Goal: Task Accomplishment & Management: Complete application form

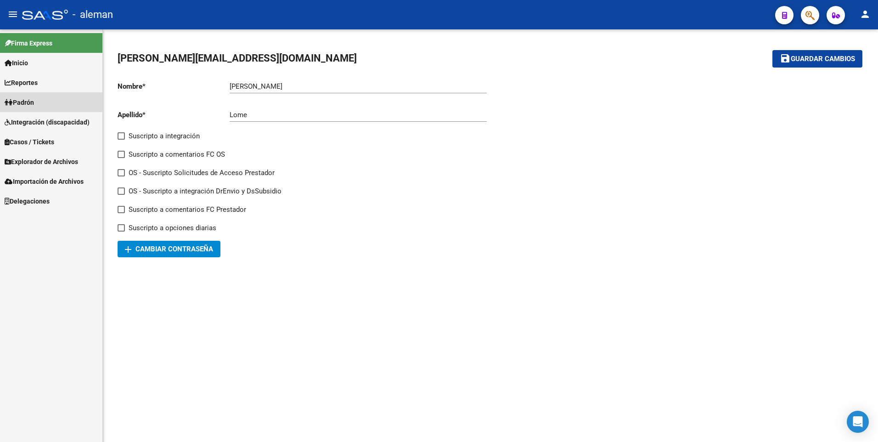
click at [31, 99] on span "Padrón" at bounding box center [19, 102] width 29 height 10
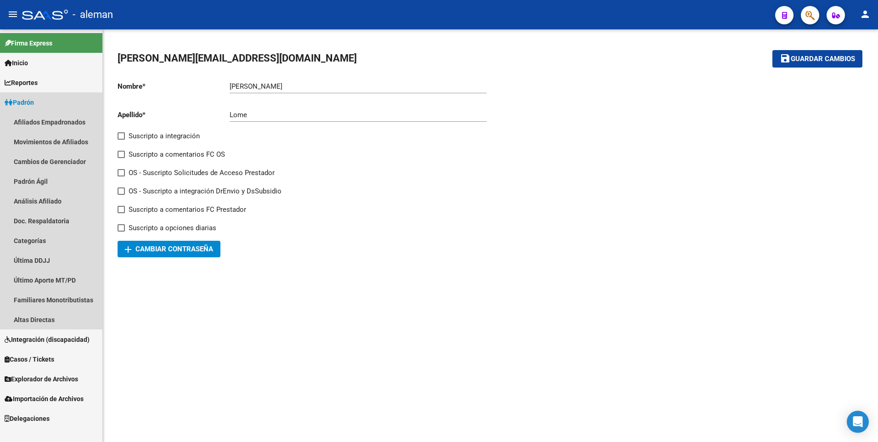
click at [26, 98] on span "Padrón" at bounding box center [19, 102] width 29 height 10
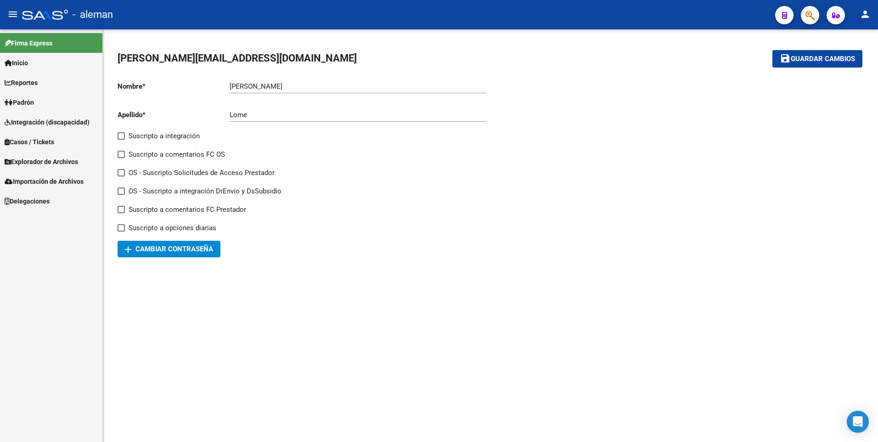
click at [39, 158] on span "Explorador de Archivos" at bounding box center [41, 162] width 73 height 10
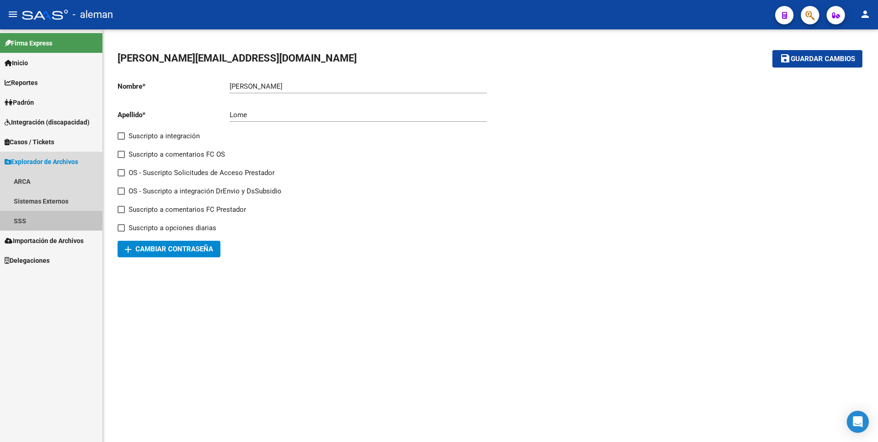
click at [20, 219] on link "SSS" at bounding box center [51, 221] width 102 height 20
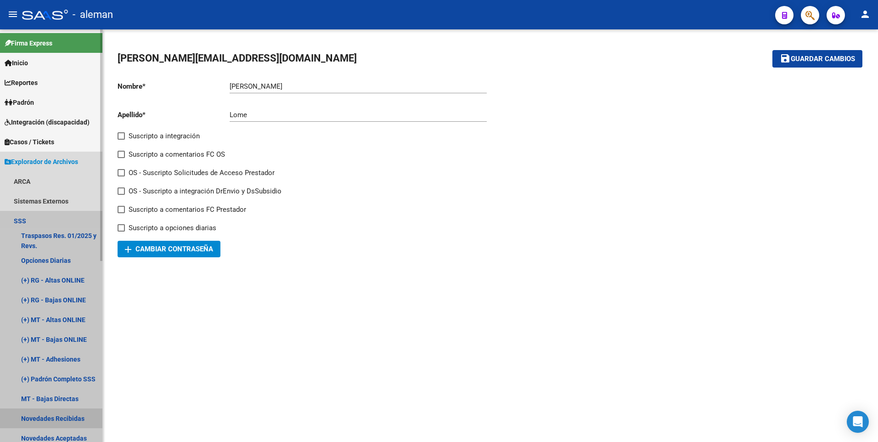
click at [44, 420] on link "Novedades Recibidas" at bounding box center [51, 418] width 102 height 20
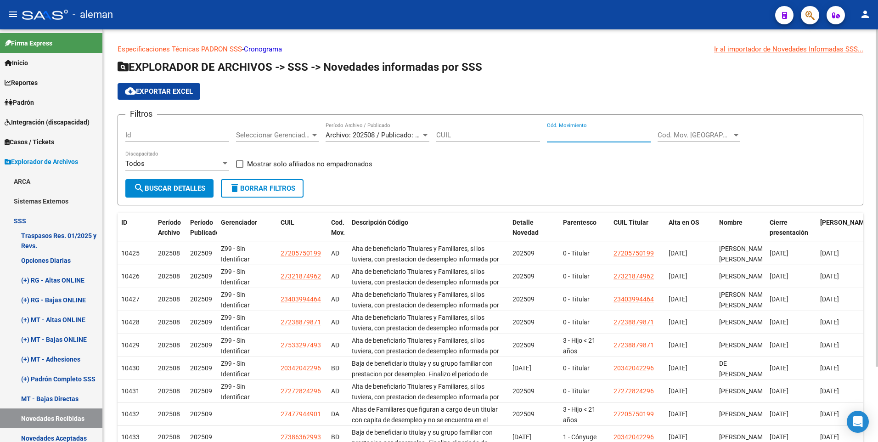
click at [576, 135] on input "Cód. Movimiento" at bounding box center [599, 135] width 104 height 8
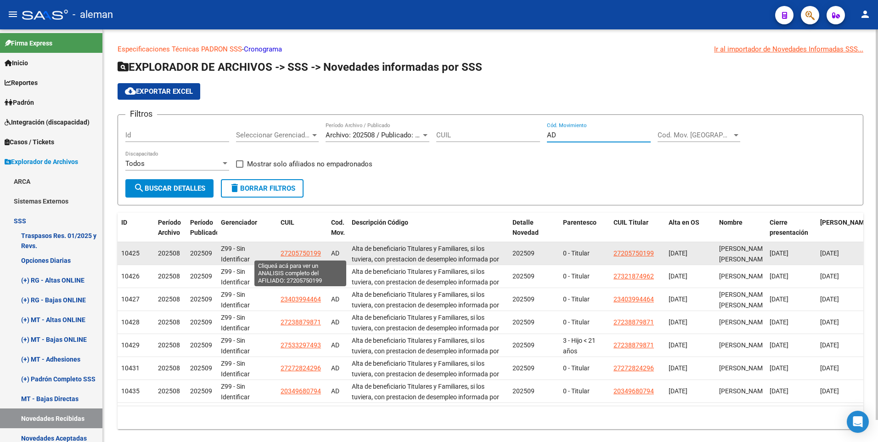
type input "AD"
click at [308, 252] on span "27205750199" at bounding box center [301, 252] width 40 height 7
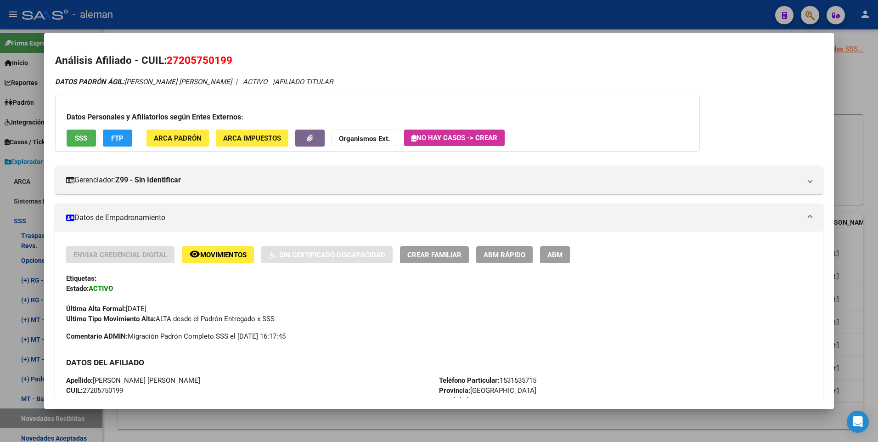
click at [877, 211] on html "menu - aleman person Firma Express Inicio Calendario SSS Instructivos Contacto …" at bounding box center [439, 221] width 878 height 442
click at [873, 210] on div at bounding box center [439, 221] width 878 height 442
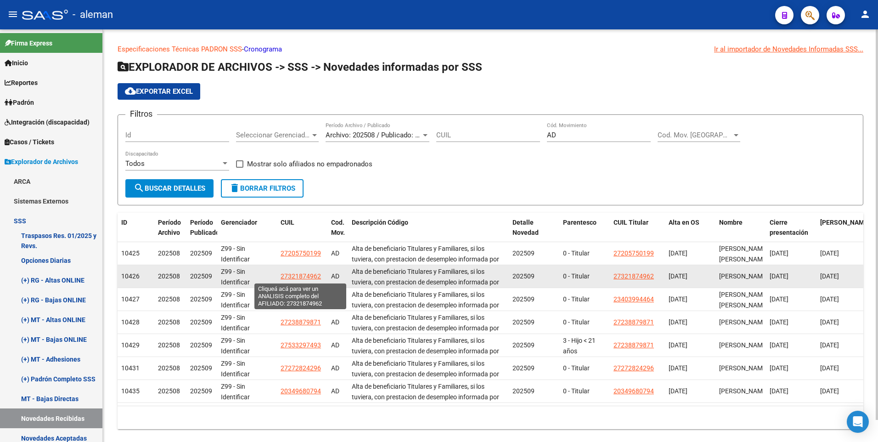
click at [295, 274] on span "27321874962" at bounding box center [301, 275] width 40 height 7
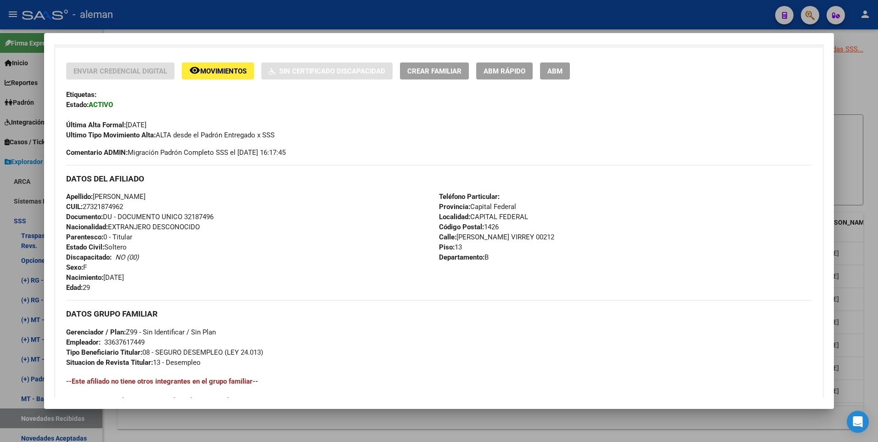
scroll to position [344, 0]
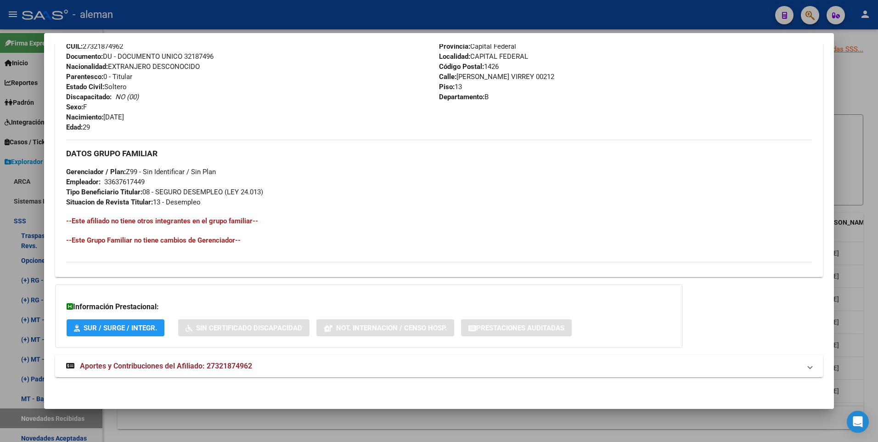
click at [869, 199] on div at bounding box center [439, 221] width 878 height 442
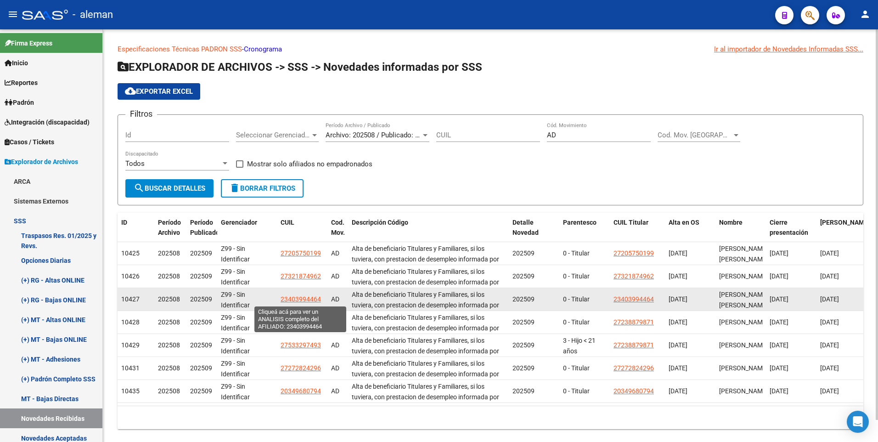
click at [303, 299] on span "23403994464" at bounding box center [301, 298] width 40 height 7
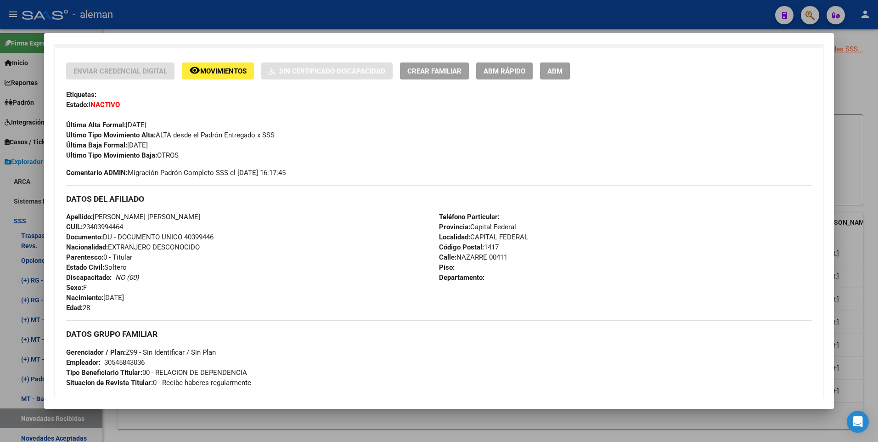
scroll to position [138, 0]
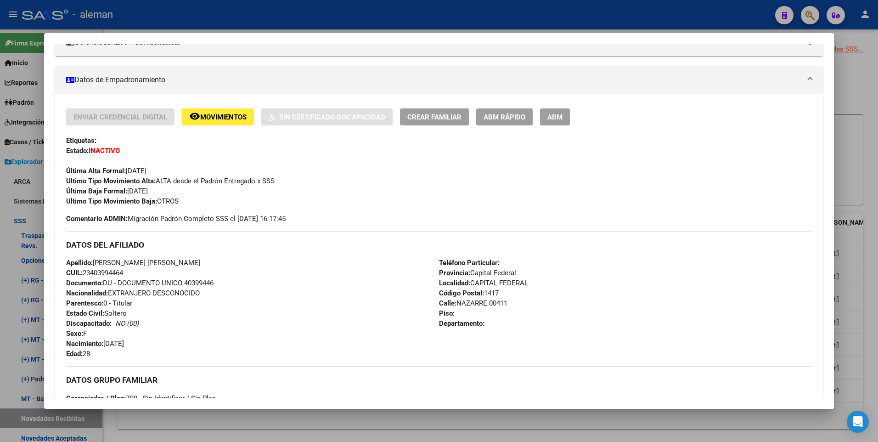
click at [236, 120] on span "Movimientos" at bounding box center [223, 117] width 46 height 8
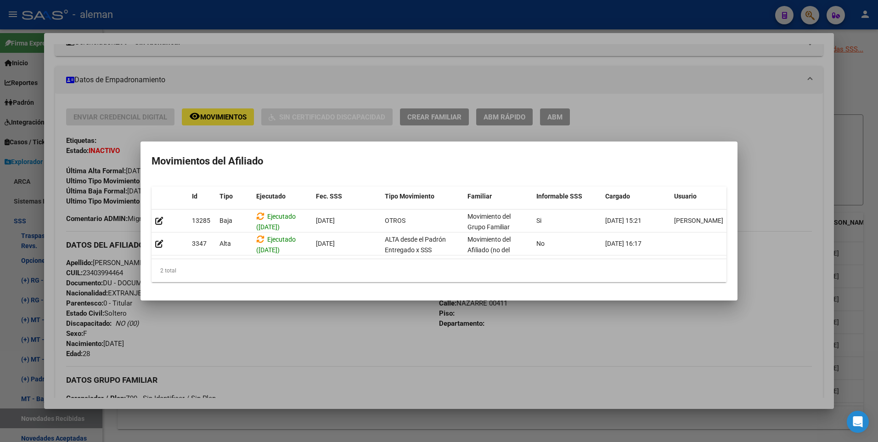
click at [800, 198] on div at bounding box center [439, 221] width 878 height 442
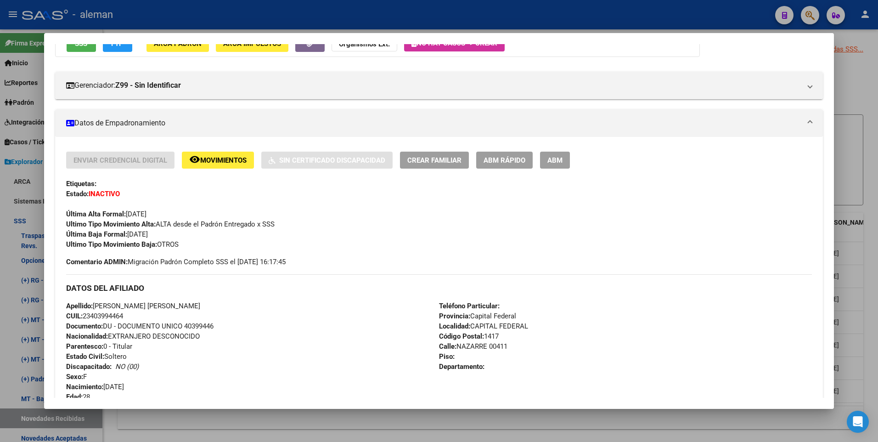
scroll to position [49, 0]
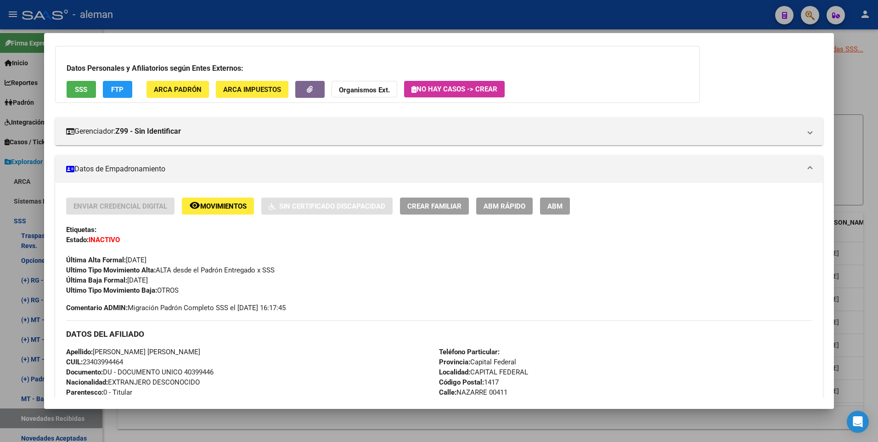
click at [866, 212] on div at bounding box center [439, 221] width 878 height 442
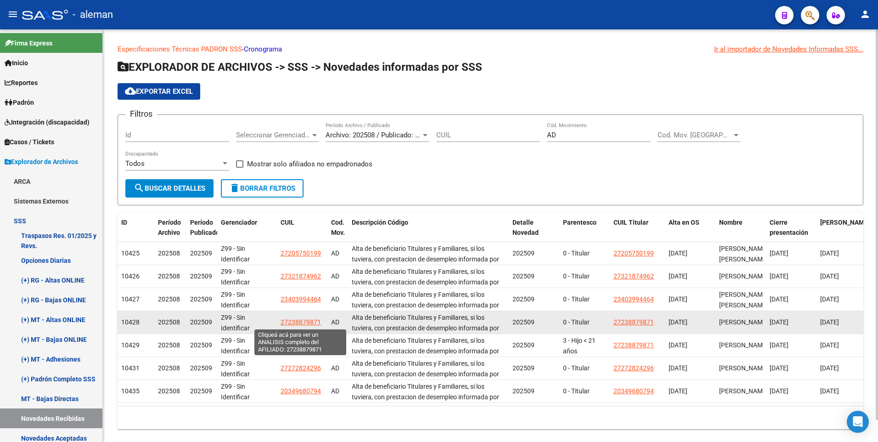
click at [305, 320] on span "27238879871" at bounding box center [301, 321] width 40 height 7
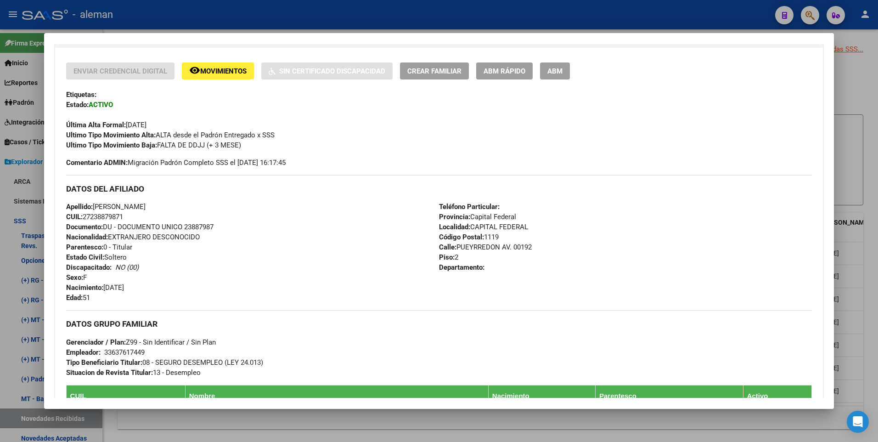
scroll to position [321, 0]
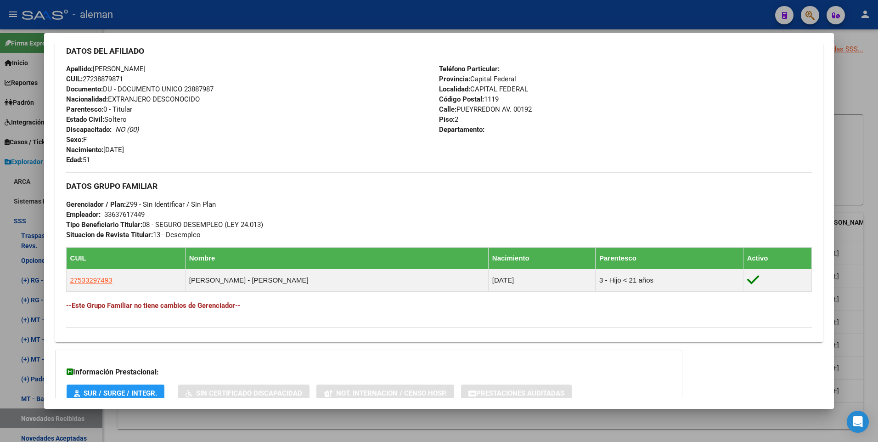
click at [873, 249] on div at bounding box center [439, 221] width 878 height 442
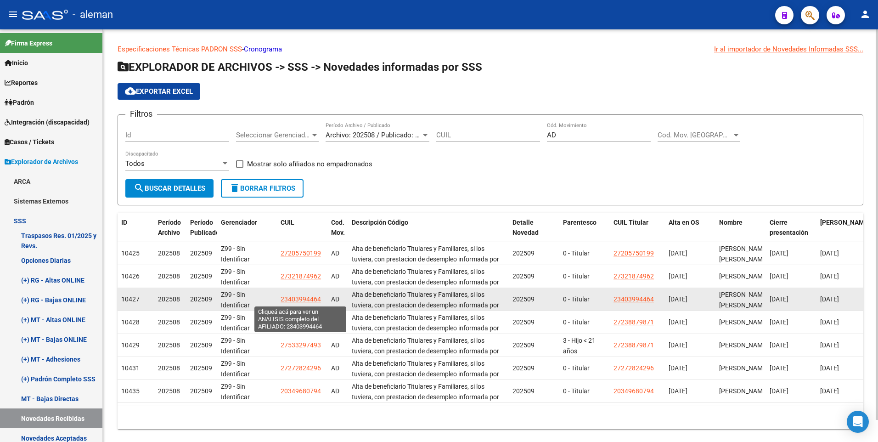
click at [306, 298] on span "23403994464" at bounding box center [301, 298] width 40 height 7
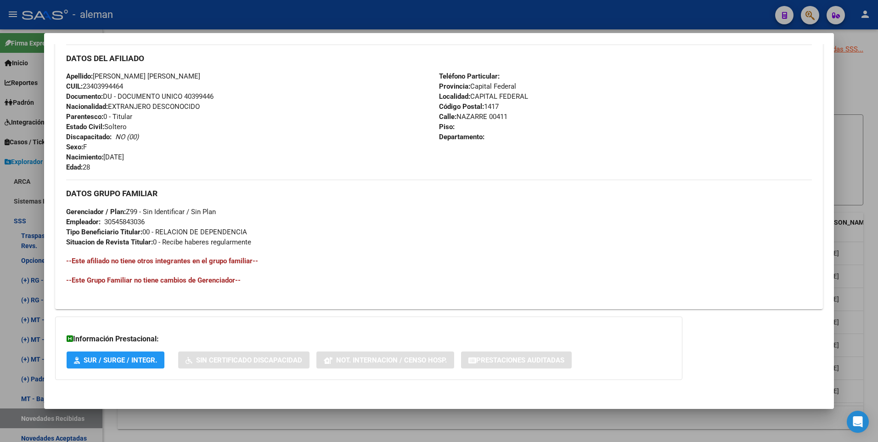
scroll to position [3, 0]
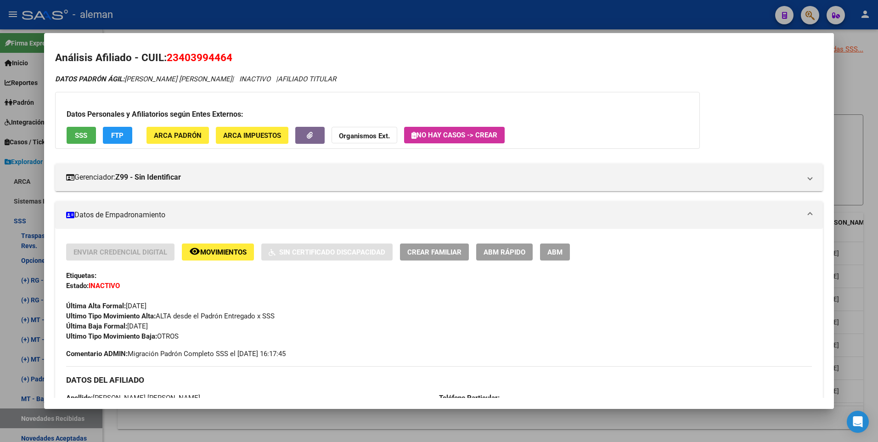
click at [873, 230] on div at bounding box center [439, 221] width 878 height 442
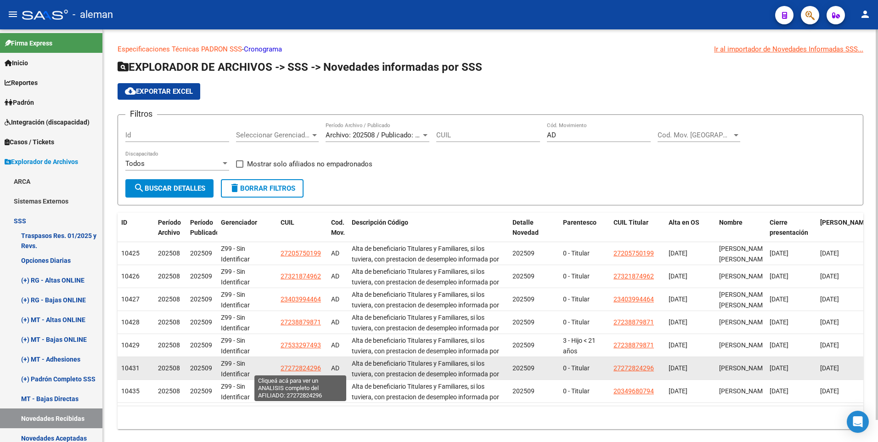
click at [307, 367] on span "27272824296" at bounding box center [301, 367] width 40 height 7
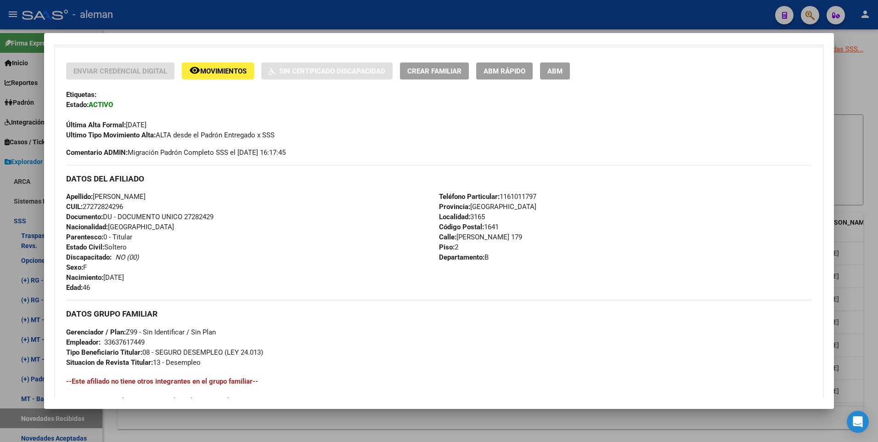
scroll to position [321, 0]
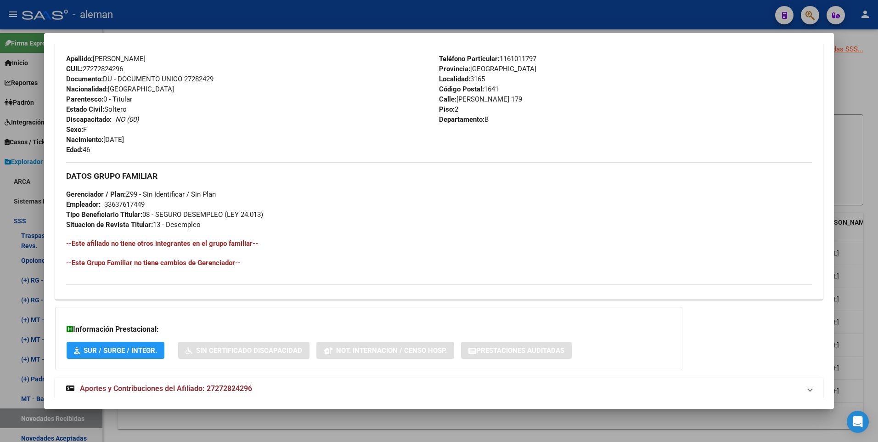
click at [870, 297] on div at bounding box center [439, 221] width 878 height 442
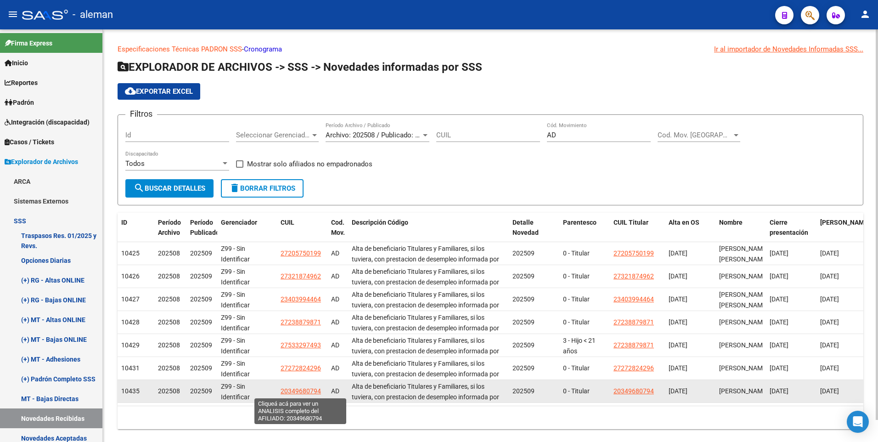
click at [310, 389] on span "20349680794" at bounding box center [301, 390] width 40 height 7
type textarea "20349680794"
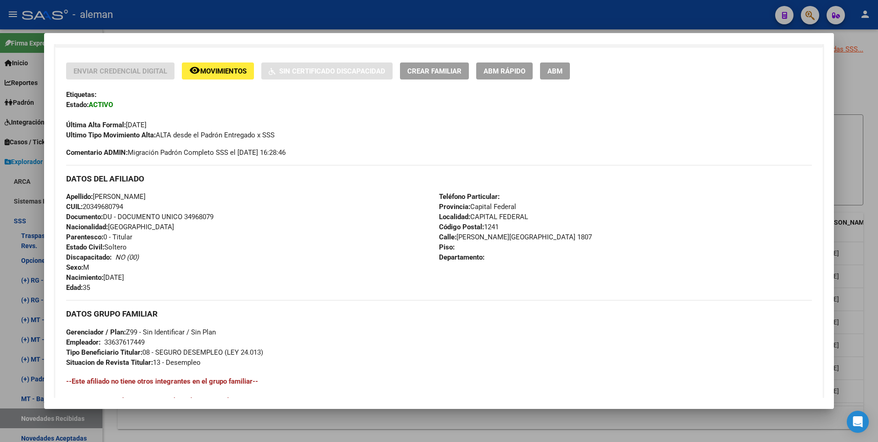
scroll to position [344, 0]
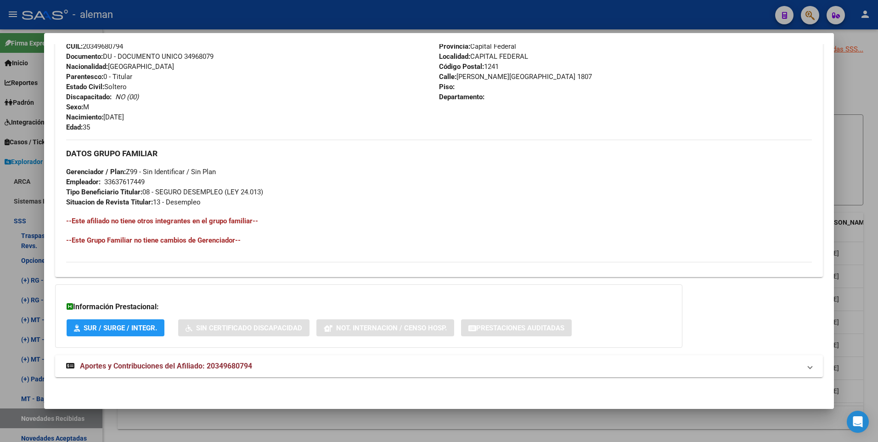
click at [869, 280] on div at bounding box center [439, 221] width 878 height 442
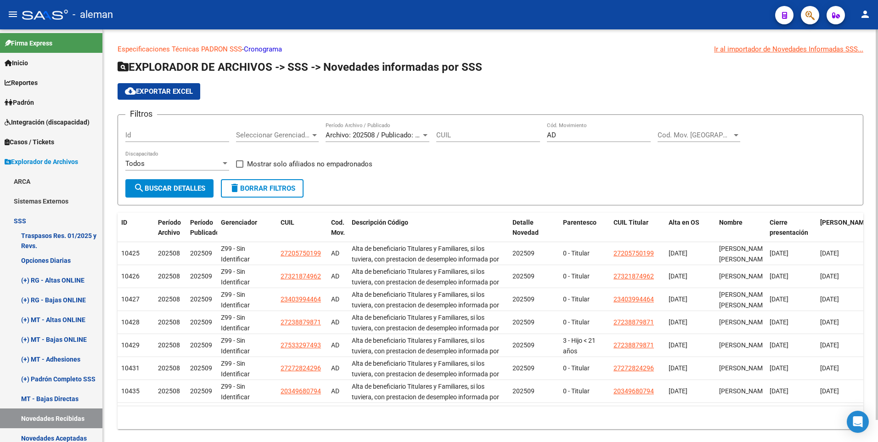
click at [573, 130] on div "AD Cód. Movimiento" at bounding box center [599, 132] width 104 height 20
type input "A"
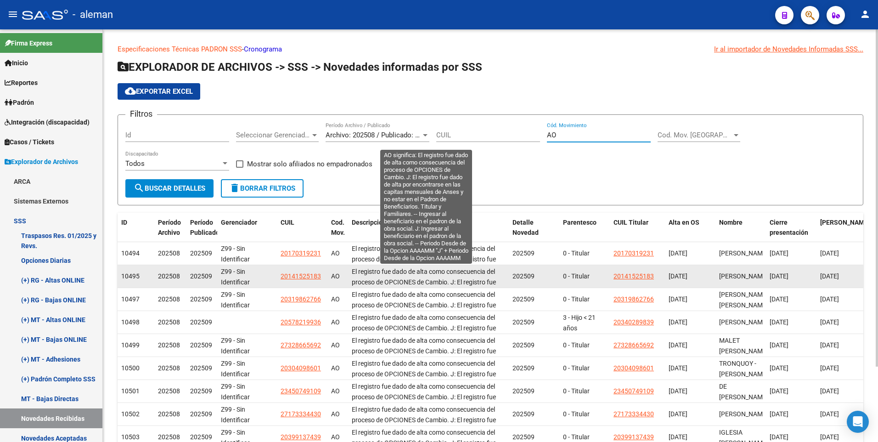
scroll to position [46, 0]
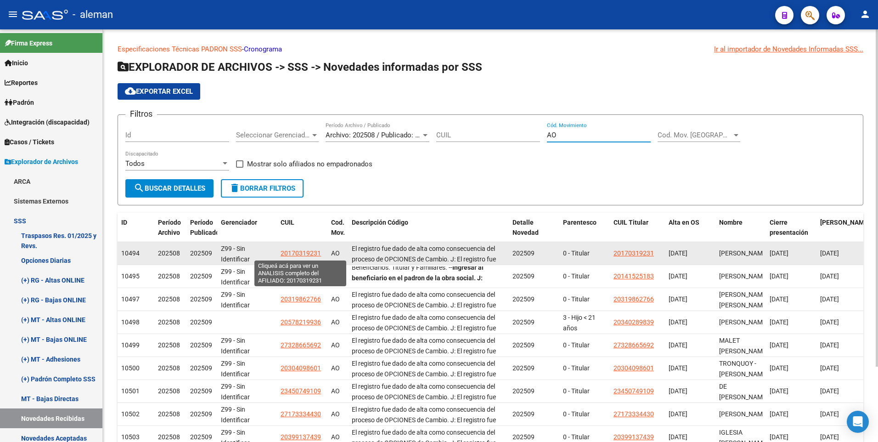
type input "AO"
click at [299, 251] on span "20170319231" at bounding box center [301, 252] width 40 height 7
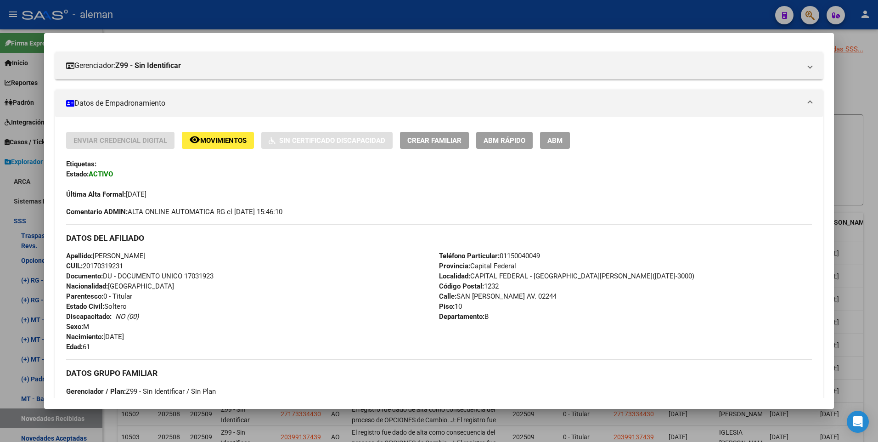
scroll to position [22, 0]
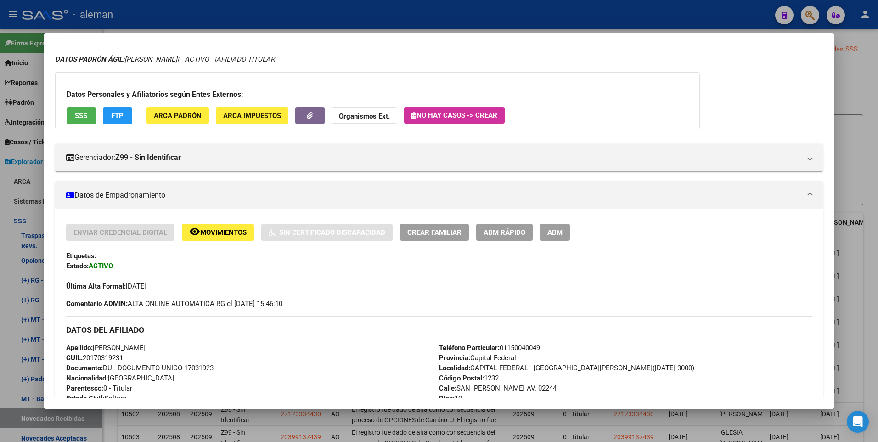
click at [868, 221] on div at bounding box center [439, 221] width 878 height 442
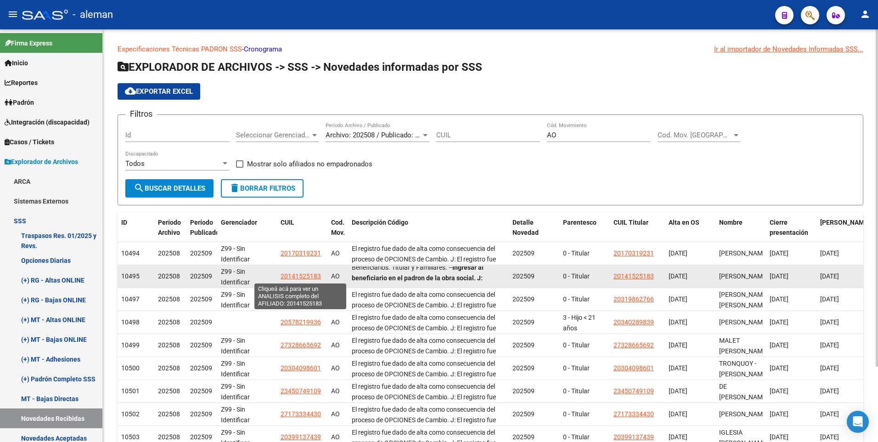
click at [306, 274] on span "20141525183" at bounding box center [301, 275] width 40 height 7
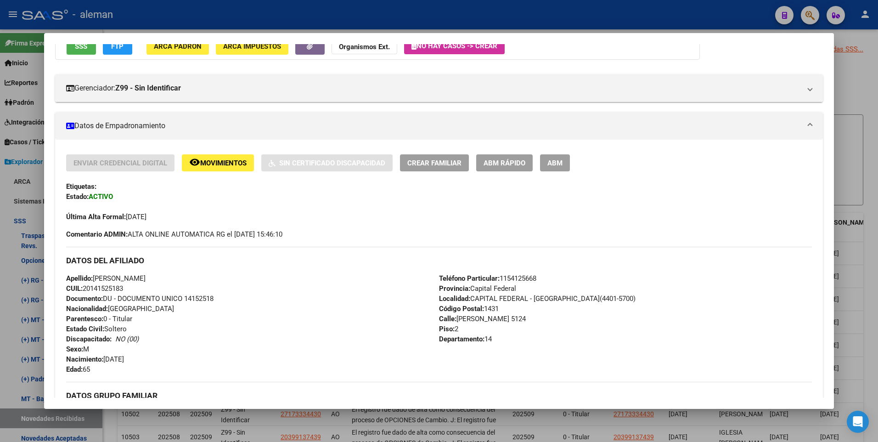
scroll to position [184, 0]
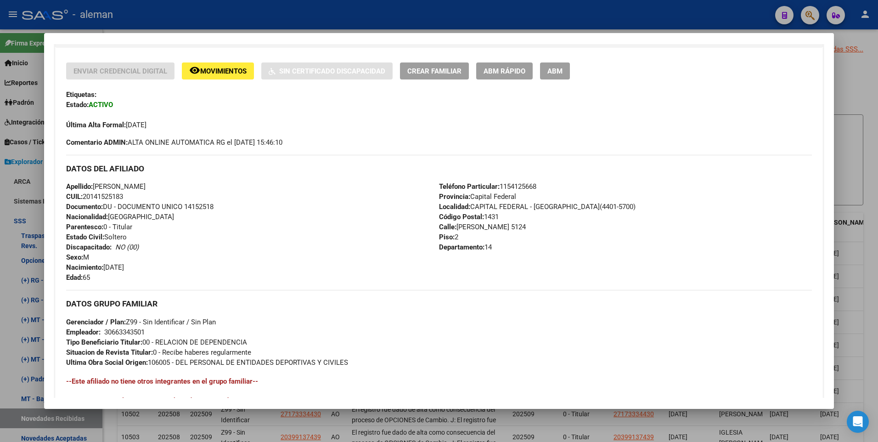
click at [875, 155] on div at bounding box center [439, 221] width 878 height 442
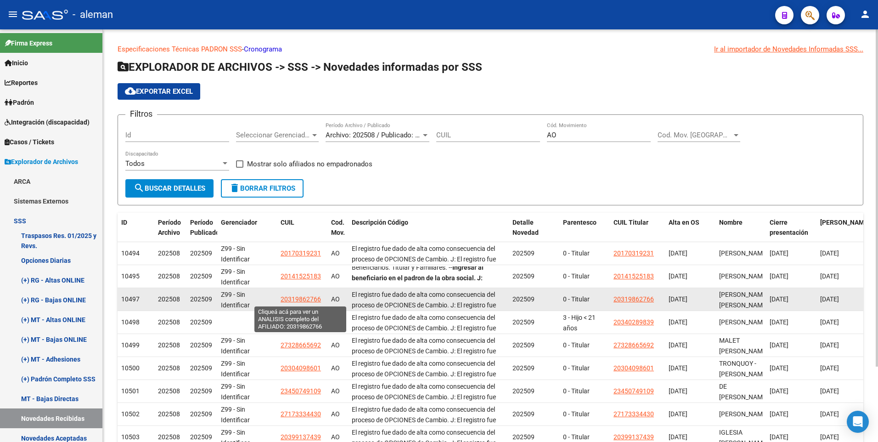
click at [303, 297] on span "20319862766" at bounding box center [301, 298] width 40 height 7
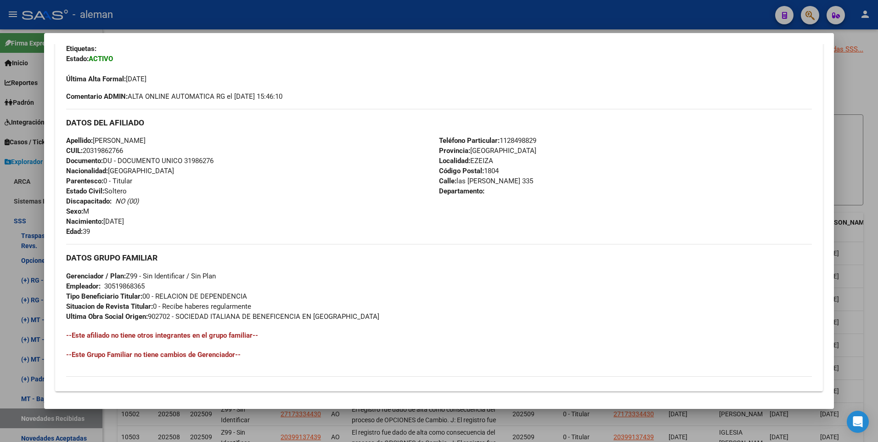
scroll to position [344, 0]
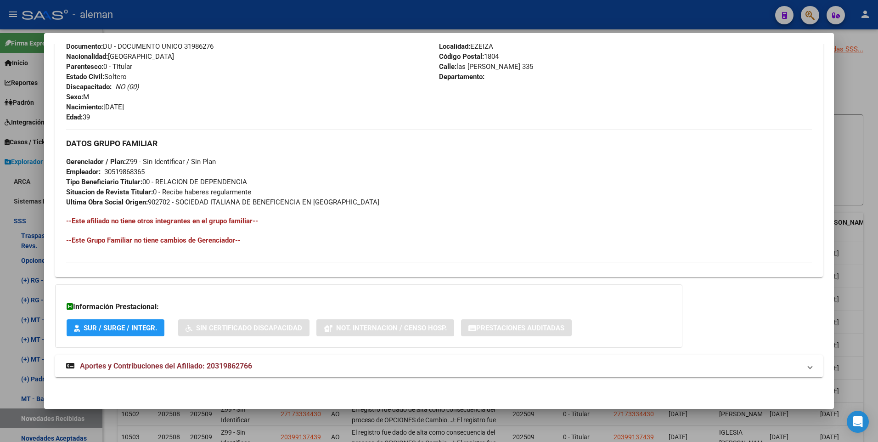
click at [870, 226] on div at bounding box center [439, 221] width 878 height 442
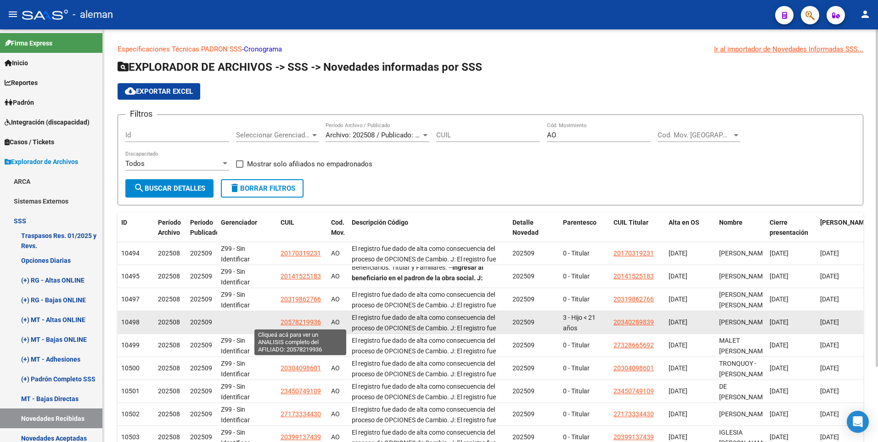
click at [302, 323] on span "20578219936" at bounding box center [301, 321] width 40 height 7
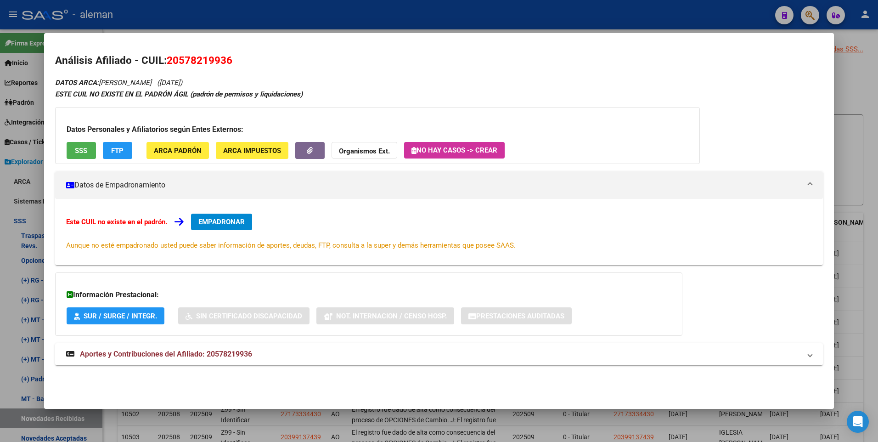
click at [868, 252] on div at bounding box center [439, 221] width 878 height 442
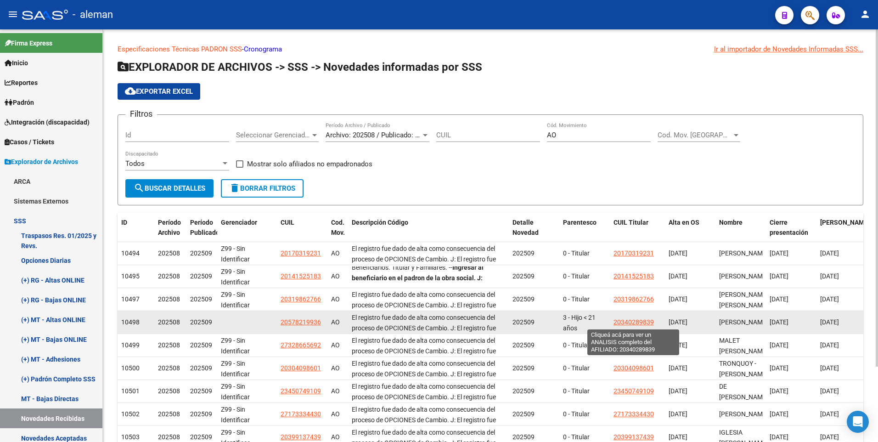
click at [630, 321] on span "20340289839" at bounding box center [633, 321] width 40 height 7
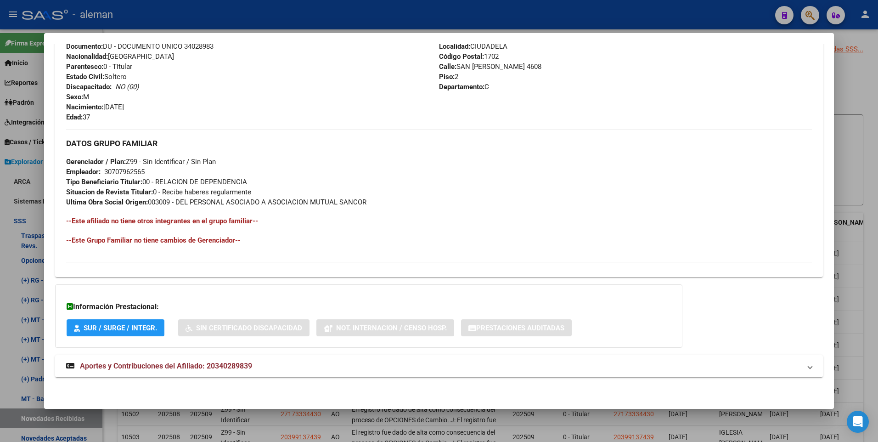
scroll to position [160, 0]
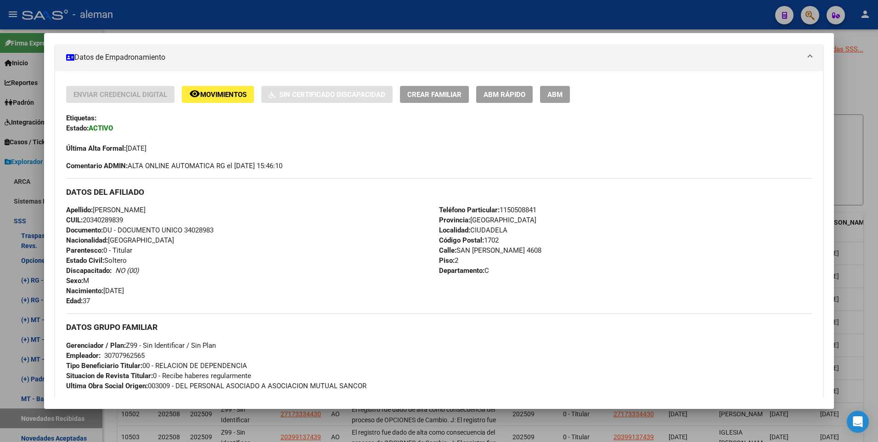
click at [870, 237] on div at bounding box center [439, 221] width 878 height 442
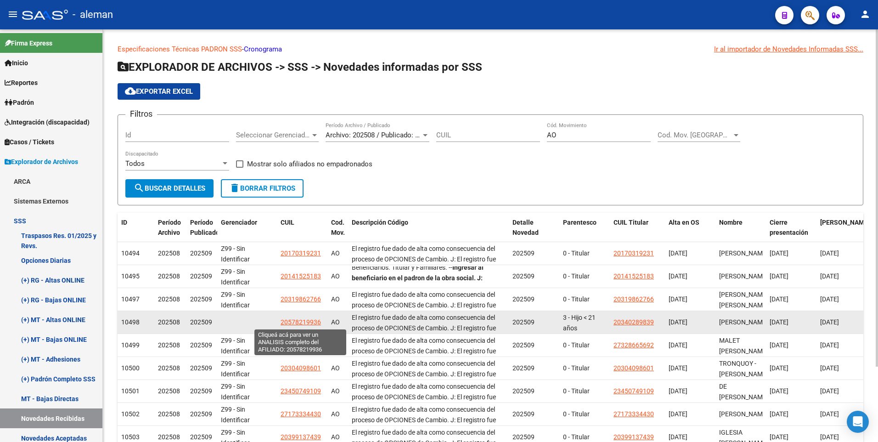
click at [306, 321] on span "20578219936" at bounding box center [301, 321] width 40 height 7
type textarea "20578219936"
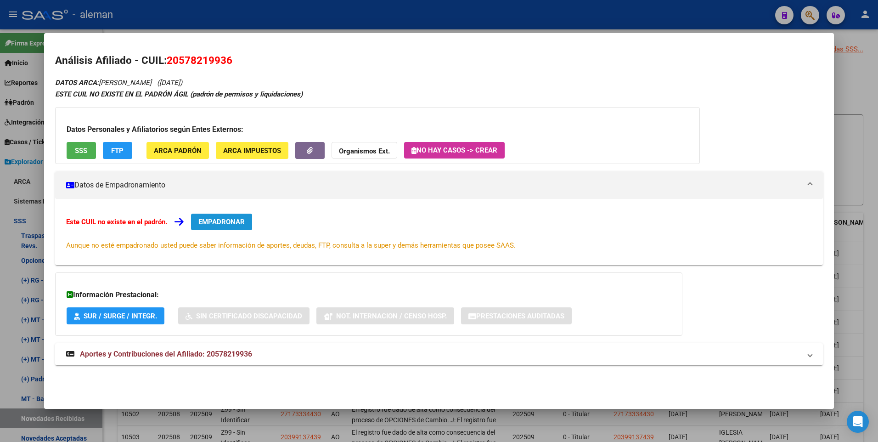
click at [215, 221] on span "EMPADRONAR" at bounding box center [221, 222] width 46 height 8
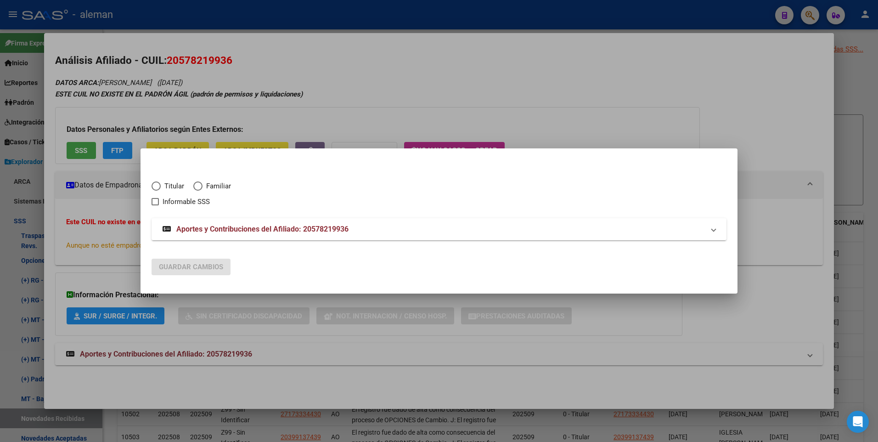
click at [197, 183] on span "Elija una opción" at bounding box center [197, 185] width 9 height 9
click at [197, 183] on input "Familiar" at bounding box center [197, 185] width 9 height 9
radio input "true"
checkbox input "true"
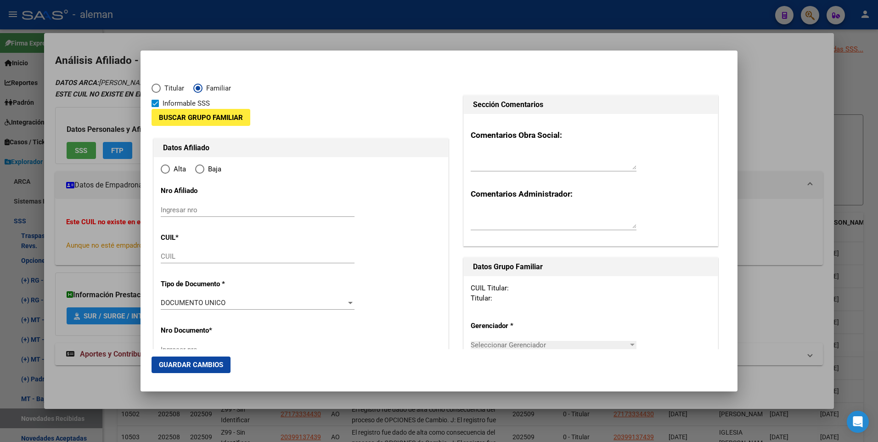
type input "20-57821993-6"
type input "57821993"
type input "[PERSON_NAME]"
type input "[DATE]"
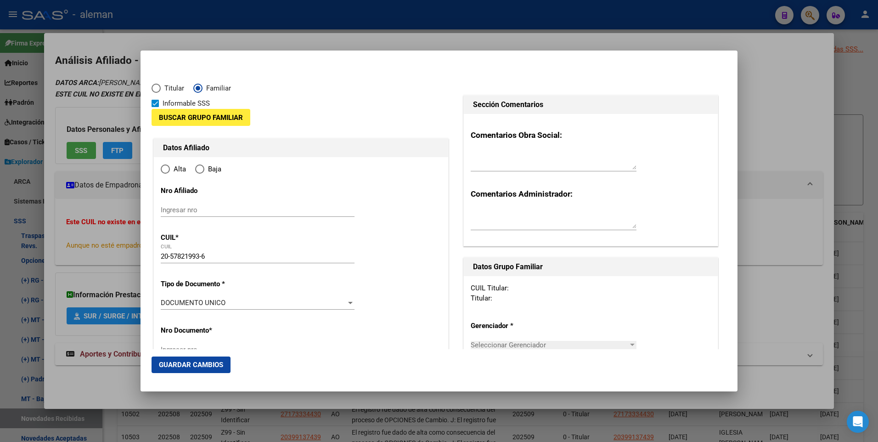
type input "CIUDADELA"
type input "1702"
type input "SAN [PERSON_NAME]"
type input "4608"
type input "2"
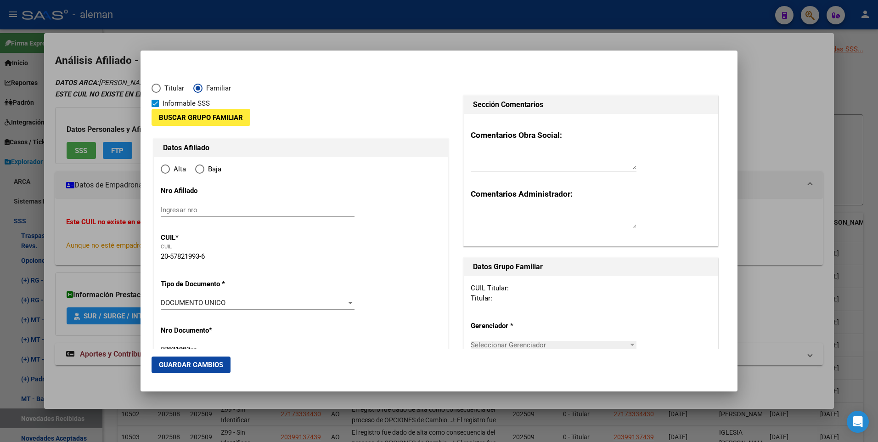
radio input "true"
type input "CIUDADELA"
click at [164, 301] on input "Ingresar fecha" at bounding box center [258, 305] width 194 height 15
type input "[DATE]"
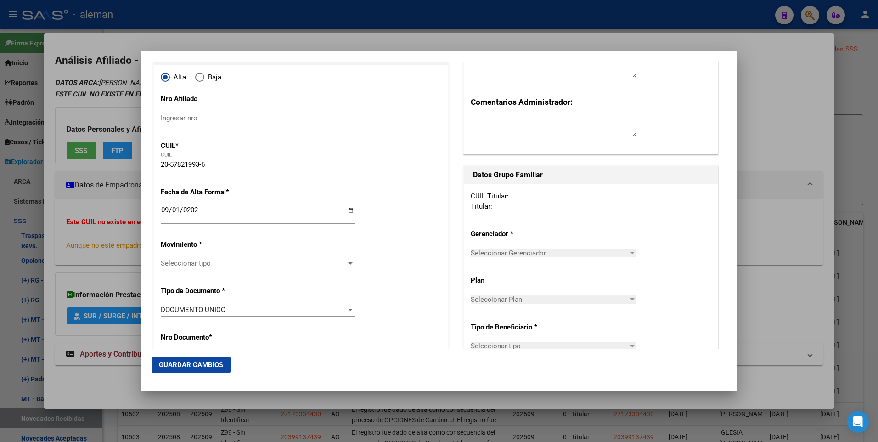
scroll to position [138, 0]
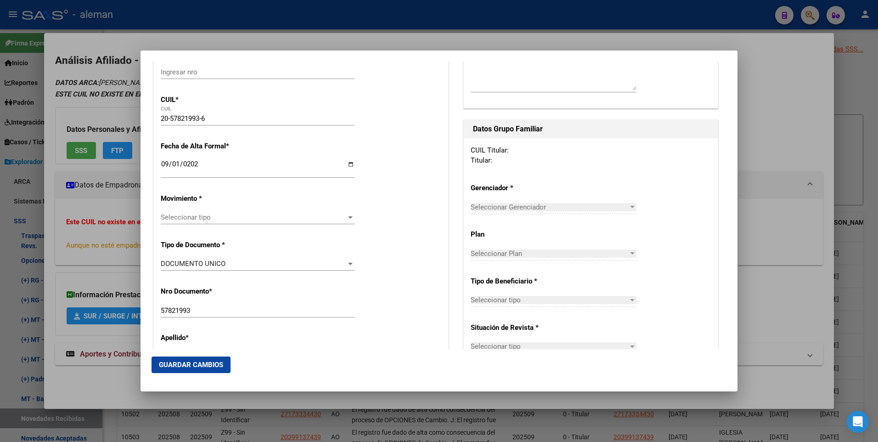
click at [224, 217] on span "Seleccionar tipo" at bounding box center [253, 217] width 185 height 8
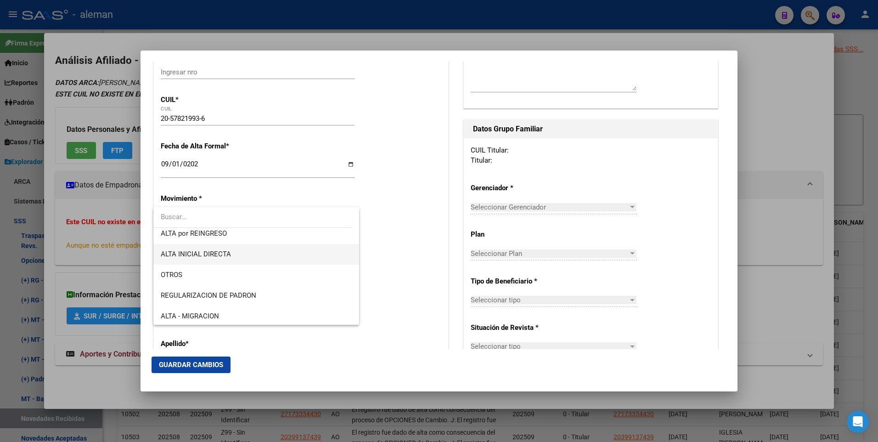
scroll to position [92, 0]
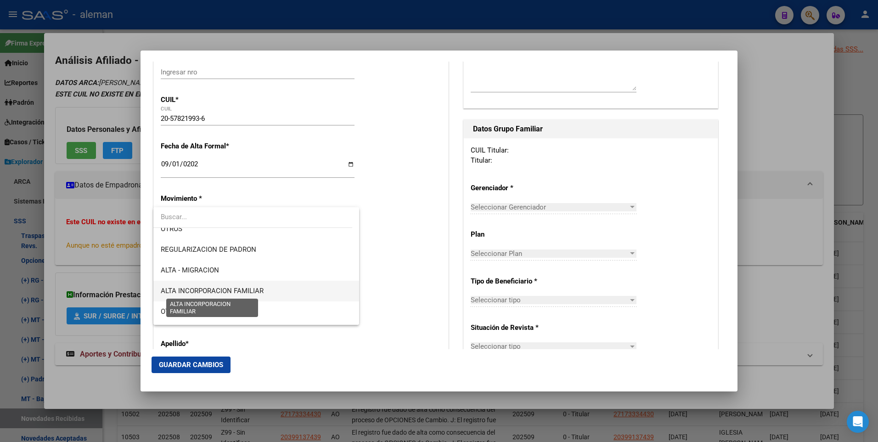
click at [233, 290] on span "ALTA INCORPORACION FAMILIAR" at bounding box center [212, 290] width 103 height 8
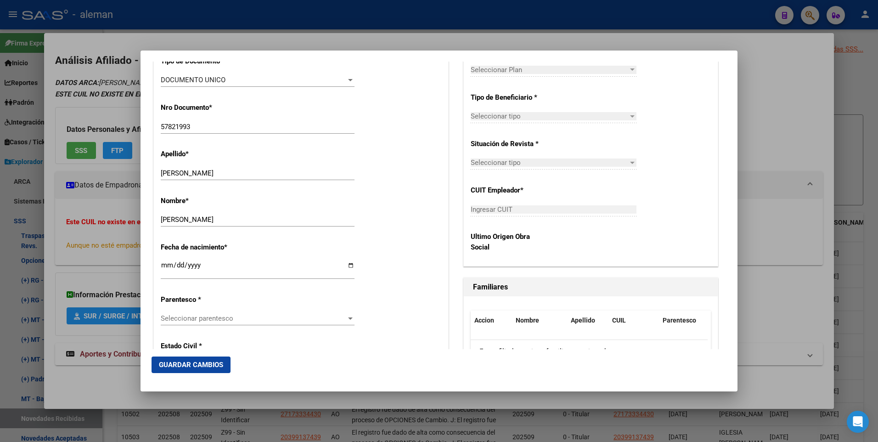
scroll to position [413, 0]
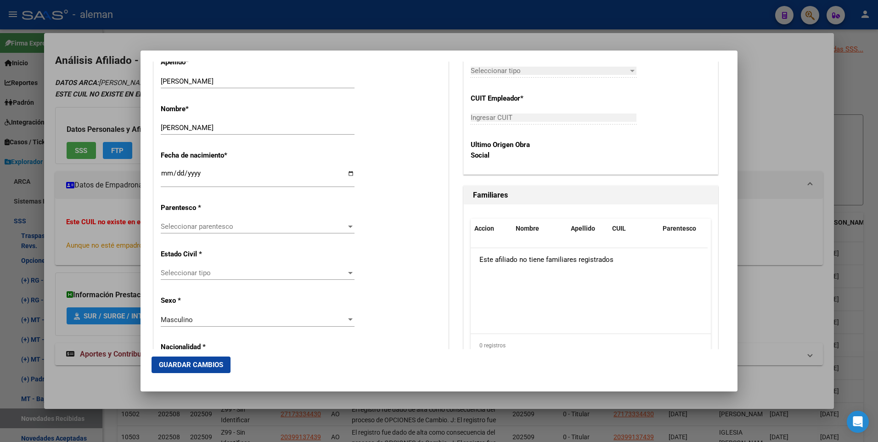
click at [256, 224] on span "Seleccionar parentesco" at bounding box center [253, 226] width 185 height 8
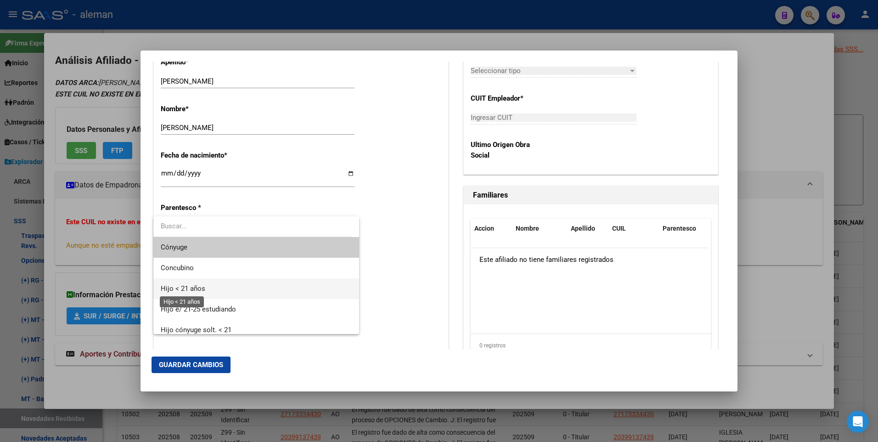
click at [195, 289] on span "Hijo < 21 años" at bounding box center [183, 288] width 45 height 8
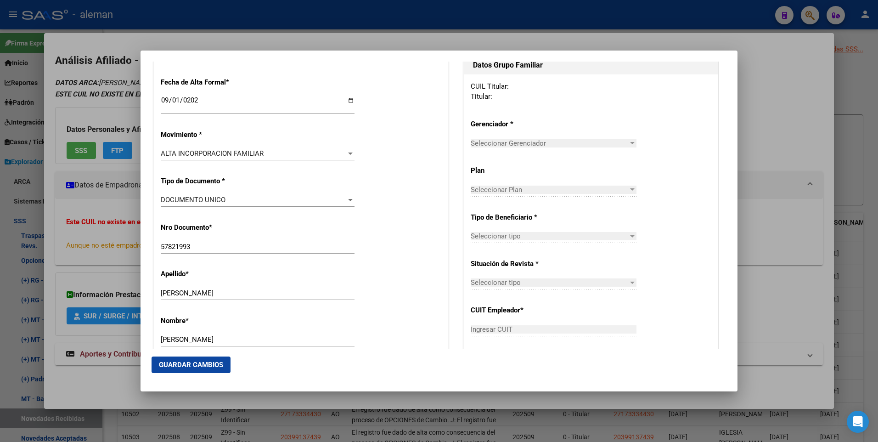
scroll to position [110, 0]
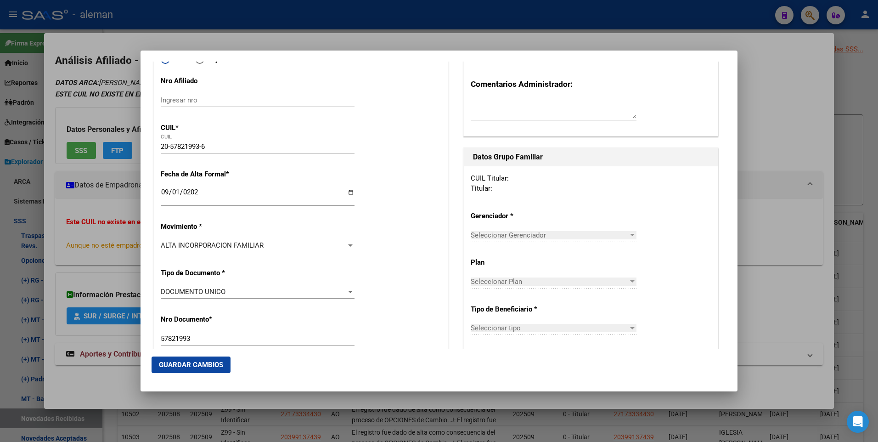
click at [522, 180] on div "CUIL Titular: Titular:" at bounding box center [591, 183] width 240 height 21
click at [510, 178] on div "CUIL Titular: Titular:" at bounding box center [591, 183] width 240 height 21
click at [524, 189] on div "CUIL Titular: Titular:" at bounding box center [591, 183] width 240 height 21
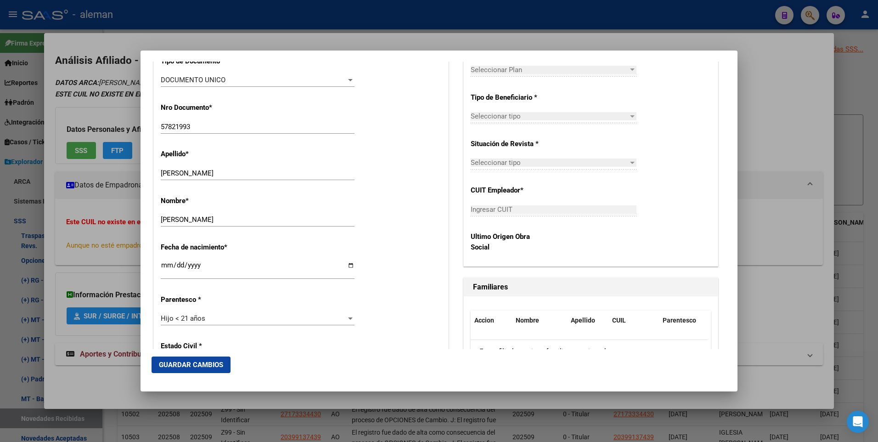
scroll to position [367, 0]
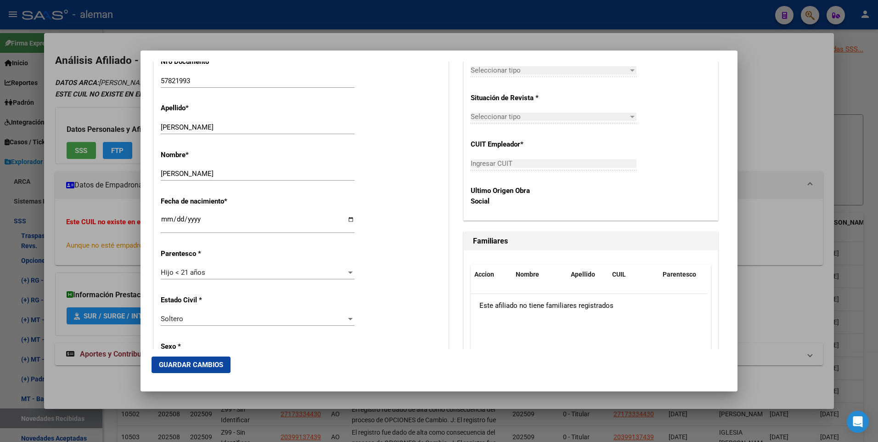
click at [574, 306] on div "Este afiliado no tiene familiares registrados" at bounding box center [589, 305] width 237 height 23
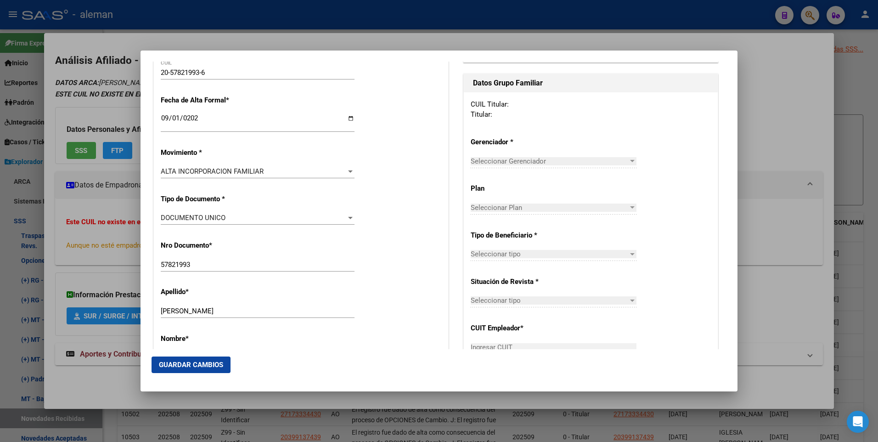
scroll to position [138, 0]
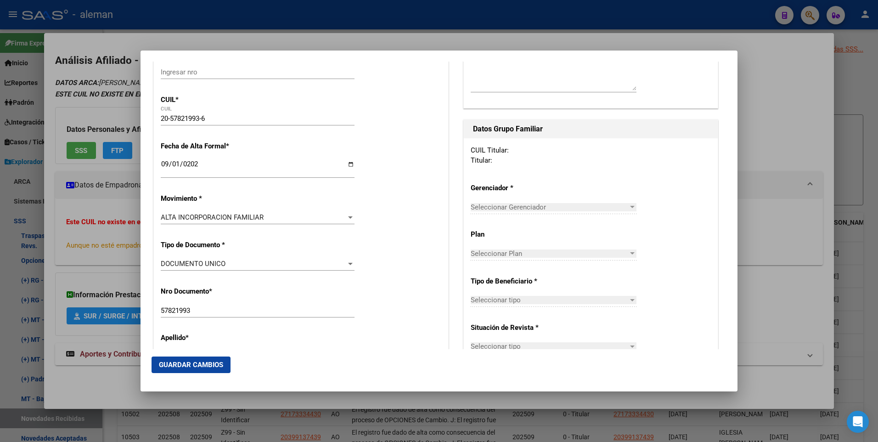
click at [527, 157] on div "CUIL Titular: Titular:" at bounding box center [591, 155] width 240 height 21
click at [524, 146] on div "CUIL Titular: Titular:" at bounding box center [591, 155] width 240 height 21
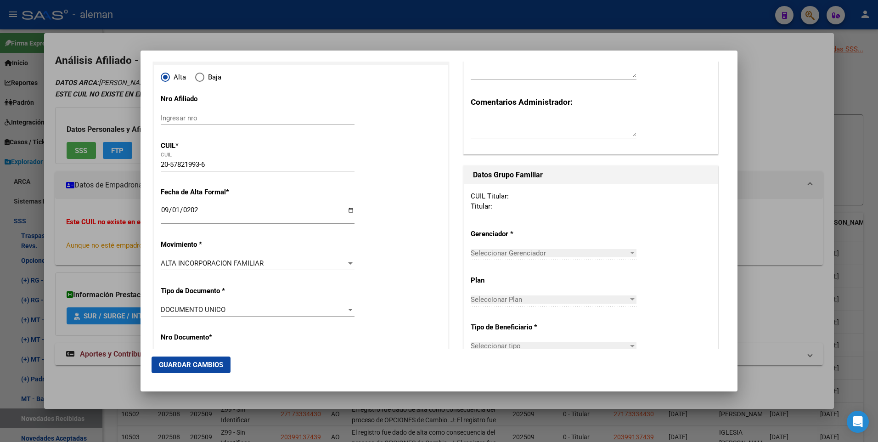
drag, startPoint x: 511, startPoint y: 194, endPoint x: 501, endPoint y: 198, distance: 10.7
click at [511, 194] on div "CUIL Titular: Titular:" at bounding box center [591, 201] width 240 height 21
click at [507, 196] on div "CUIL Titular: Titular:" at bounding box center [591, 201] width 240 height 21
click at [506, 195] on div "CUIL Titular: Titular:" at bounding box center [591, 201] width 240 height 21
click at [505, 196] on div "CUIL Titular: Titular:" at bounding box center [591, 201] width 240 height 21
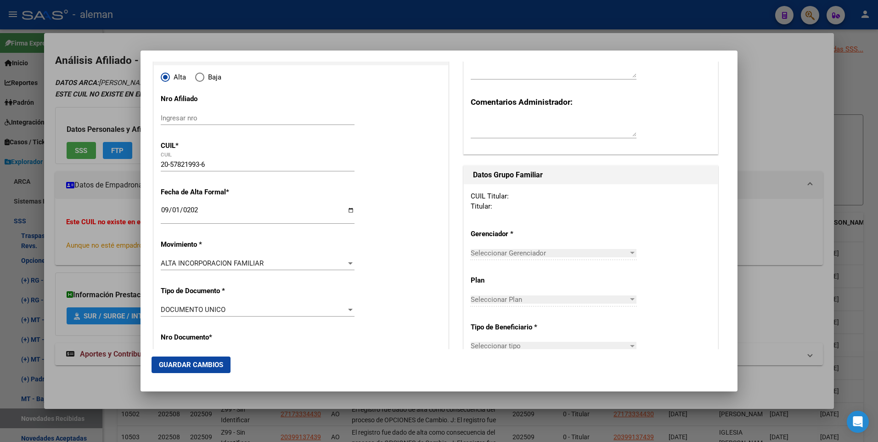
click at [498, 202] on div "CUIL Titular: Titular:" at bounding box center [591, 201] width 240 height 21
drag, startPoint x: 498, startPoint y: 202, endPoint x: 493, endPoint y: 204, distance: 5.5
click at [493, 204] on div "CUIL Titular: Titular:" at bounding box center [591, 201] width 240 height 21
click at [513, 196] on div "CUIL Titular: Titular:" at bounding box center [591, 201] width 240 height 21
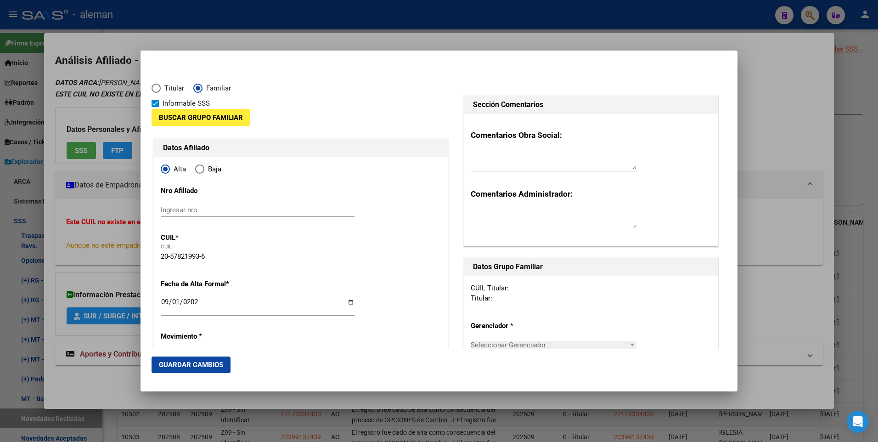
click at [200, 113] on span "Buscar Grupo Familiar" at bounding box center [201, 117] width 84 height 8
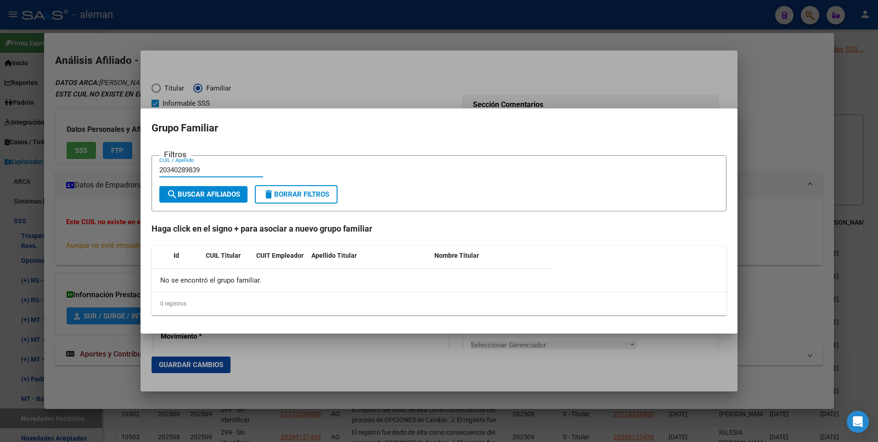
type input "20340289839"
click at [216, 196] on span "search Buscar Afiliados" at bounding box center [203, 194] width 73 height 8
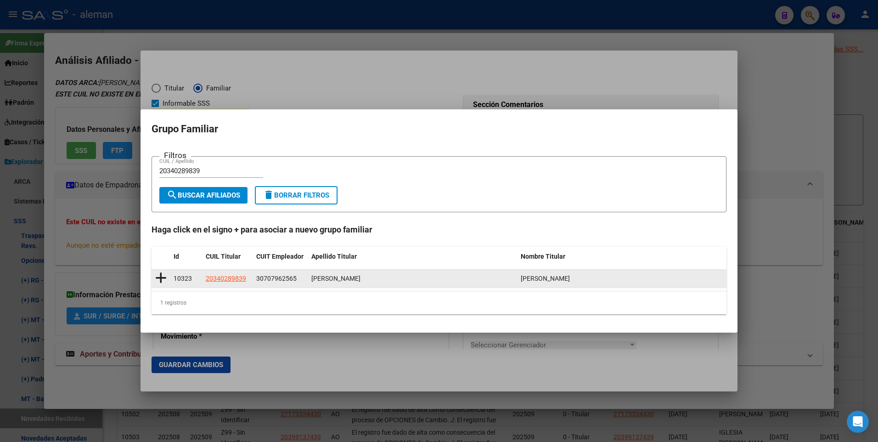
click at [161, 275] on icon at bounding box center [160, 277] width 11 height 13
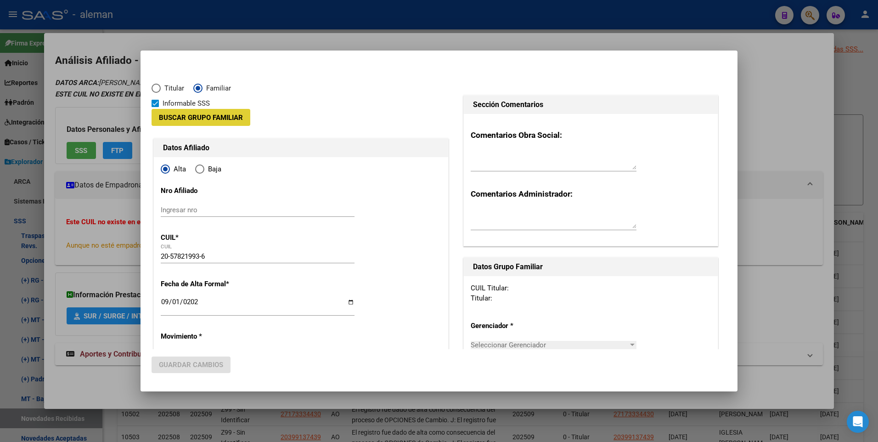
type input "30-70796256-5"
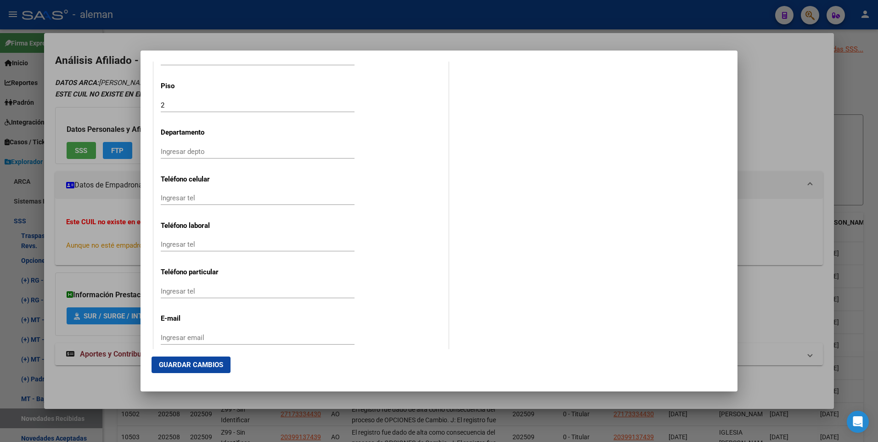
scroll to position [1159, 0]
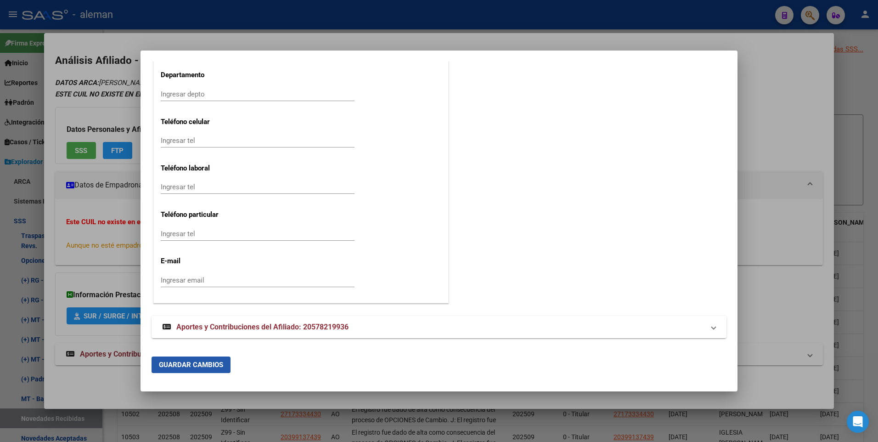
click at [196, 365] on span "Guardar Cambios" at bounding box center [191, 364] width 64 height 8
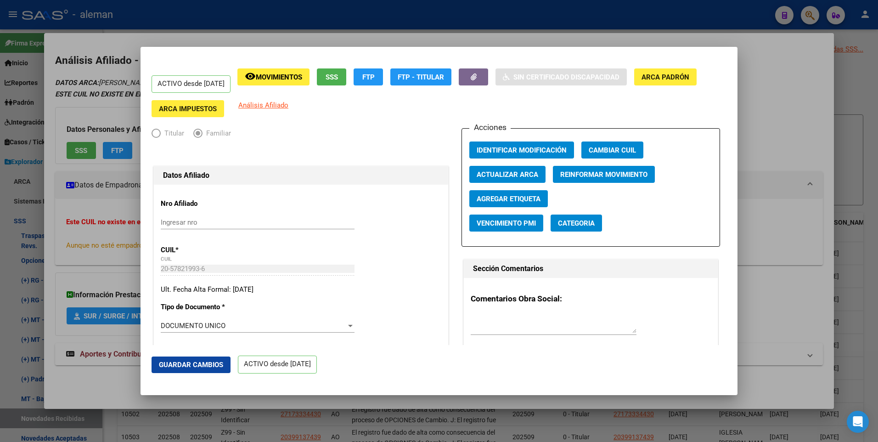
click at [183, 365] on span "Guardar Cambios" at bounding box center [191, 364] width 64 height 8
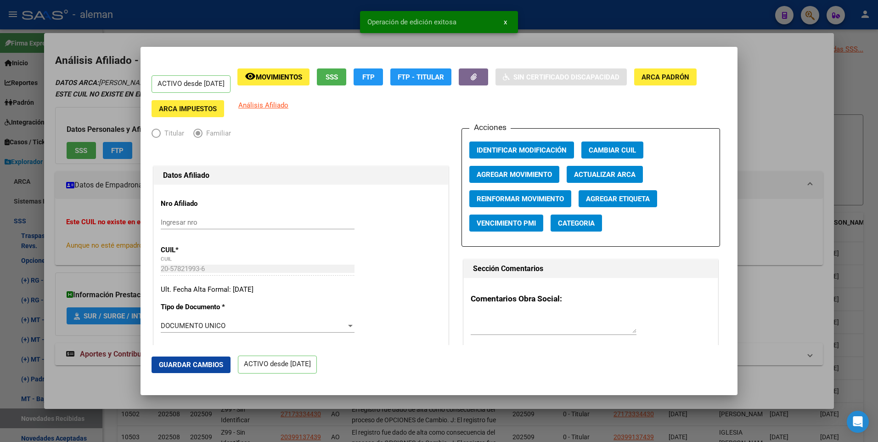
click at [769, 135] on div at bounding box center [439, 221] width 878 height 442
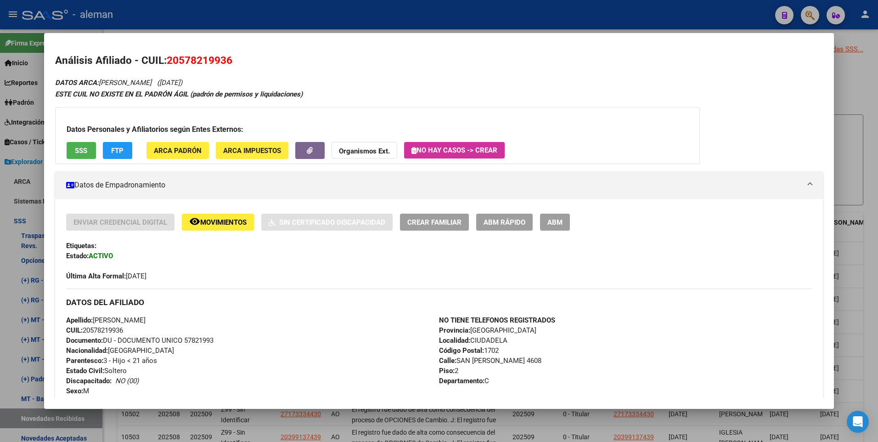
click at [868, 204] on div at bounding box center [439, 221] width 878 height 442
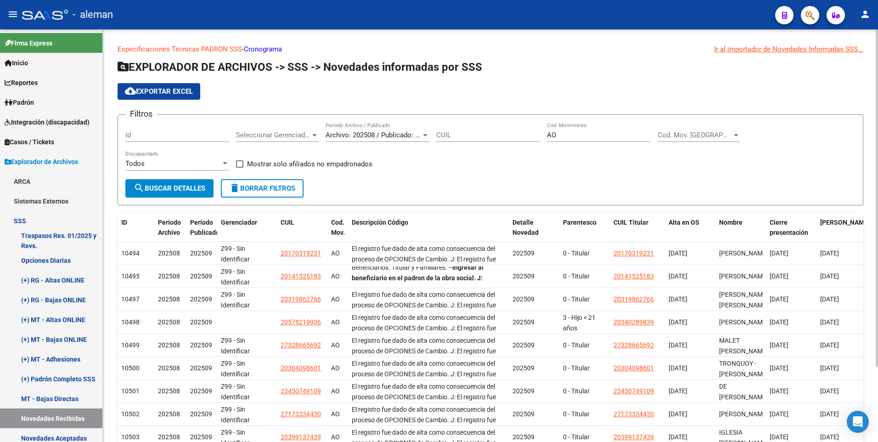
drag, startPoint x: 875, startPoint y: 363, endPoint x: 876, endPoint y: 373, distance: 9.8
click at [876, 373] on div "Especificaciones Técnicas PADRON SSS - Cronograma Ir al importador [PERSON_NAME…" at bounding box center [491, 278] width 777 height 498
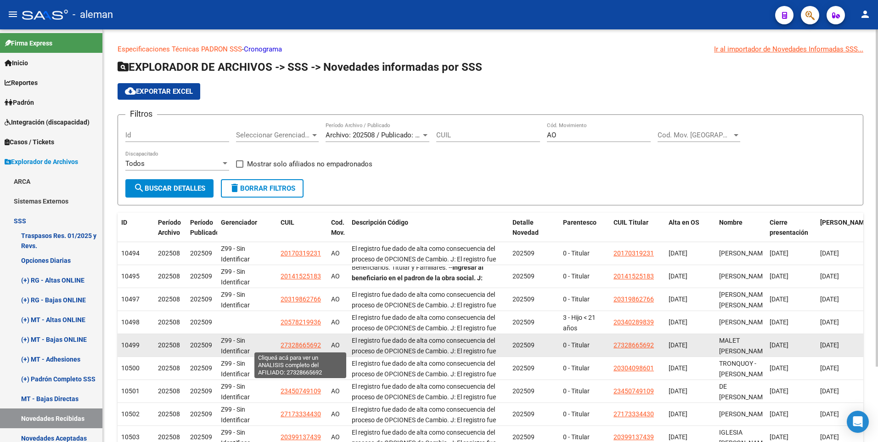
click at [306, 343] on span "27328665692" at bounding box center [301, 344] width 40 height 7
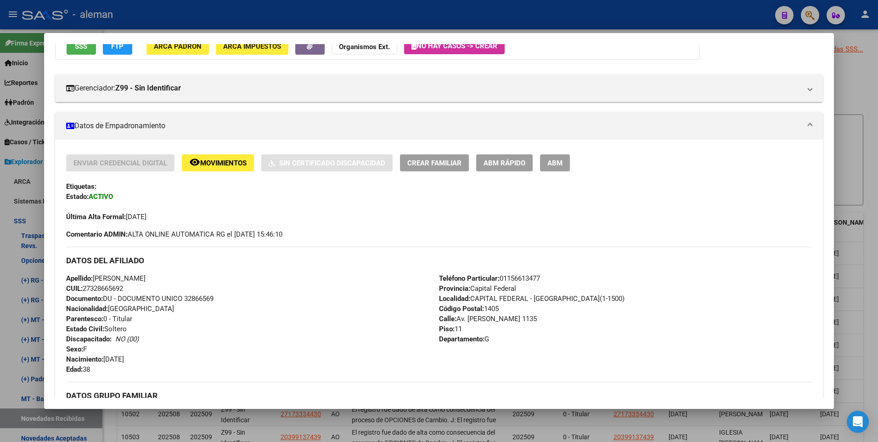
scroll to position [138, 0]
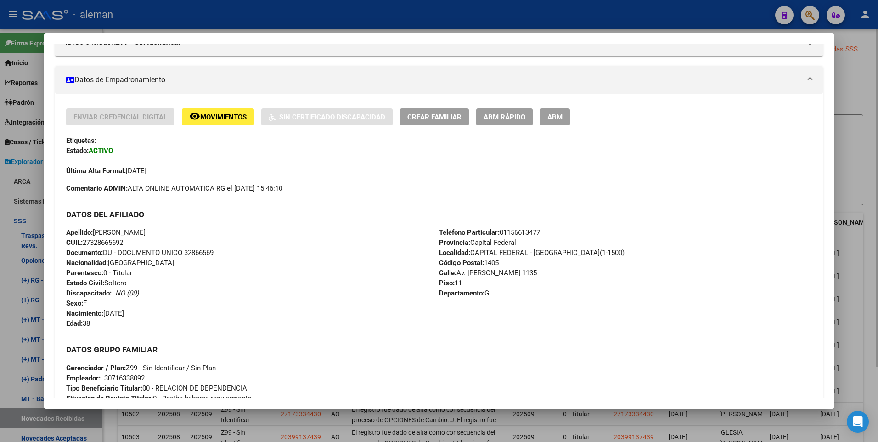
click at [865, 204] on div at bounding box center [439, 221] width 878 height 442
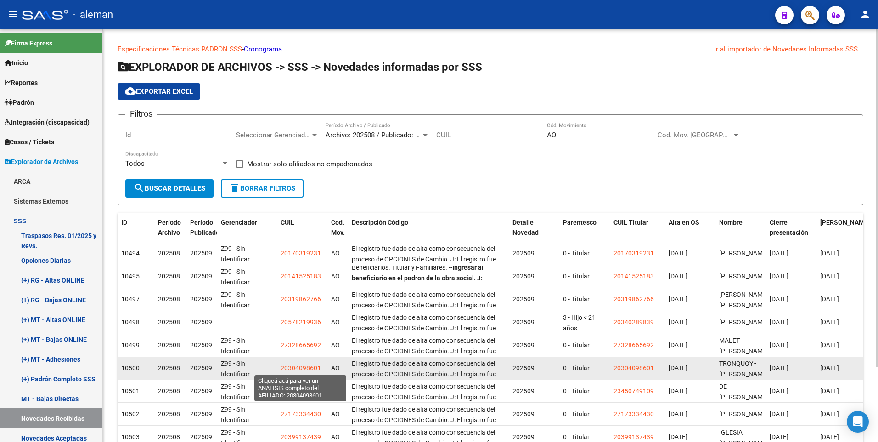
click at [301, 369] on span "20304098601" at bounding box center [301, 367] width 40 height 7
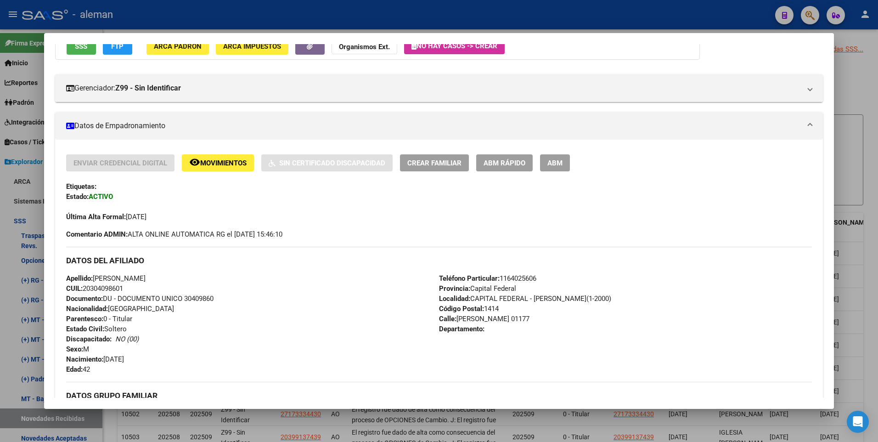
scroll to position [321, 0]
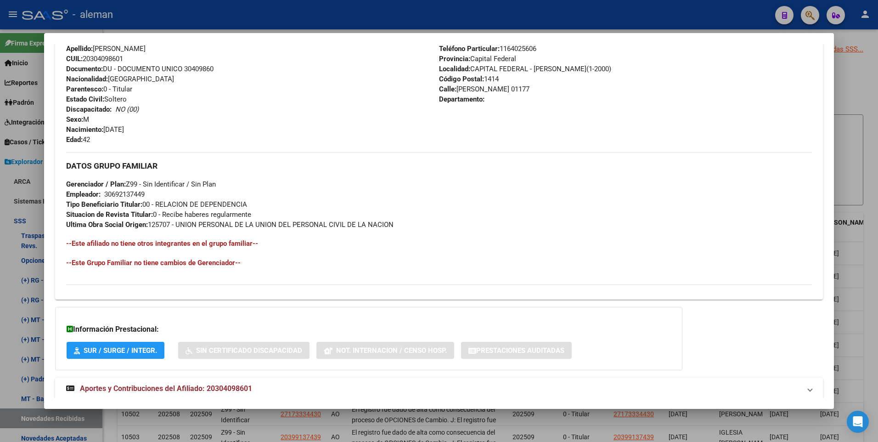
click at [868, 281] on div at bounding box center [439, 221] width 878 height 442
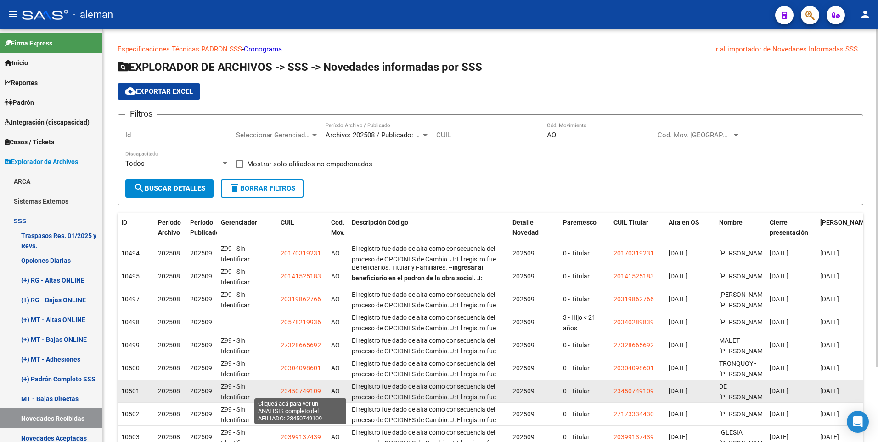
click at [299, 390] on span "23450749109" at bounding box center [301, 390] width 40 height 7
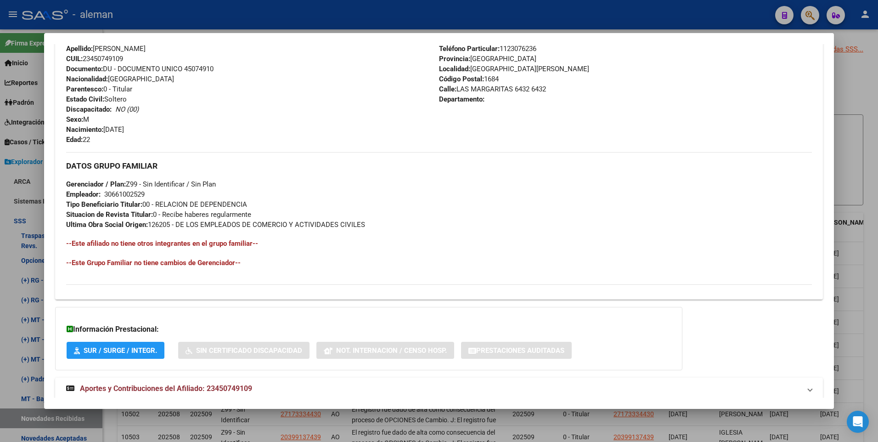
click at [863, 264] on div at bounding box center [439, 221] width 878 height 442
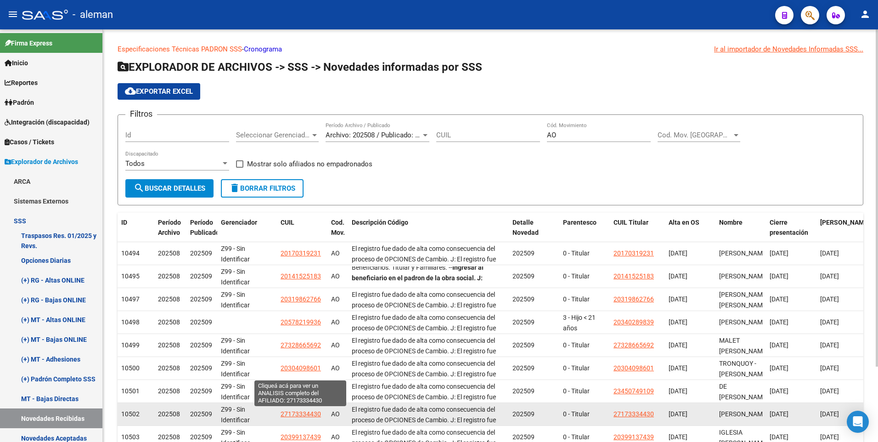
click at [300, 414] on span "27173334430" at bounding box center [301, 413] width 40 height 7
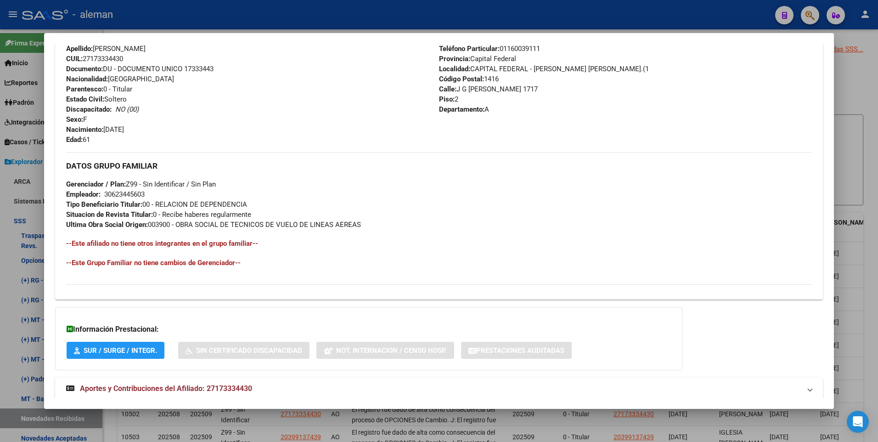
scroll to position [344, 0]
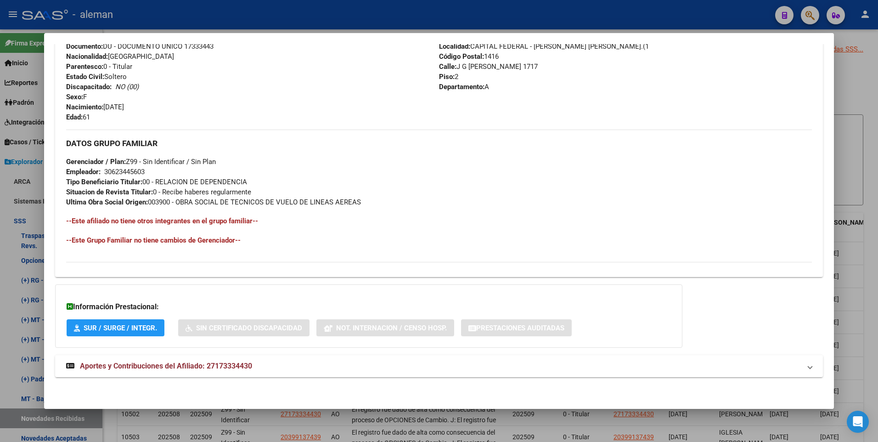
click at [877, 271] on html "menu - aleman person Firma Express Inicio Calendario SSS Instructivos Contacto …" at bounding box center [439, 221] width 878 height 442
click at [870, 271] on div at bounding box center [439, 221] width 878 height 442
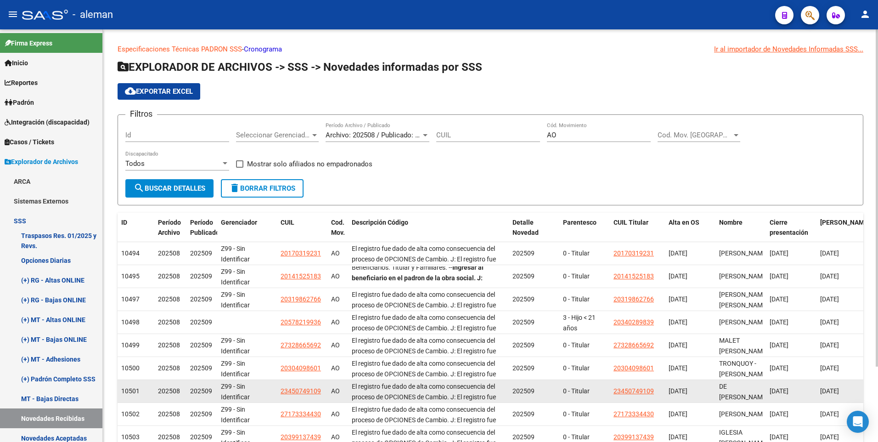
scroll to position [92, 0]
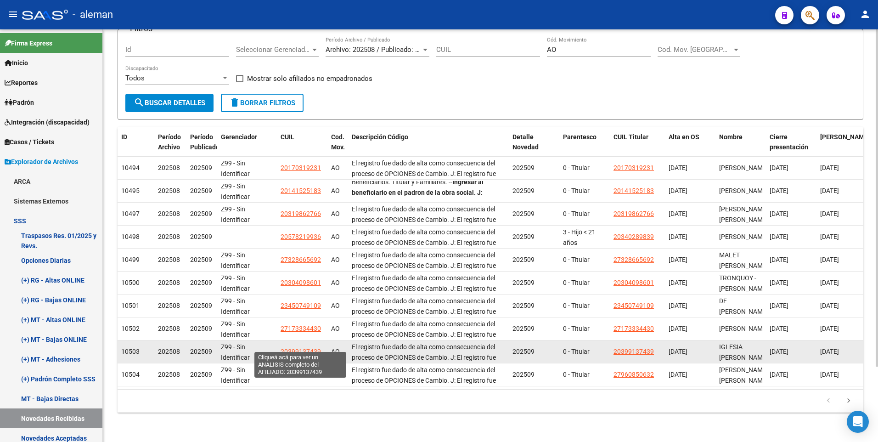
click at [301, 348] on span "20399137439" at bounding box center [301, 351] width 40 height 7
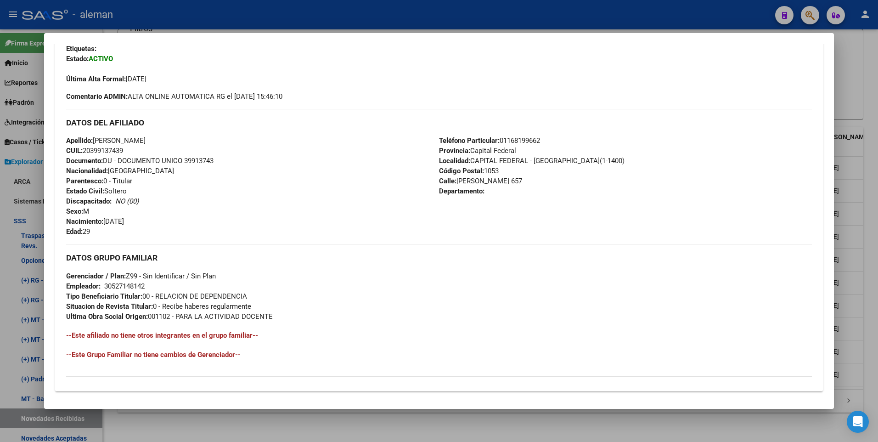
scroll to position [275, 0]
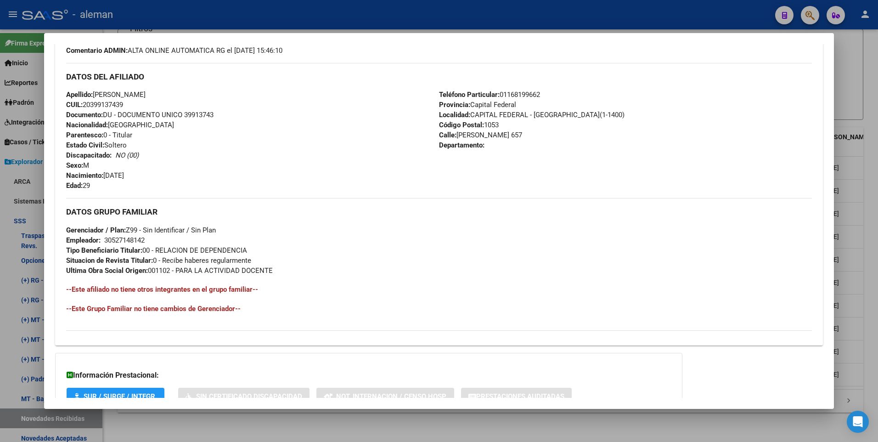
click at [867, 297] on div at bounding box center [439, 221] width 878 height 442
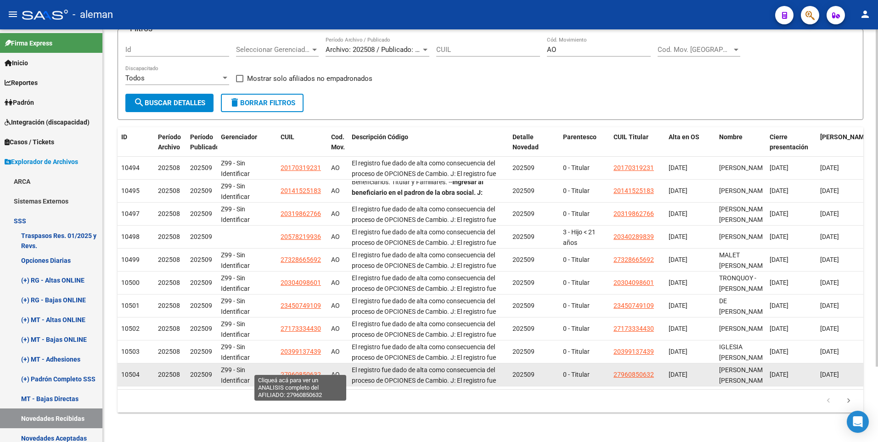
click at [299, 370] on span "27960850632" at bounding box center [301, 373] width 40 height 7
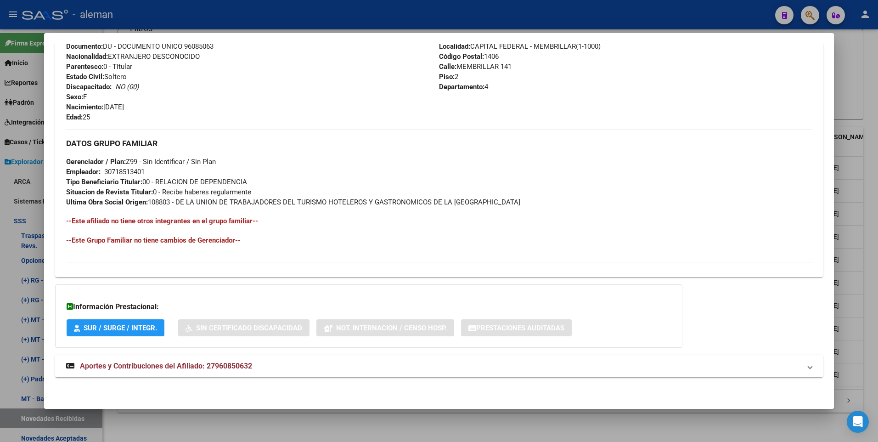
scroll to position [160, 0]
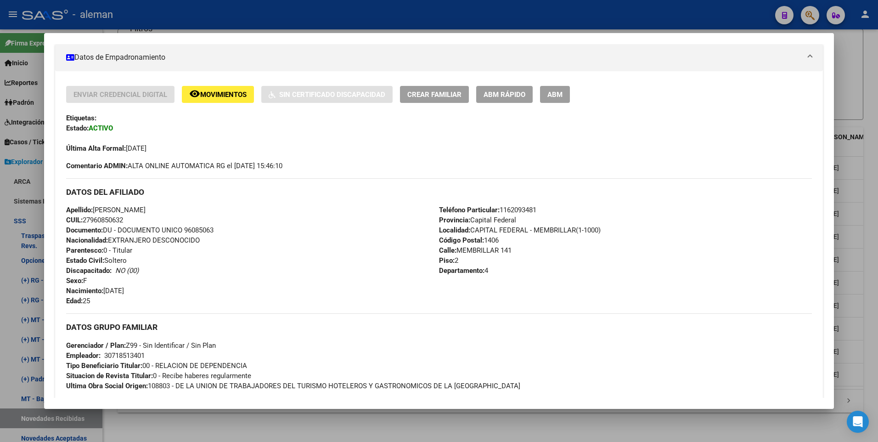
click at [864, 275] on div at bounding box center [439, 221] width 878 height 442
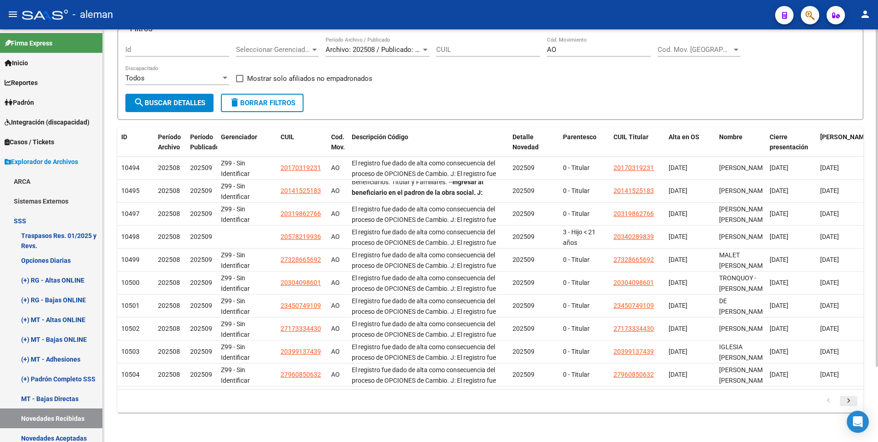
click at [848, 401] on icon "go to next page" at bounding box center [848, 401] width 12 height 11
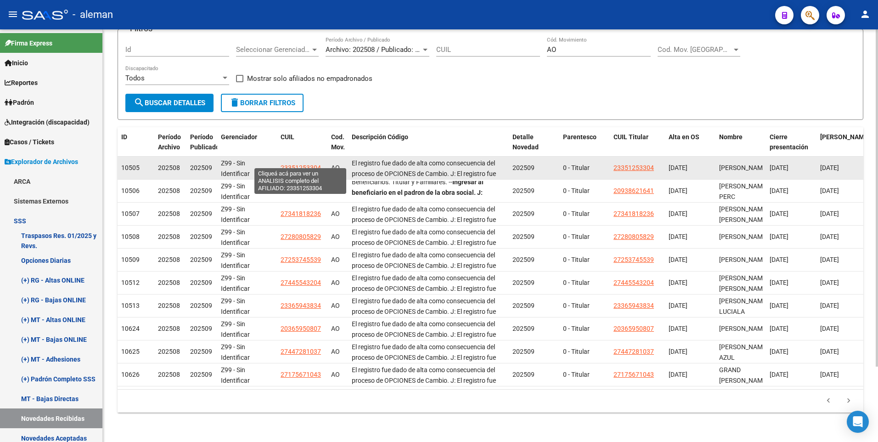
click at [311, 164] on span "23351253304" at bounding box center [301, 167] width 40 height 7
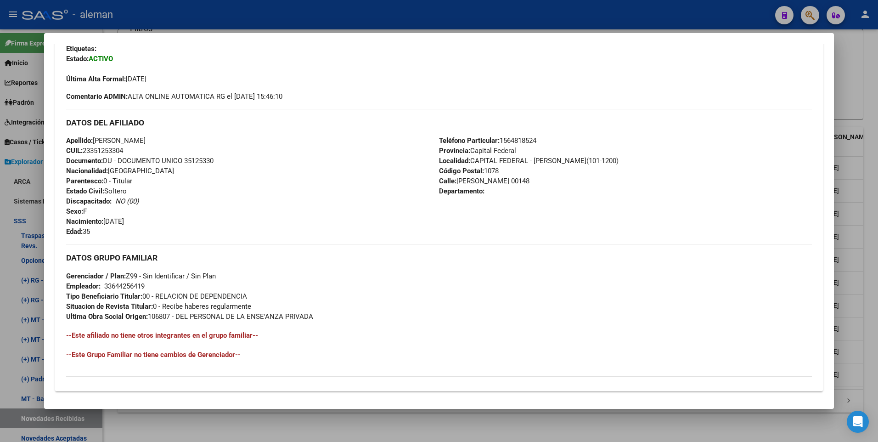
scroll to position [275, 0]
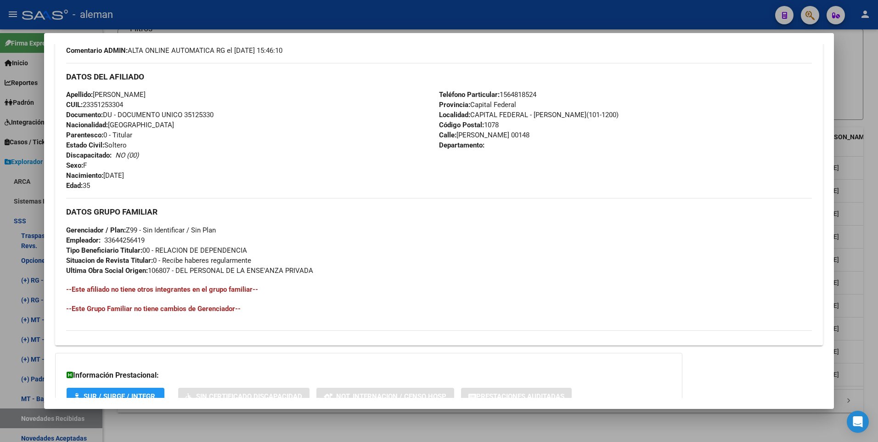
click at [870, 225] on div at bounding box center [439, 221] width 878 height 442
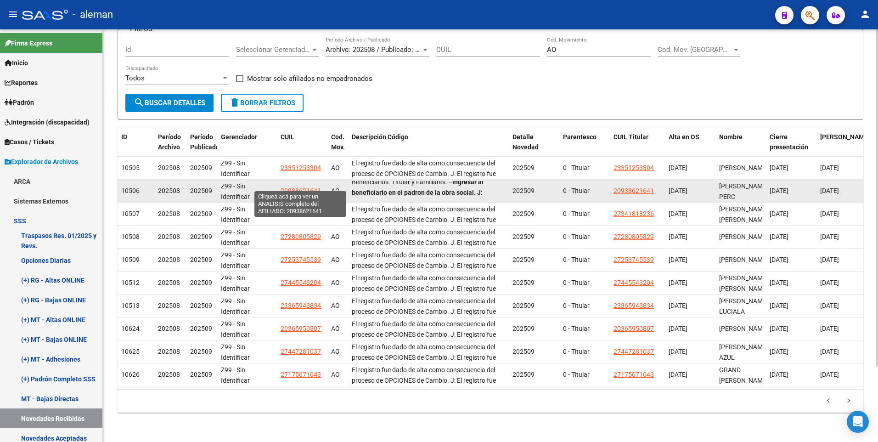
click at [297, 187] on span "20938621641" at bounding box center [301, 190] width 40 height 7
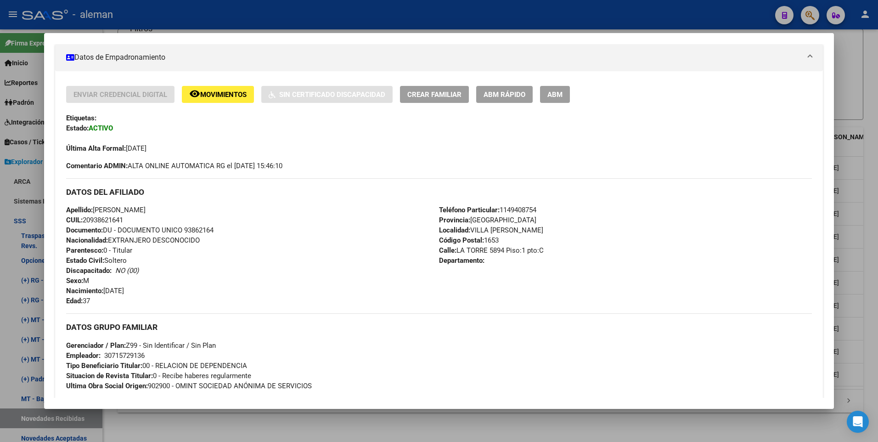
scroll to position [114, 0]
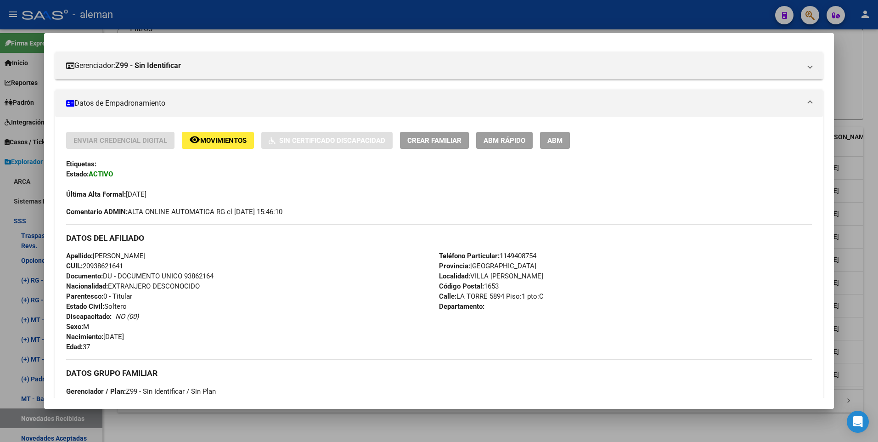
click at [865, 240] on div at bounding box center [439, 221] width 878 height 442
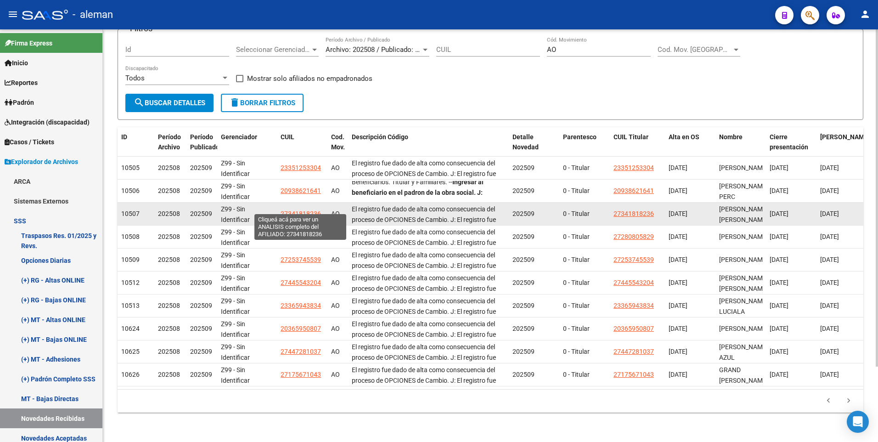
click at [303, 210] on span "27341818236" at bounding box center [301, 213] width 40 height 7
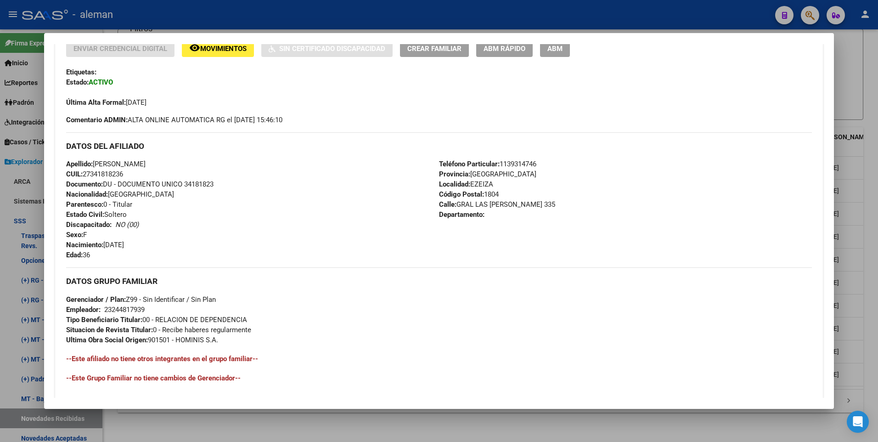
scroll to position [160, 0]
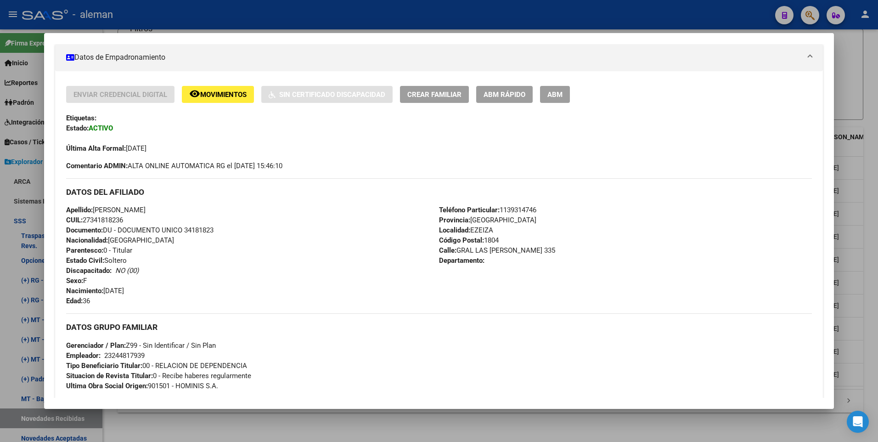
click at [869, 242] on div at bounding box center [439, 221] width 878 height 442
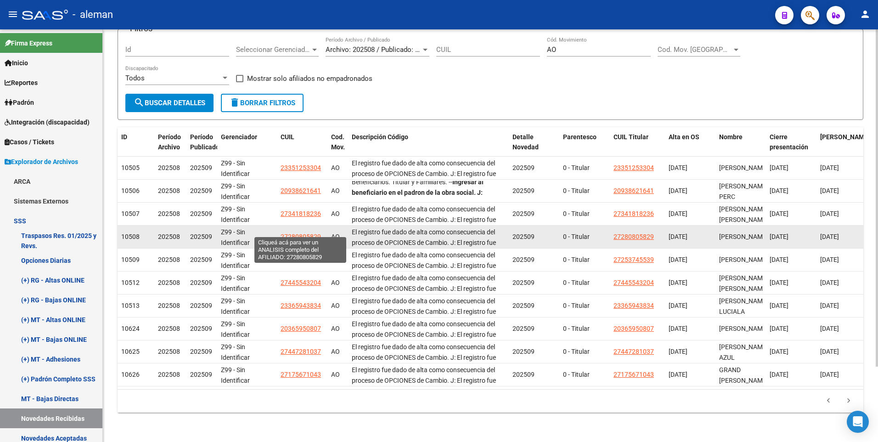
click at [299, 233] on span "27280805829" at bounding box center [301, 236] width 40 height 7
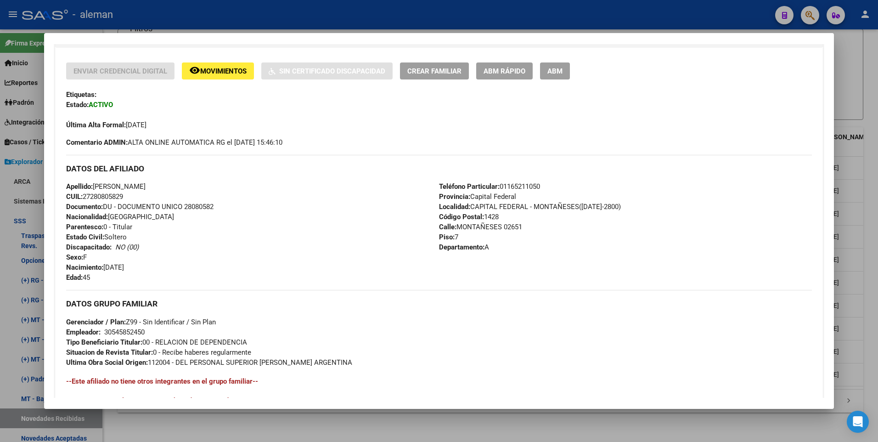
scroll to position [230, 0]
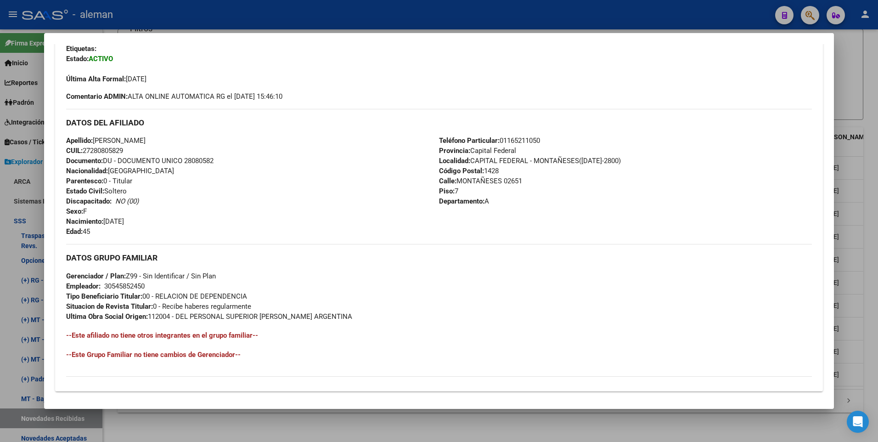
click at [872, 250] on div at bounding box center [439, 221] width 878 height 442
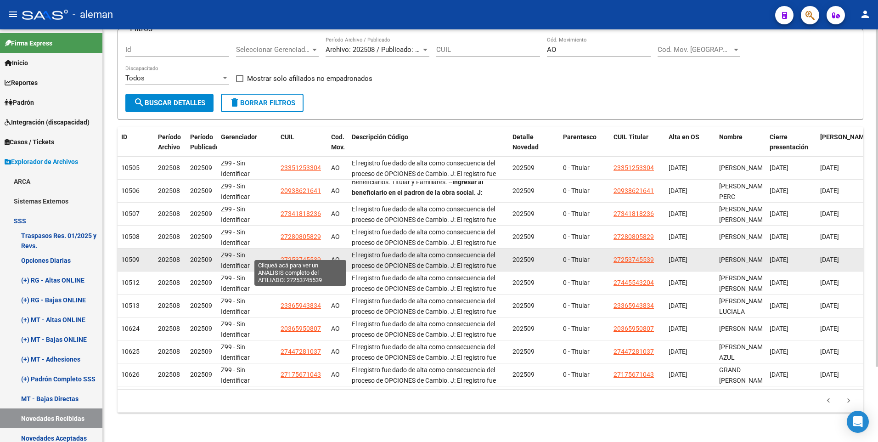
click at [303, 256] on span "27253745539" at bounding box center [301, 259] width 40 height 7
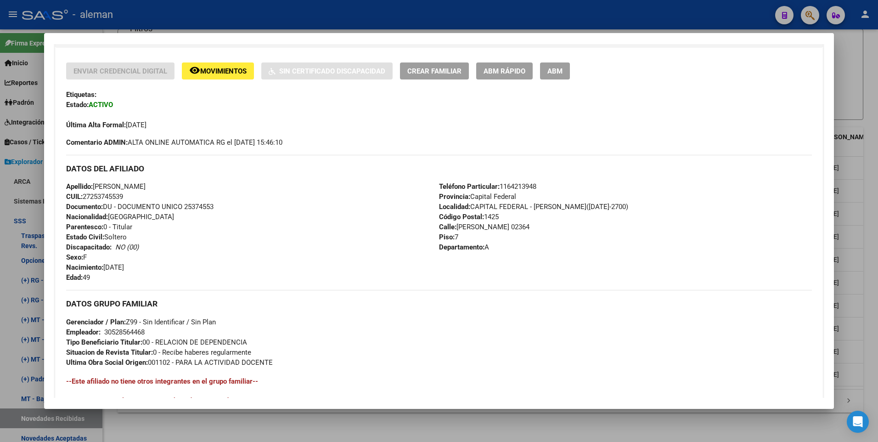
scroll to position [138, 0]
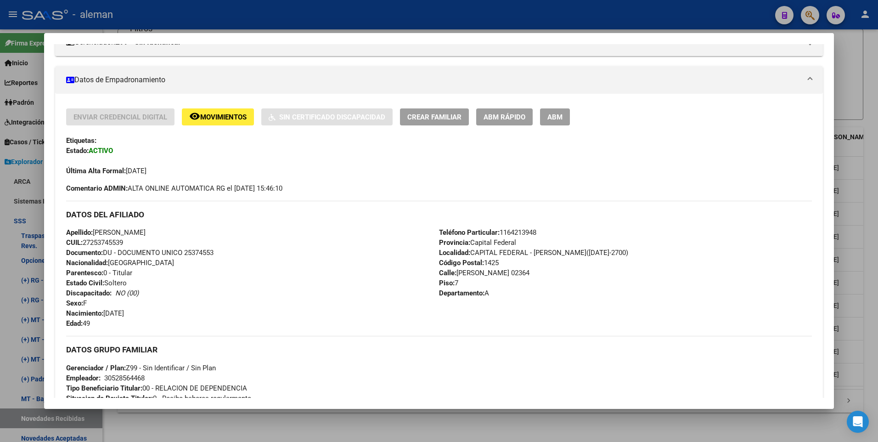
click at [871, 269] on div at bounding box center [439, 221] width 878 height 442
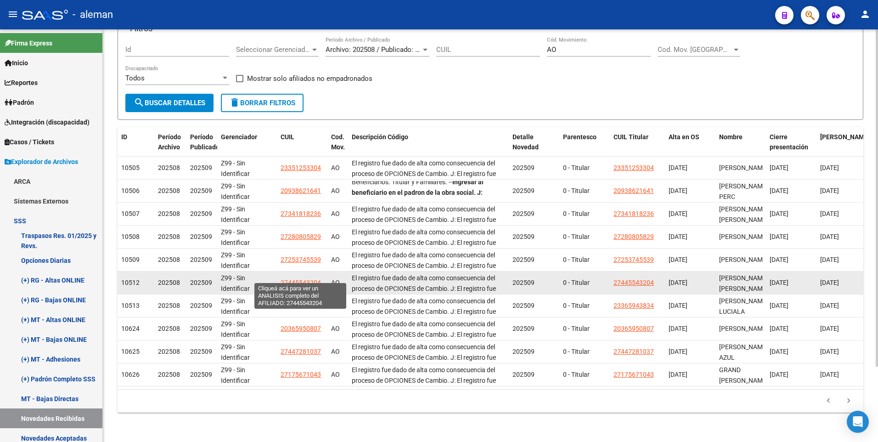
click at [308, 279] on span "27445543204" at bounding box center [301, 282] width 40 height 7
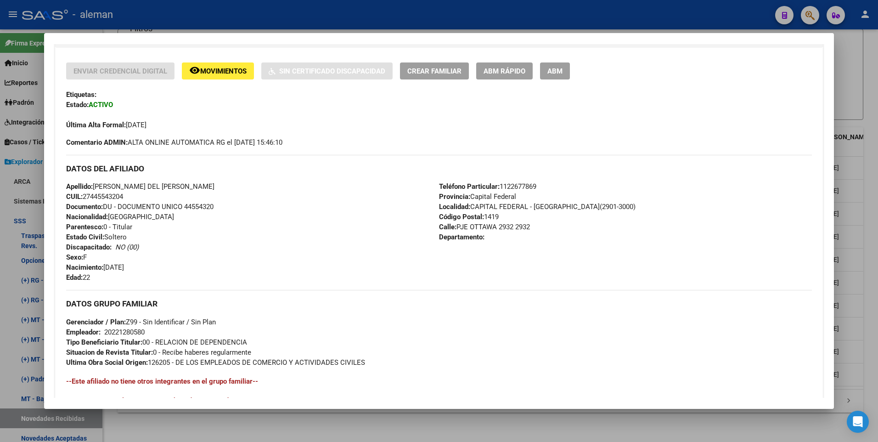
scroll to position [321, 0]
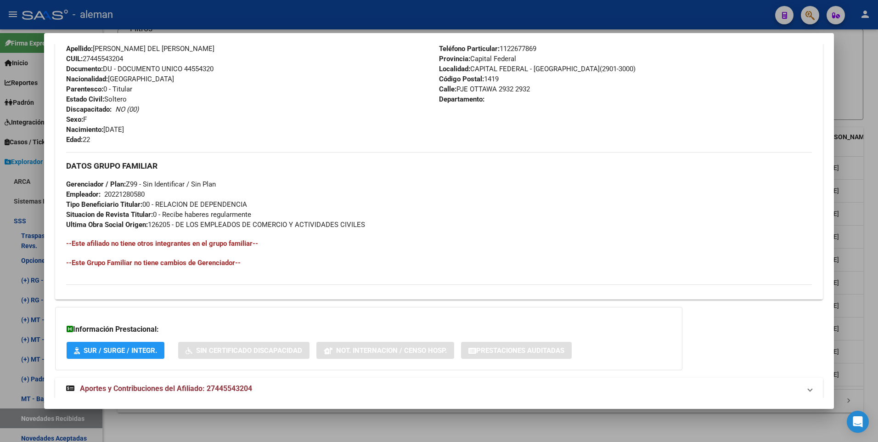
click at [867, 219] on div at bounding box center [439, 221] width 878 height 442
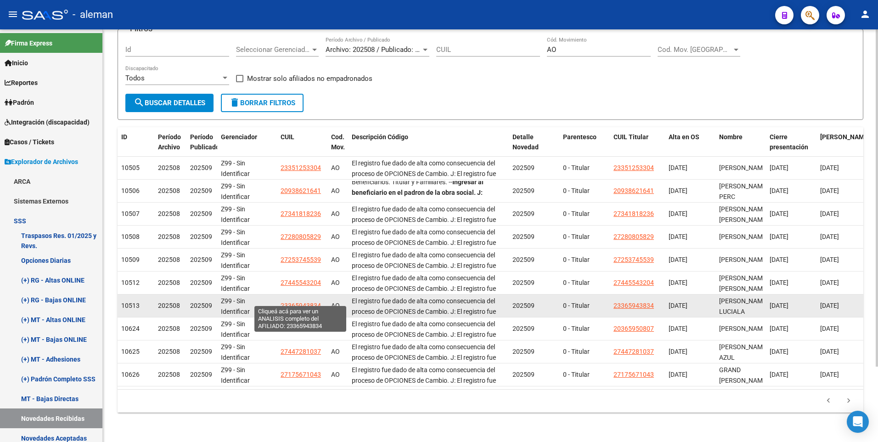
click at [312, 302] on span "23365943834" at bounding box center [301, 305] width 40 height 7
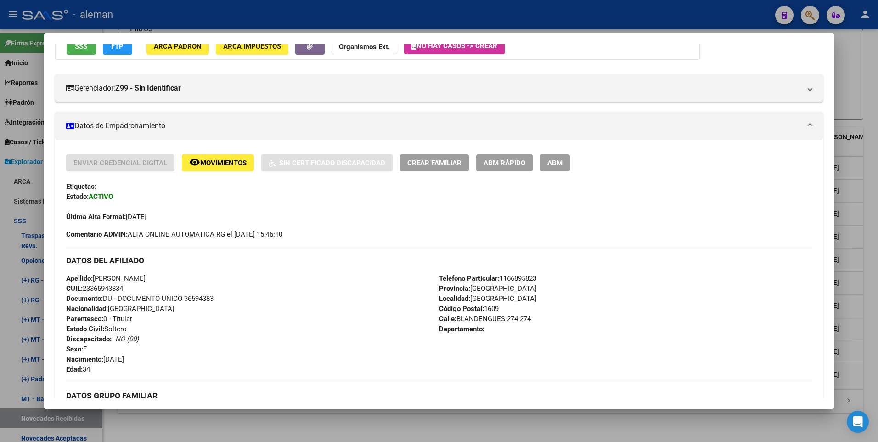
scroll to position [138, 0]
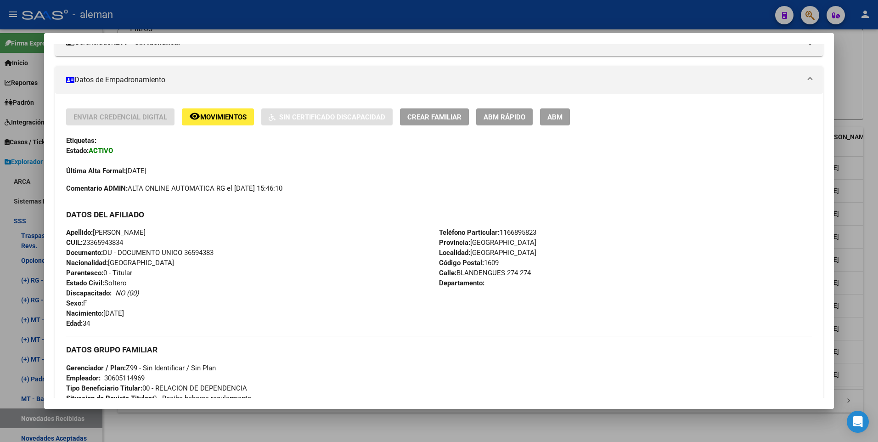
click at [869, 290] on div at bounding box center [439, 221] width 878 height 442
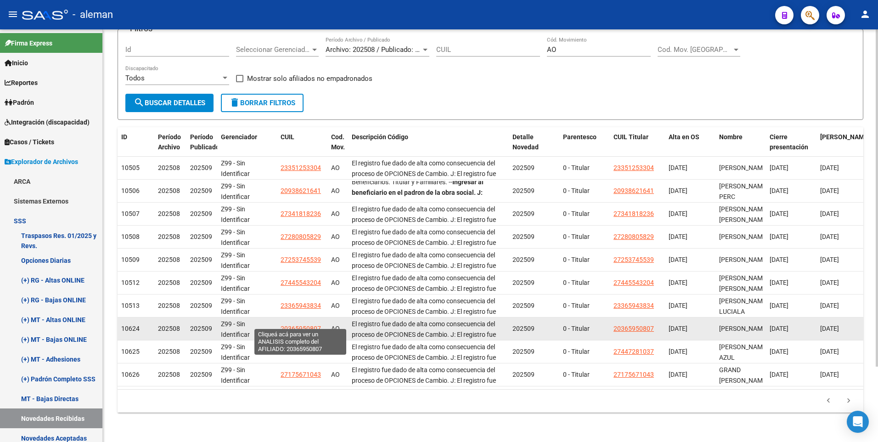
click at [301, 325] on span "20365950807" at bounding box center [301, 328] width 40 height 7
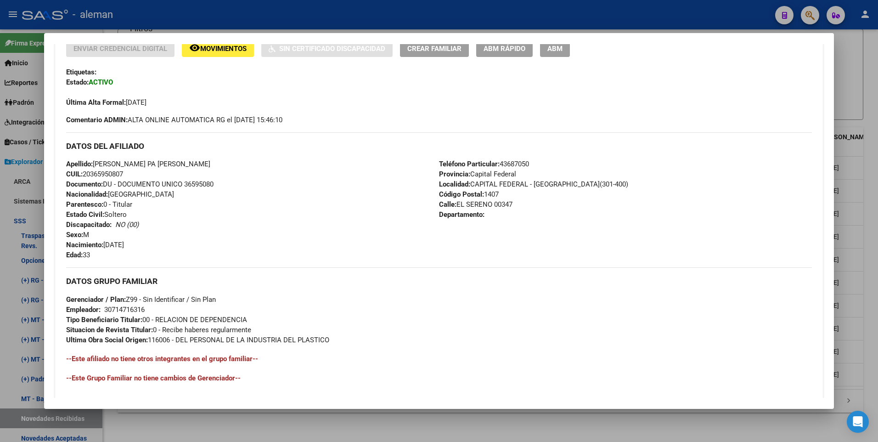
scroll to position [160, 0]
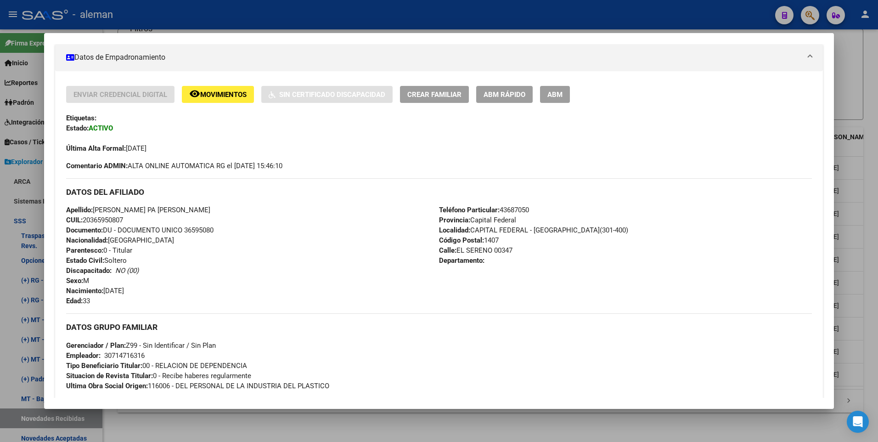
click at [865, 259] on div at bounding box center [439, 221] width 878 height 442
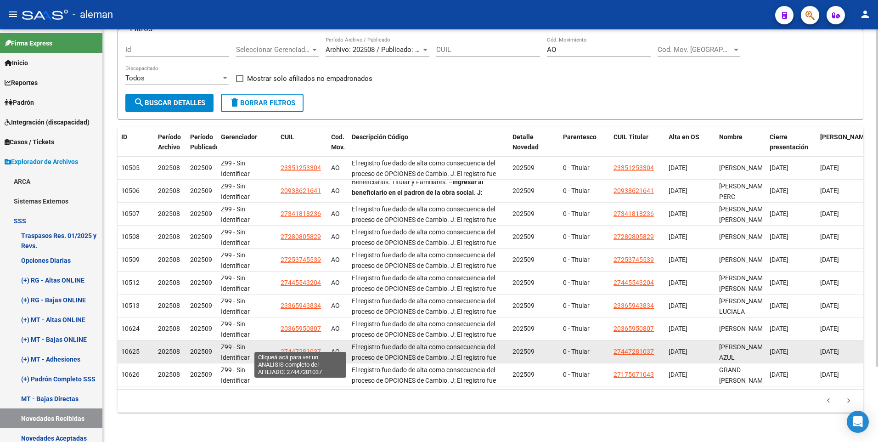
click at [299, 348] on span "27447281037" at bounding box center [301, 351] width 40 height 7
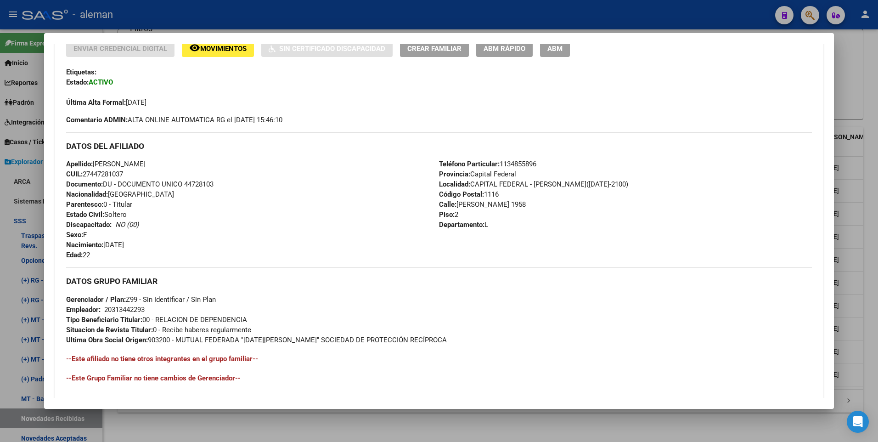
scroll to position [114, 0]
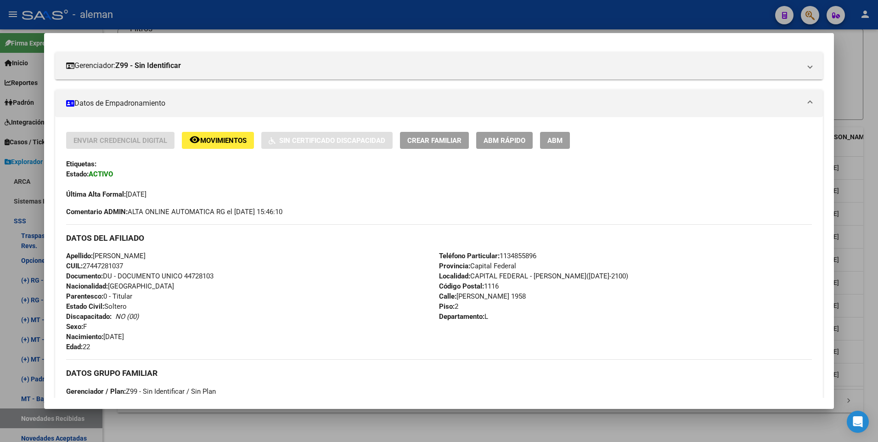
click at [865, 220] on div at bounding box center [439, 221] width 878 height 442
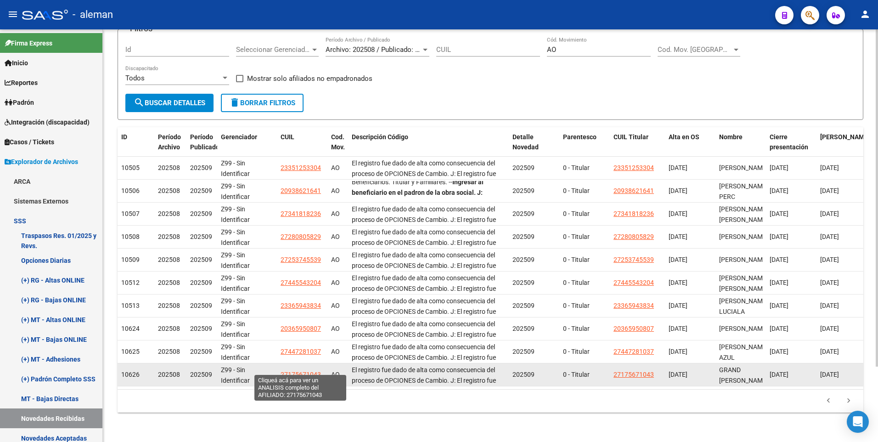
click at [295, 370] on span "27175671043" at bounding box center [301, 373] width 40 height 7
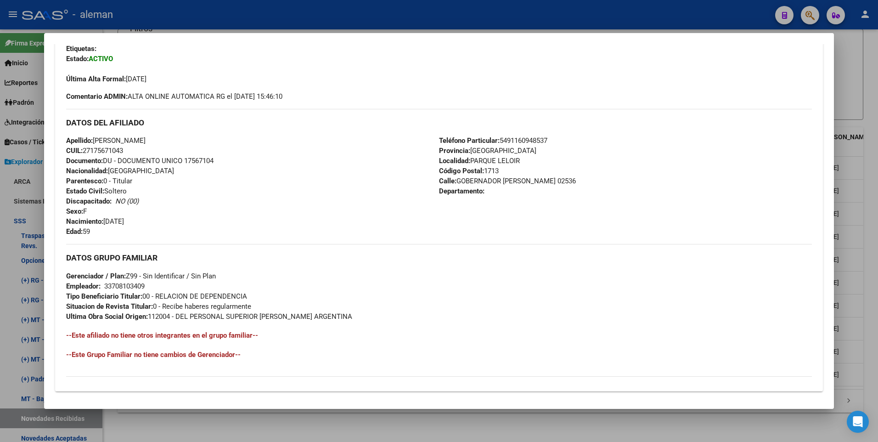
scroll to position [184, 0]
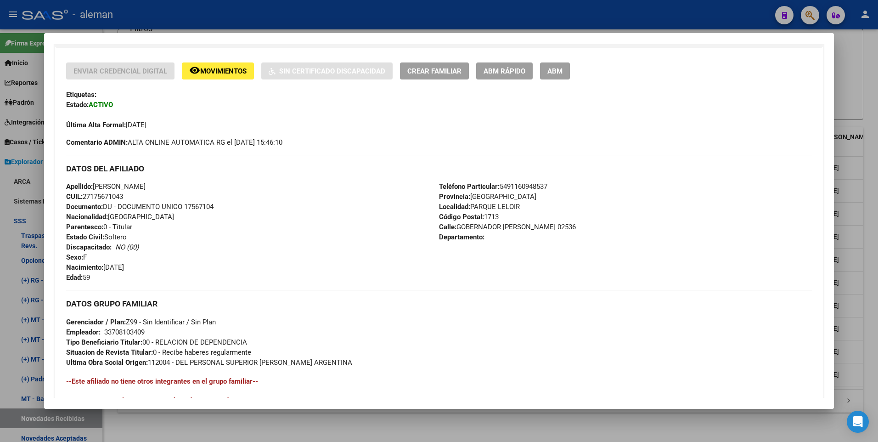
click at [850, 215] on div at bounding box center [439, 221] width 878 height 442
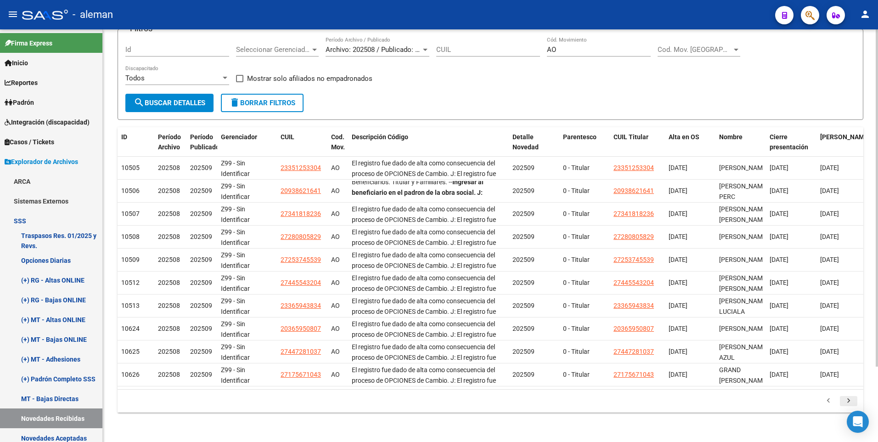
click at [848, 400] on icon "go to next page" at bounding box center [848, 401] width 12 height 11
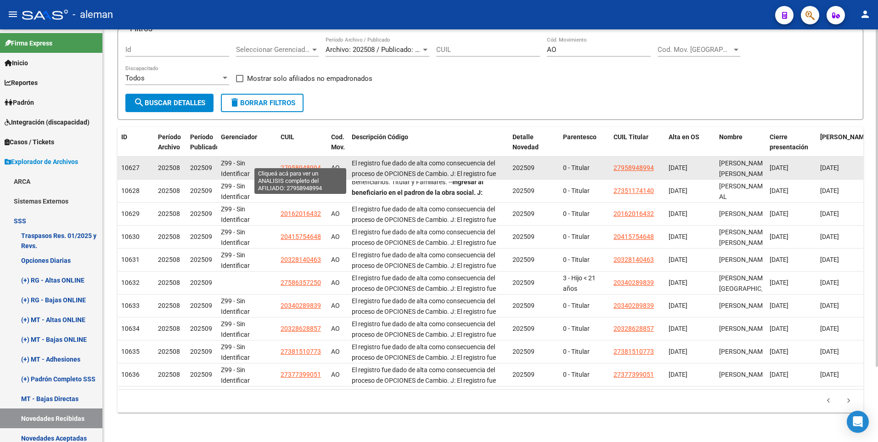
click at [292, 164] on span "27958948994" at bounding box center [301, 167] width 40 height 7
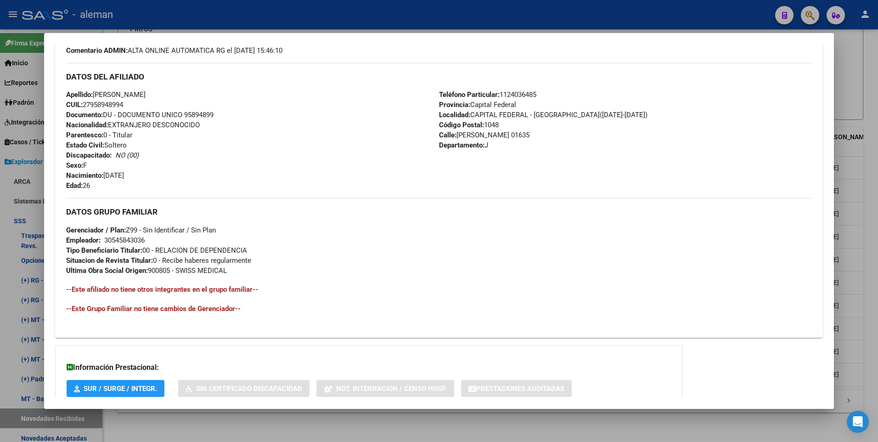
scroll to position [230, 0]
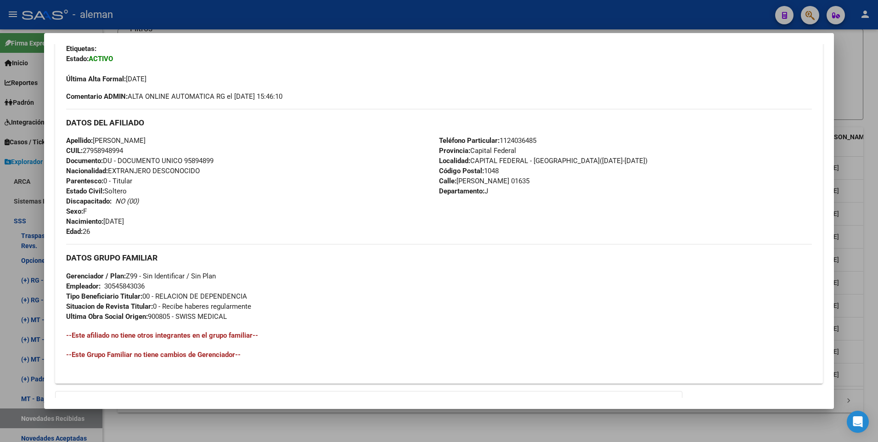
click at [867, 130] on div at bounding box center [439, 221] width 878 height 442
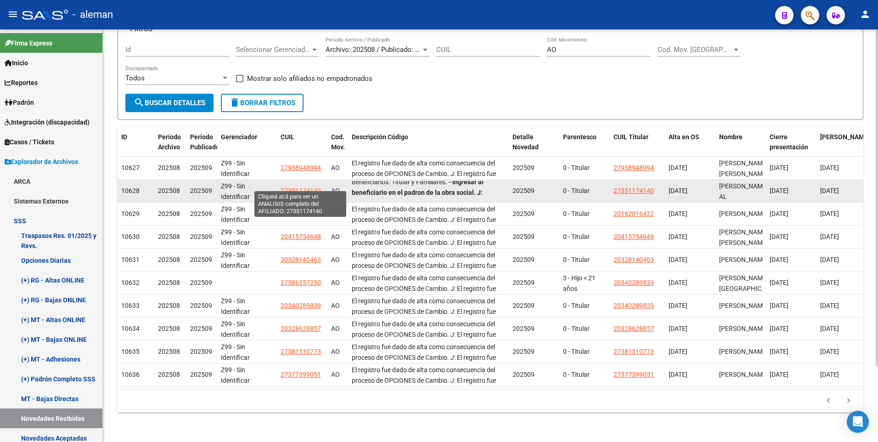
click at [283, 187] on span "27351174140" at bounding box center [301, 190] width 40 height 7
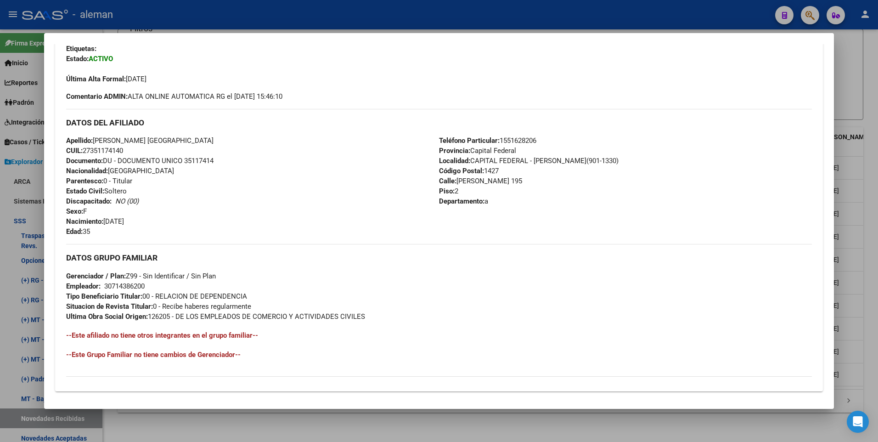
click at [872, 190] on div at bounding box center [439, 221] width 878 height 442
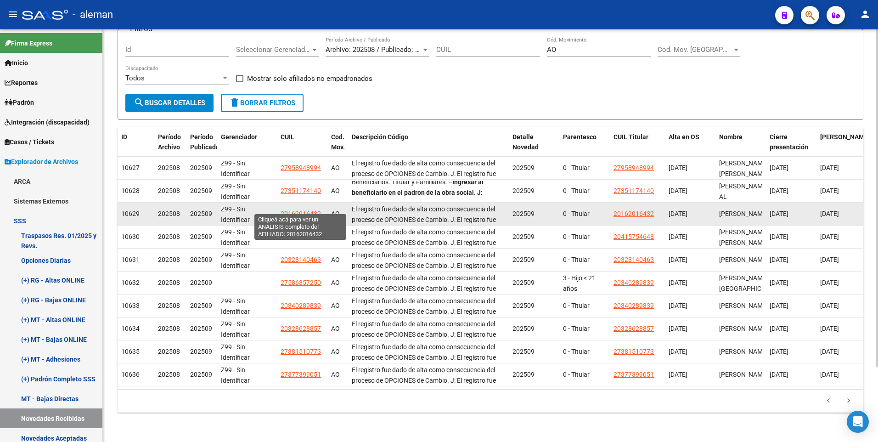
click at [297, 210] on span "20162016432" at bounding box center [301, 213] width 40 height 7
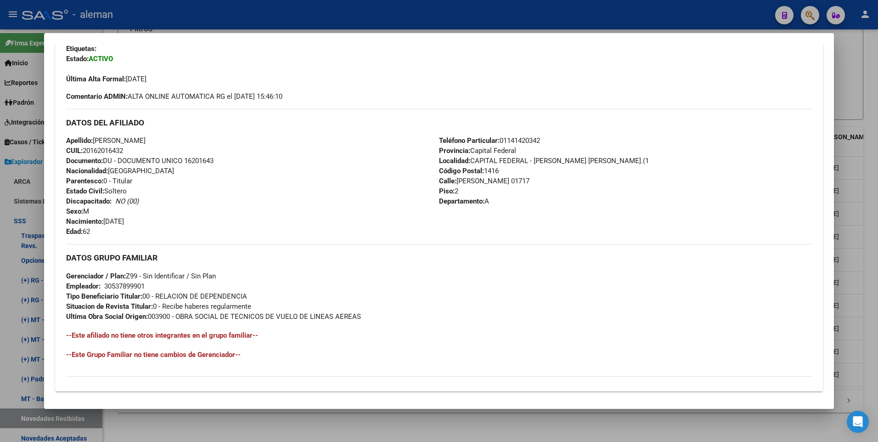
click at [870, 191] on div at bounding box center [439, 221] width 878 height 442
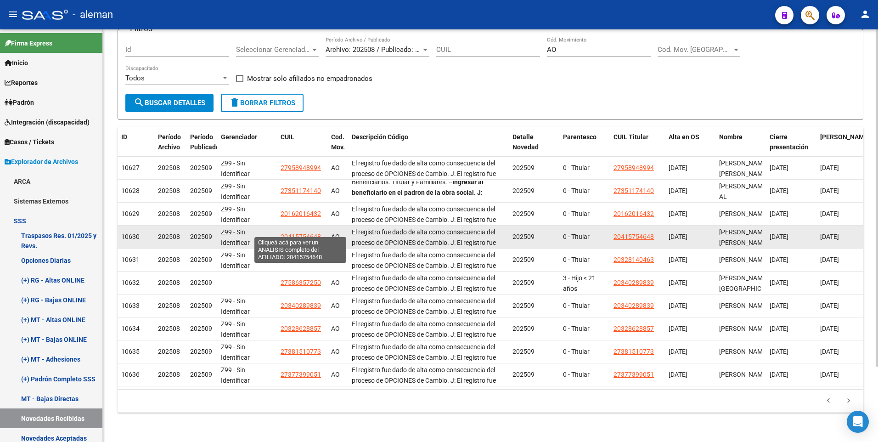
click at [299, 233] on span "20415754648" at bounding box center [301, 236] width 40 height 7
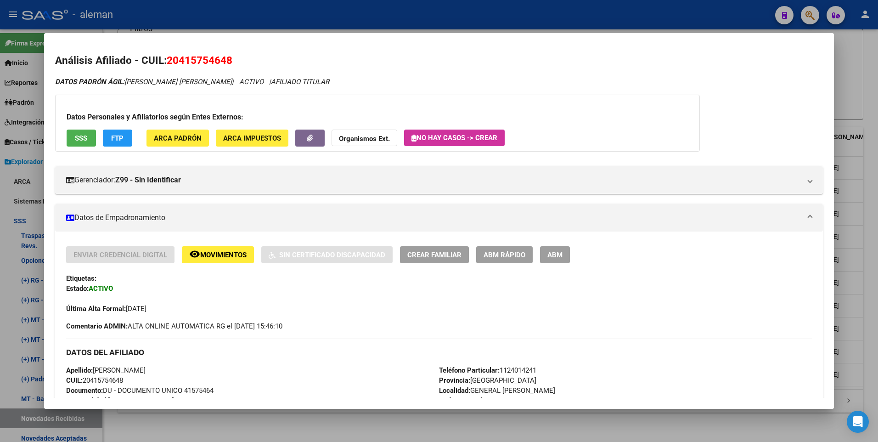
scroll to position [184, 0]
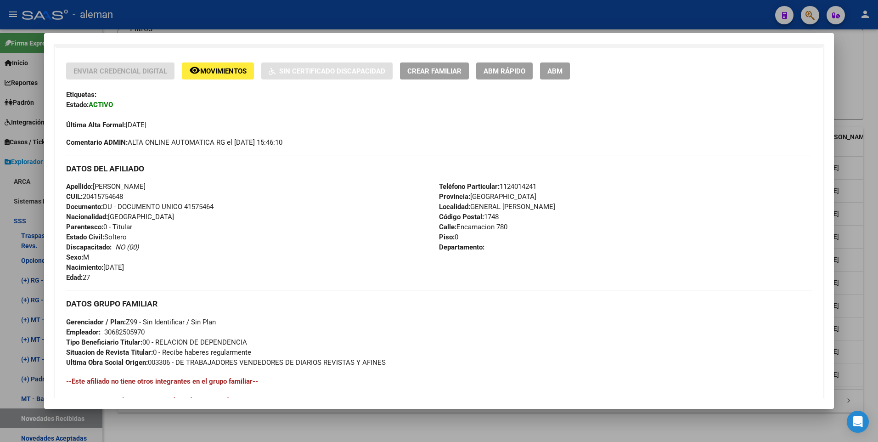
click at [875, 229] on div at bounding box center [439, 221] width 878 height 442
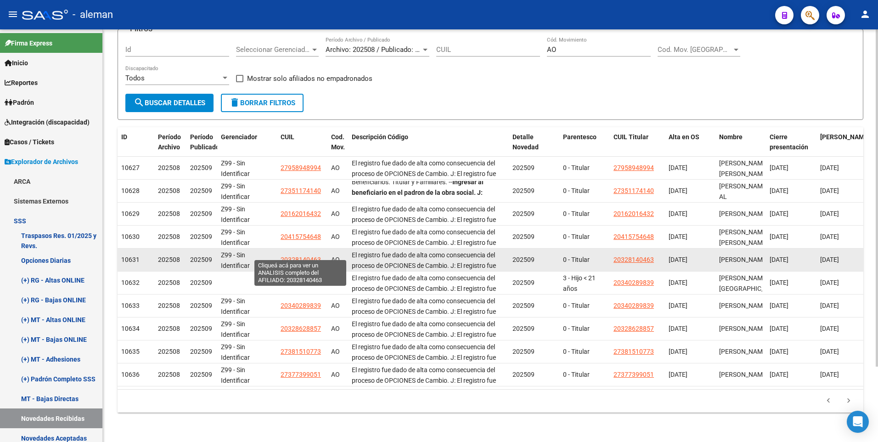
click at [302, 256] on span "20328140463" at bounding box center [301, 259] width 40 height 7
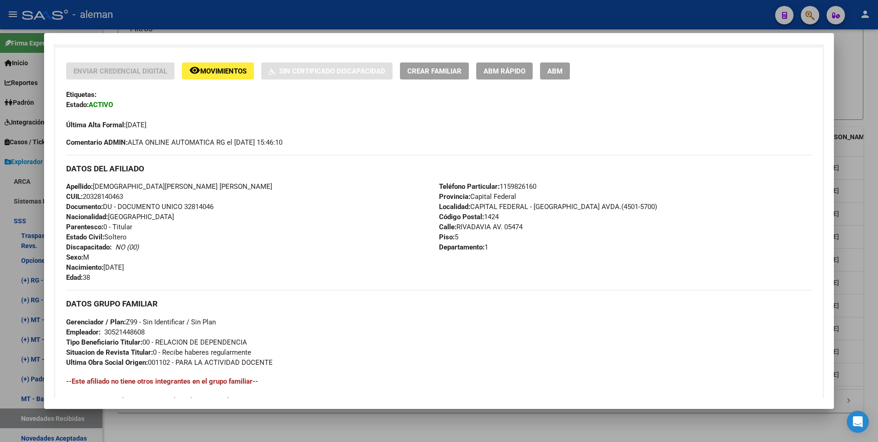
scroll to position [230, 0]
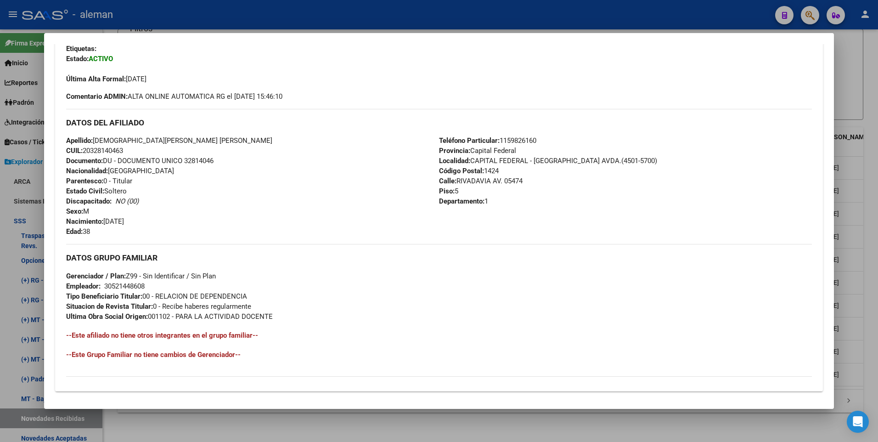
click at [867, 249] on div at bounding box center [439, 221] width 878 height 442
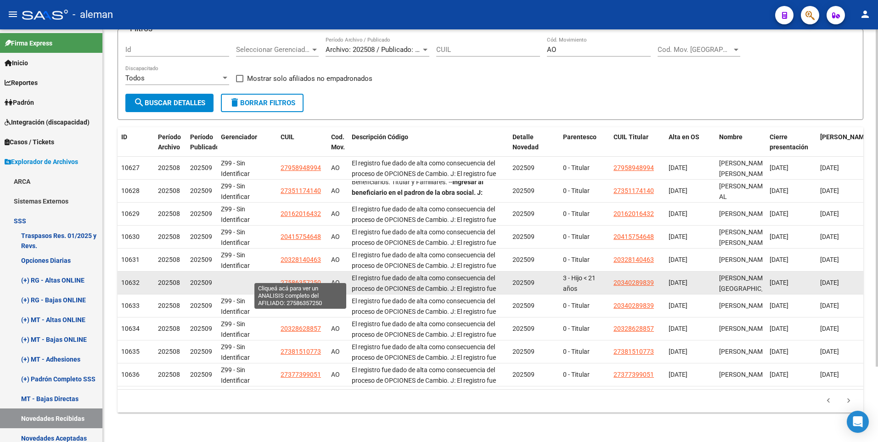
click at [299, 279] on span "27586357250" at bounding box center [301, 282] width 40 height 7
type textarea "27586357250"
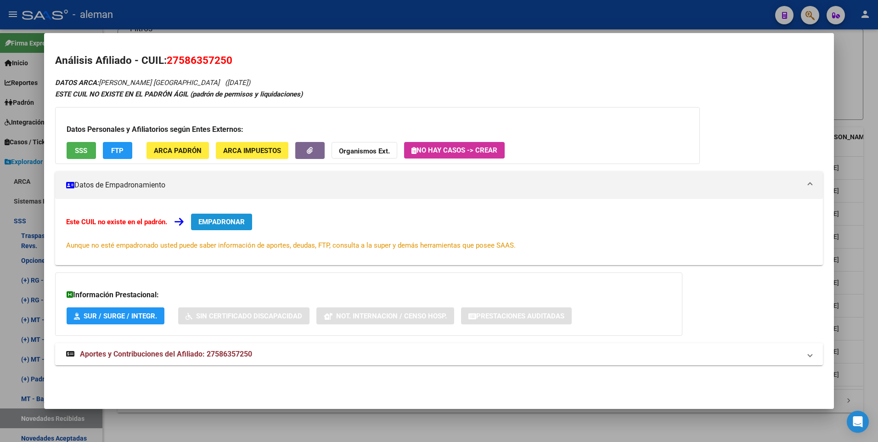
click at [226, 218] on span "EMPADRONAR" at bounding box center [221, 222] width 46 height 8
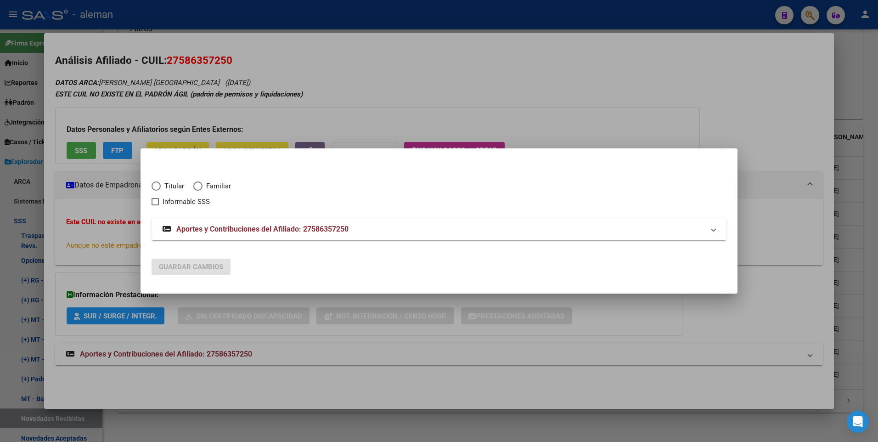
click at [199, 184] on span "Elija una opción" at bounding box center [197, 185] width 9 height 9
click at [199, 184] on input "Familiar" at bounding box center [197, 185] width 9 height 9
radio input "true"
checkbox input "true"
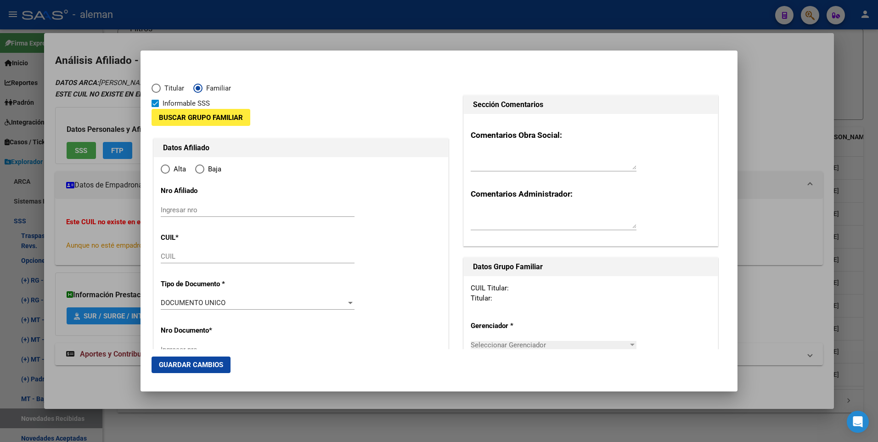
type input "27-58635725-0"
radio input "true"
type input "58635725"
type input "[PERSON_NAME]"
type input "[GEOGRAPHIC_DATA]"
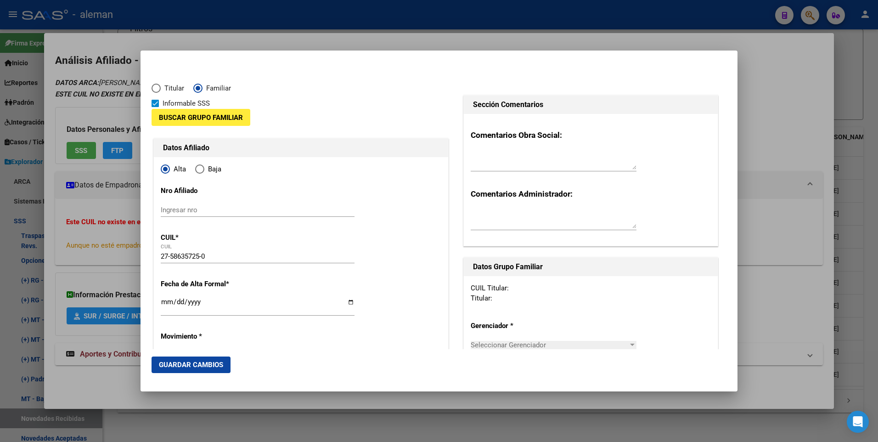
type input "[DATE]"
type input "CIUDADELA"
type input "1702"
type input "SAN [PERSON_NAME]"
type input "4608"
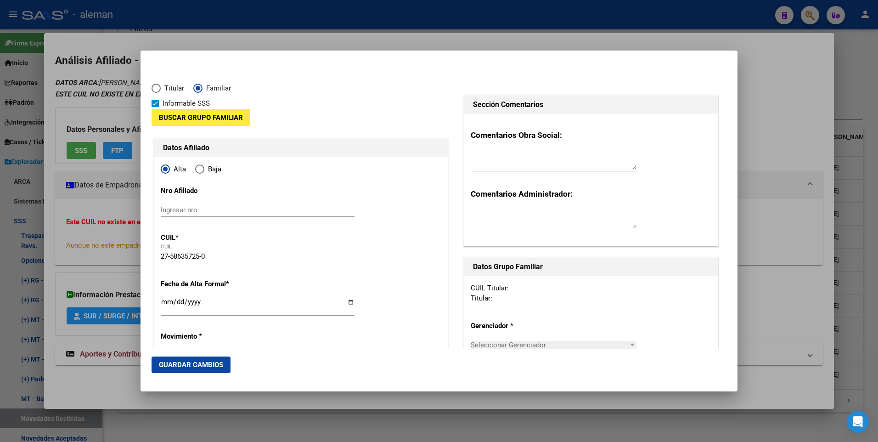
type input "2"
type input "CIUDADELA"
click at [163, 303] on input "Ingresar fecha" at bounding box center [258, 305] width 194 height 15
type input "[DATE]"
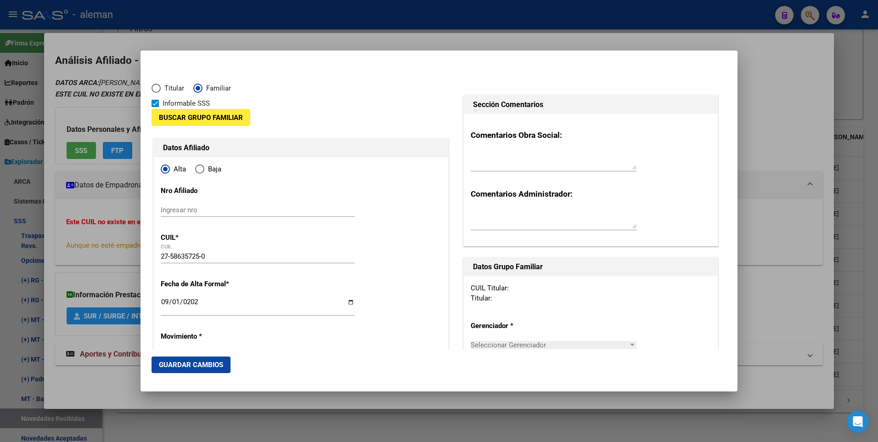
scroll to position [138, 0]
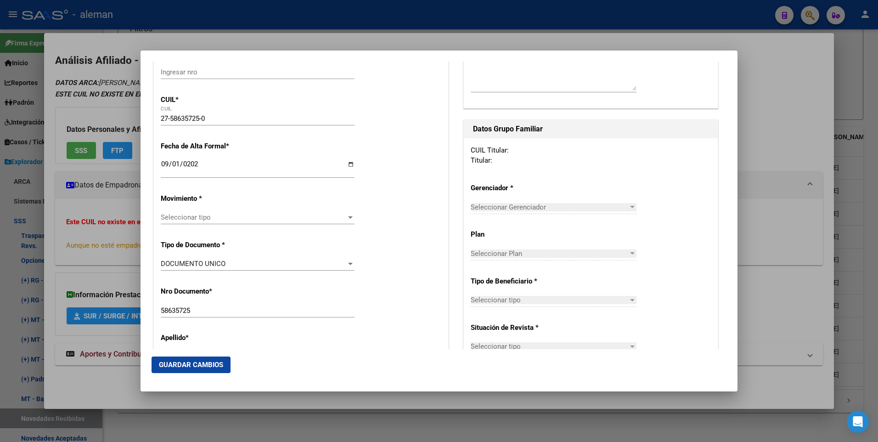
click at [214, 218] on span "Seleccionar tipo" at bounding box center [253, 217] width 185 height 8
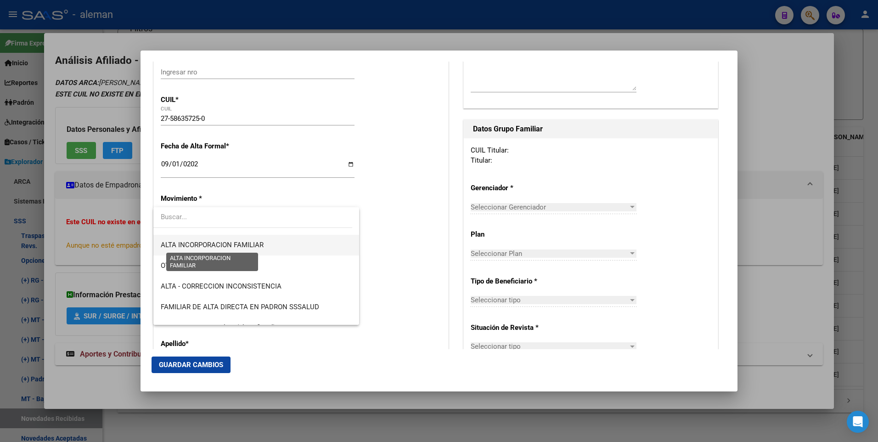
click at [216, 241] on span "ALTA INCORPORACION FAMILIAR" at bounding box center [212, 245] width 103 height 8
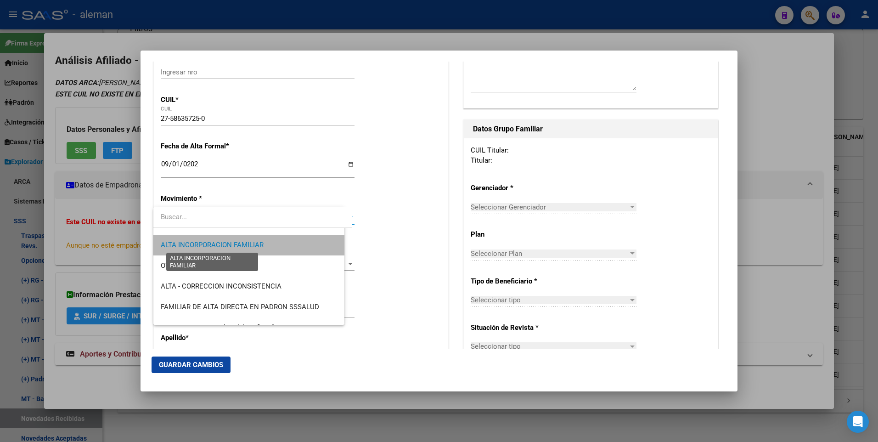
scroll to position [145, 0]
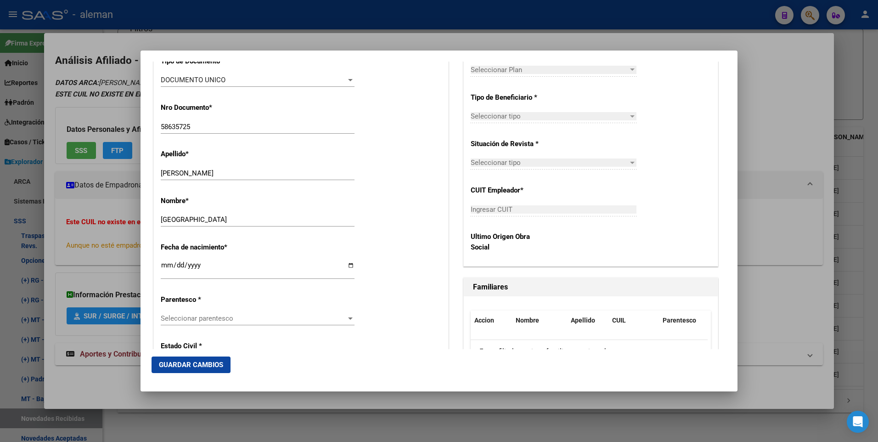
scroll to position [367, 0]
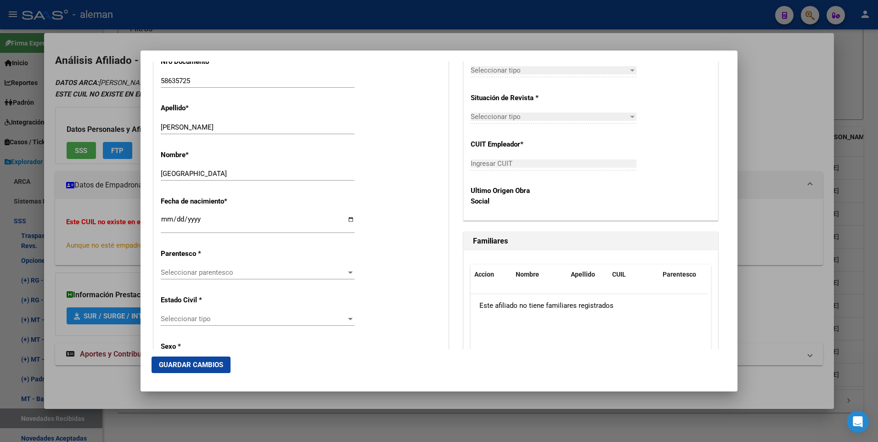
click at [220, 273] on span "Seleccionar parentesco" at bounding box center [253, 272] width 185 height 8
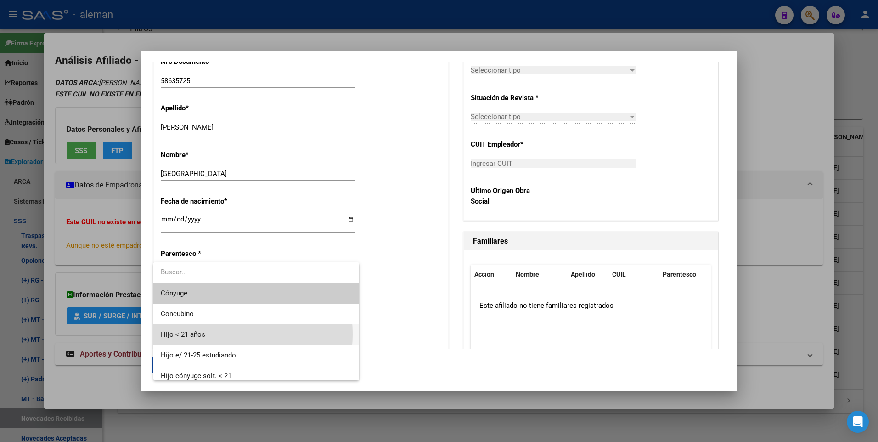
click at [208, 334] on span "Hijo < 21 años" at bounding box center [256, 334] width 191 height 21
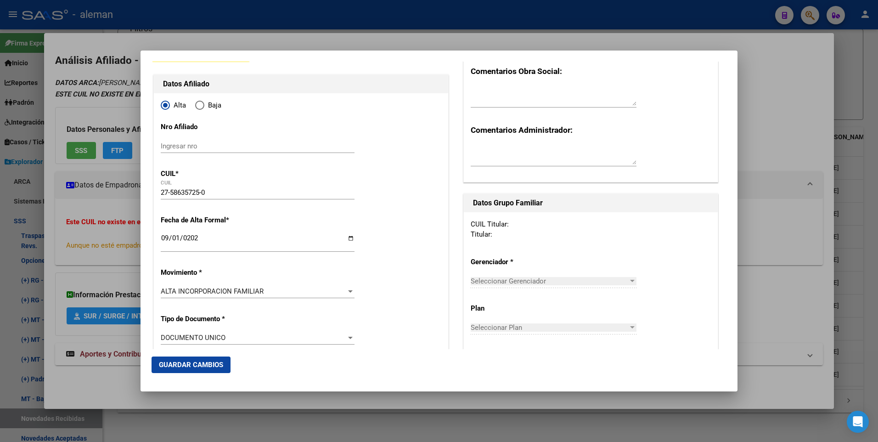
scroll to position [0, 0]
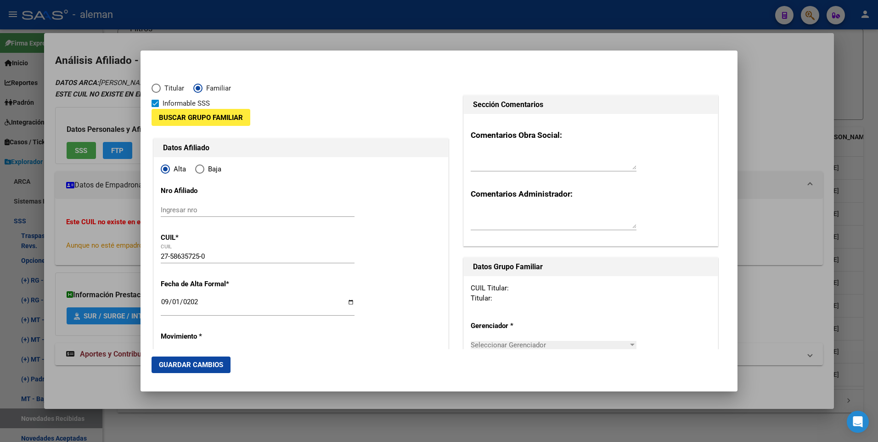
click at [208, 116] on span "Buscar Grupo Familiar" at bounding box center [201, 117] width 84 height 8
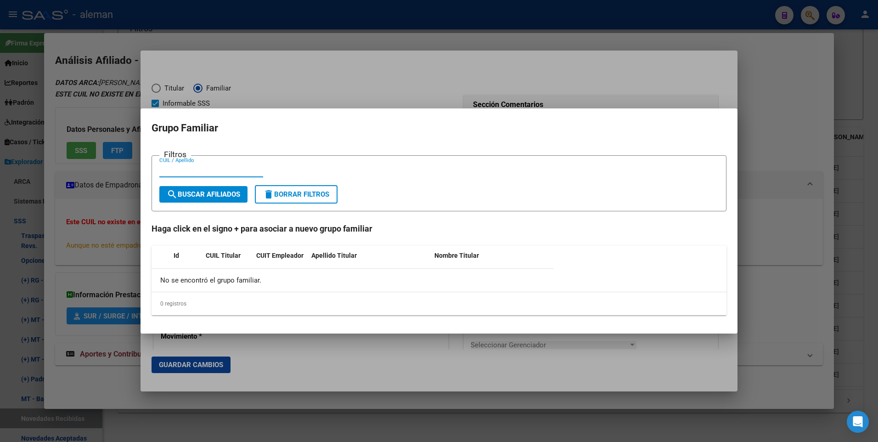
click at [187, 169] on input "CUIL / Apellido" at bounding box center [211, 170] width 104 height 8
type input "20340289839"
click at [201, 197] on span "search Buscar Afiliados" at bounding box center [203, 194] width 73 height 8
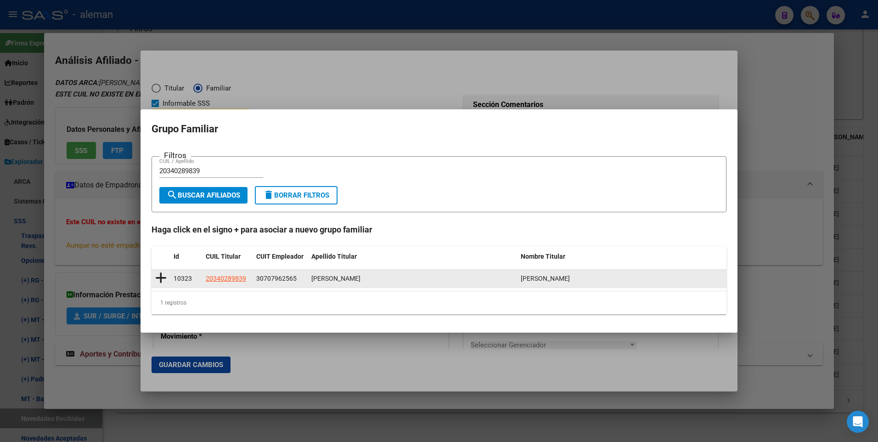
click at [160, 278] on icon at bounding box center [160, 277] width 11 height 13
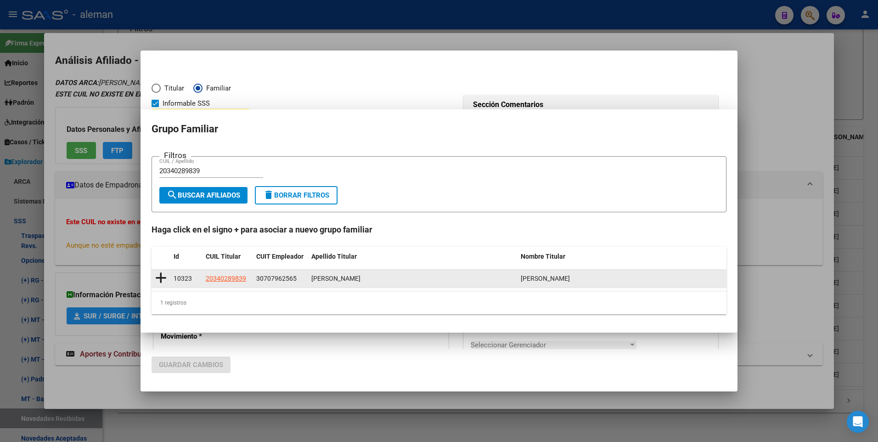
type input "30-70796256-5"
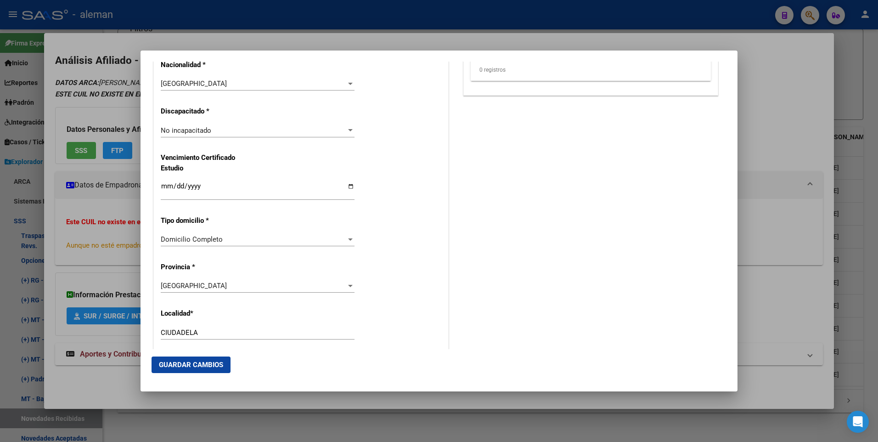
scroll to position [1159, 0]
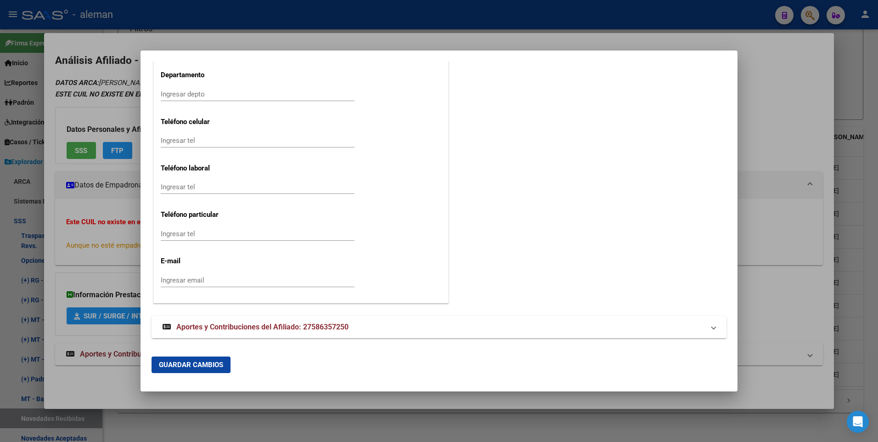
click at [212, 365] on span "Guardar Cambios" at bounding box center [191, 364] width 64 height 8
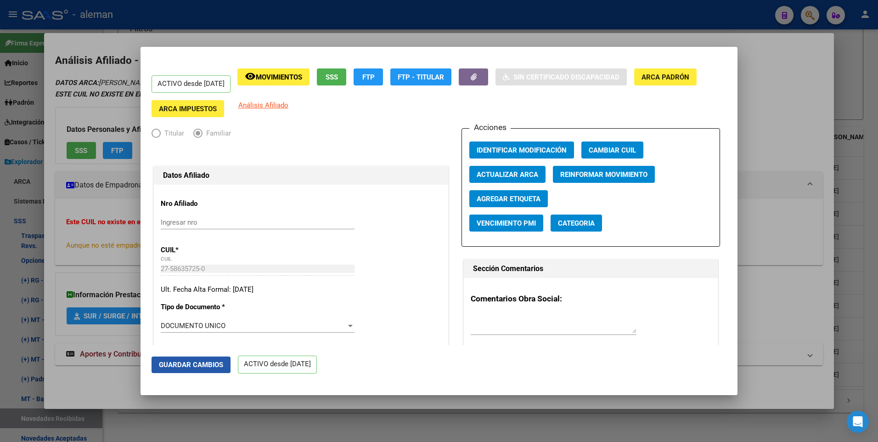
click at [188, 359] on button "Guardar Cambios" at bounding box center [191, 364] width 79 height 17
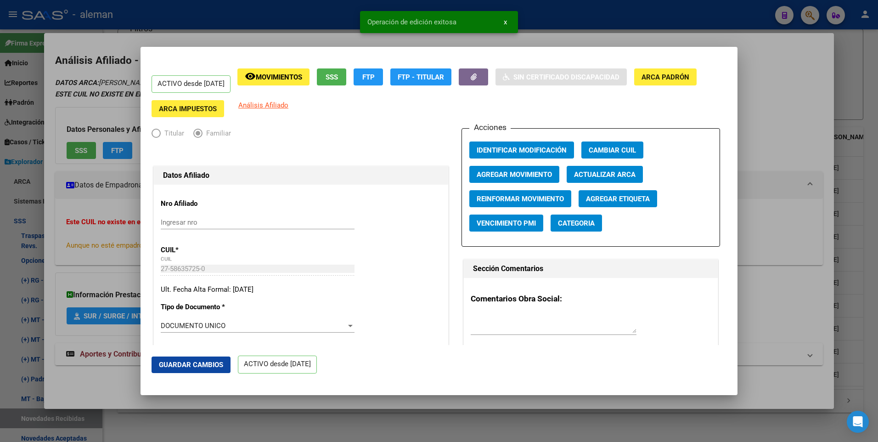
click at [776, 118] on div at bounding box center [439, 221] width 878 height 442
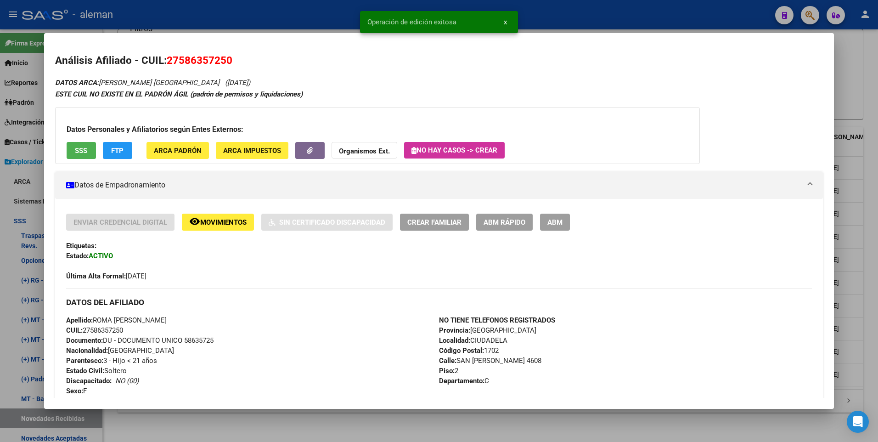
click at [870, 152] on div at bounding box center [439, 221] width 878 height 442
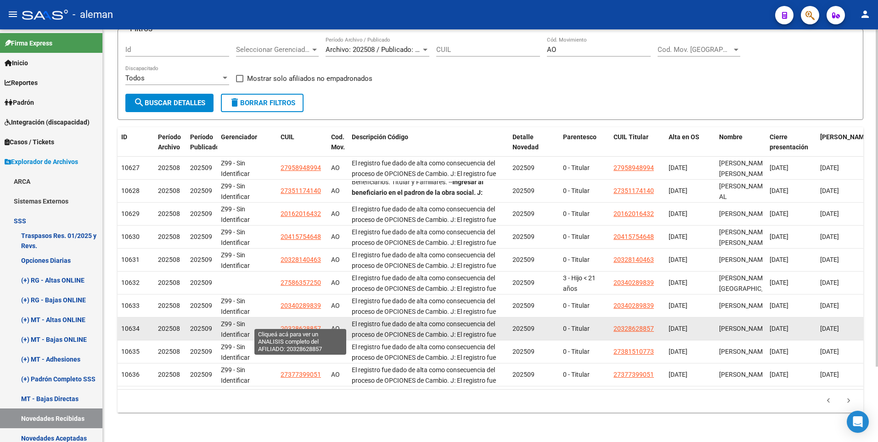
click at [300, 325] on span "20328628857" at bounding box center [301, 328] width 40 height 7
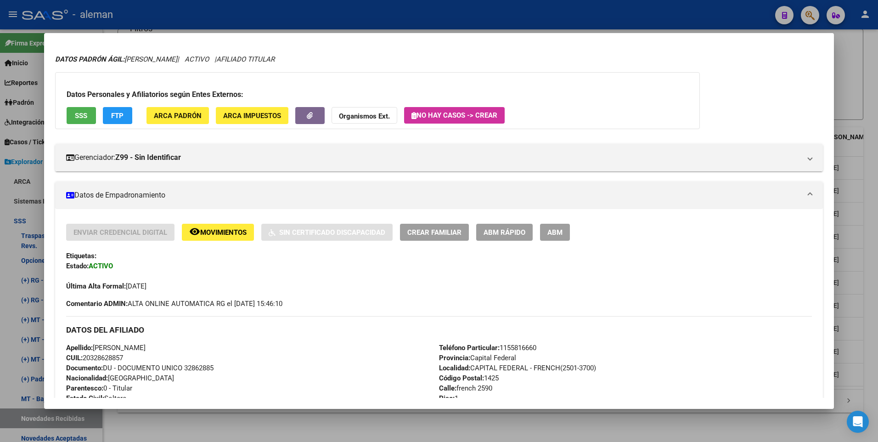
scroll to position [252, 0]
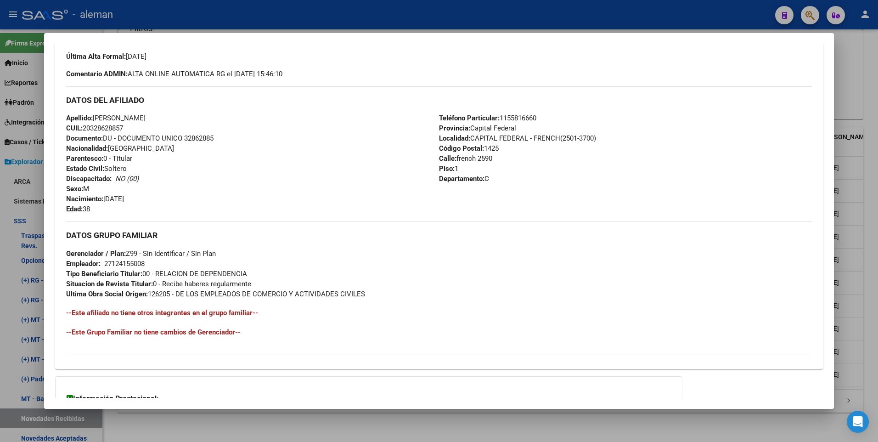
click at [860, 240] on div at bounding box center [439, 221] width 878 height 442
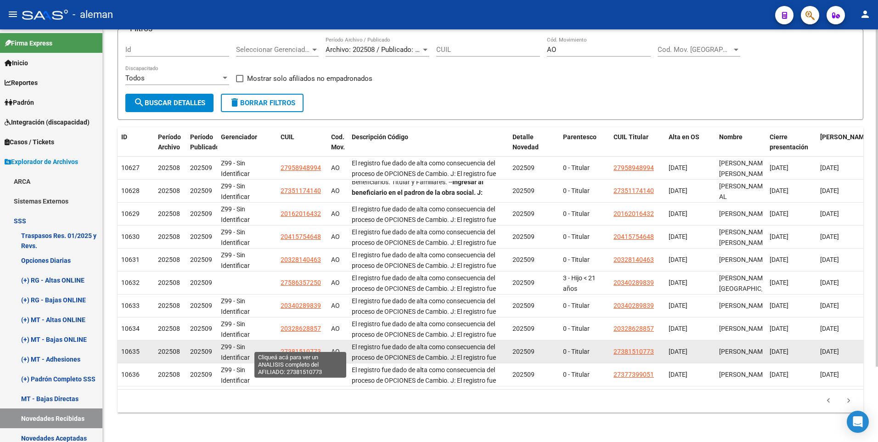
click at [300, 348] on span "27381510773" at bounding box center [301, 351] width 40 height 7
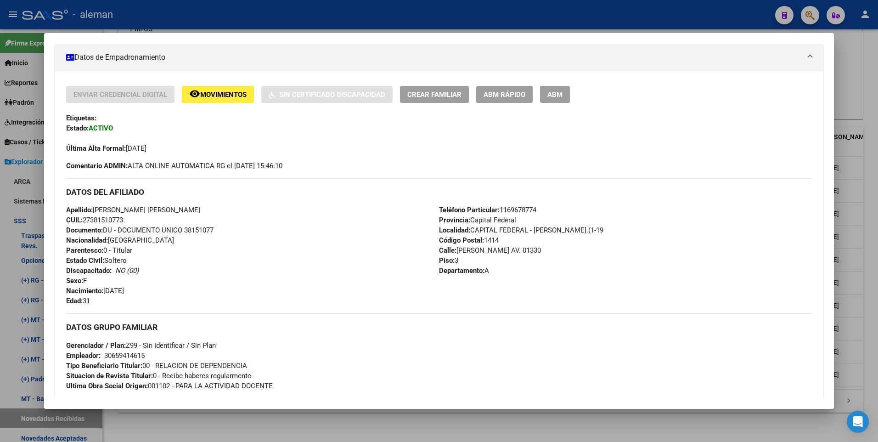
scroll to position [68, 0]
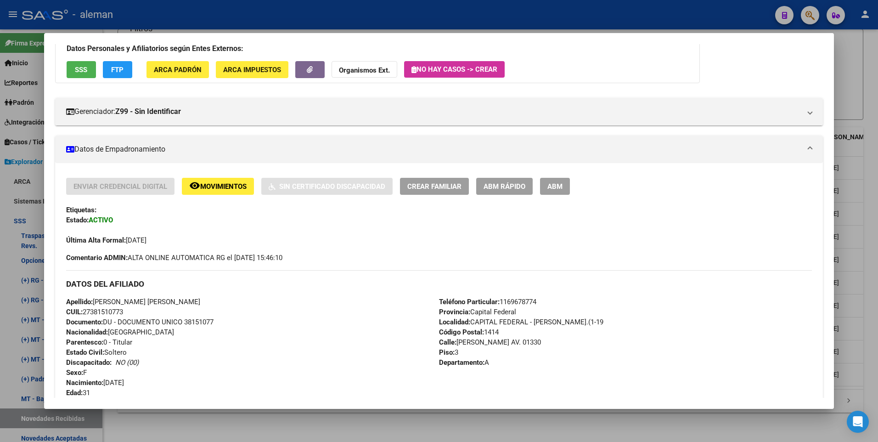
click at [867, 300] on div at bounding box center [439, 221] width 878 height 442
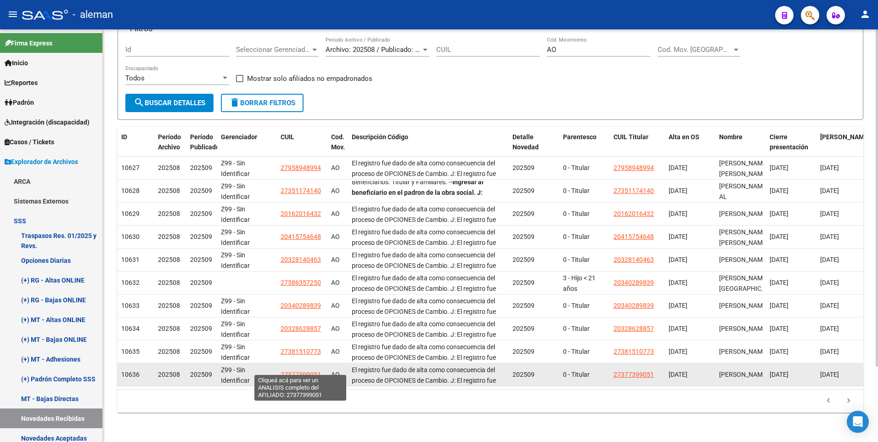
click at [299, 370] on span "27377399051" at bounding box center [301, 373] width 40 height 7
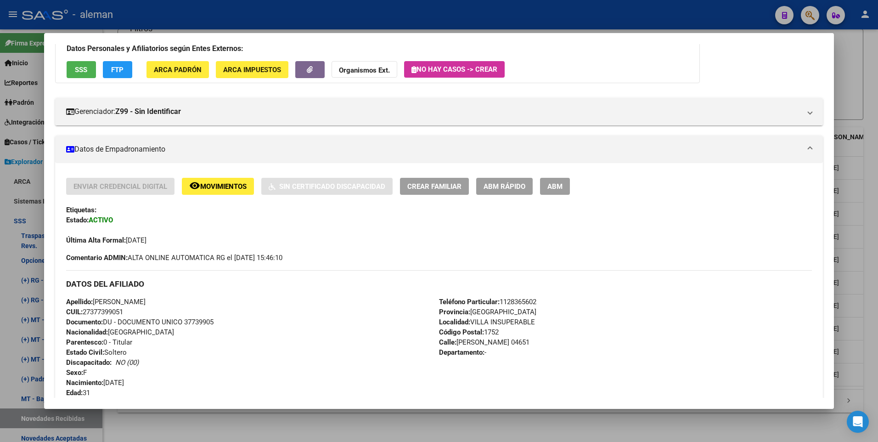
scroll to position [22, 0]
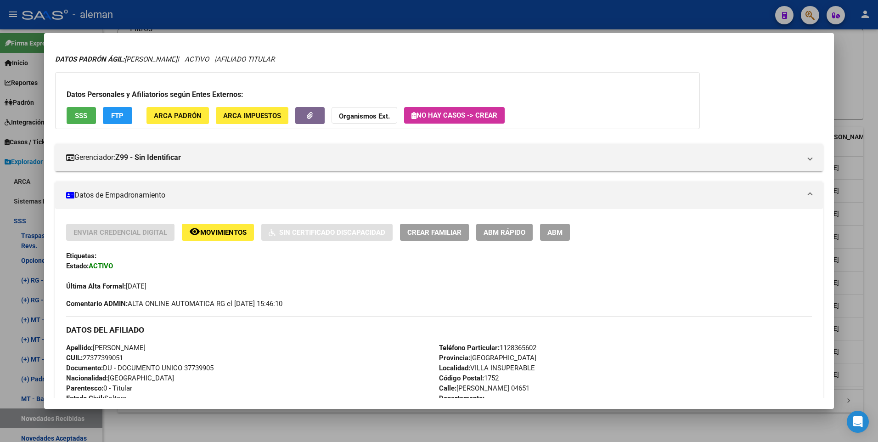
click at [865, 275] on div at bounding box center [439, 221] width 878 height 442
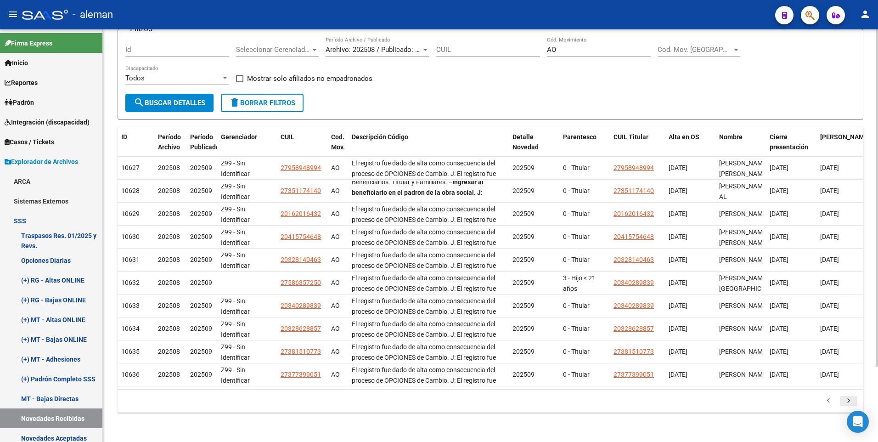
click at [850, 399] on icon "go to next page" at bounding box center [848, 401] width 12 height 11
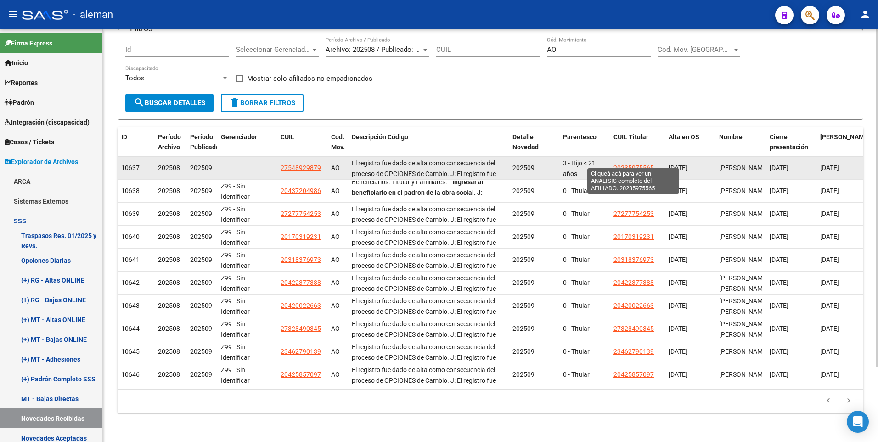
click at [631, 164] on span "20235975565" at bounding box center [633, 167] width 40 height 7
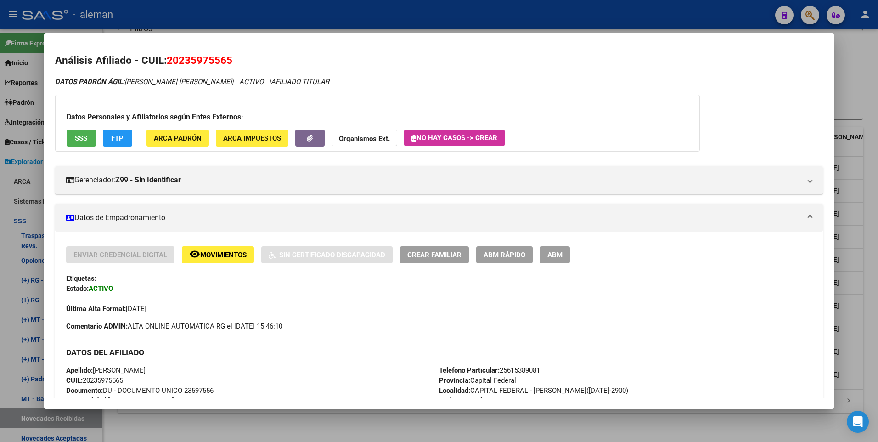
scroll to position [230, 0]
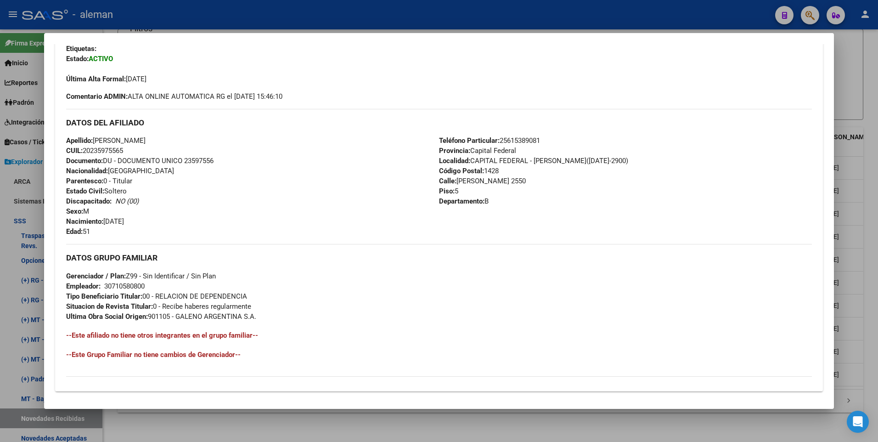
click at [872, 155] on div at bounding box center [439, 221] width 878 height 442
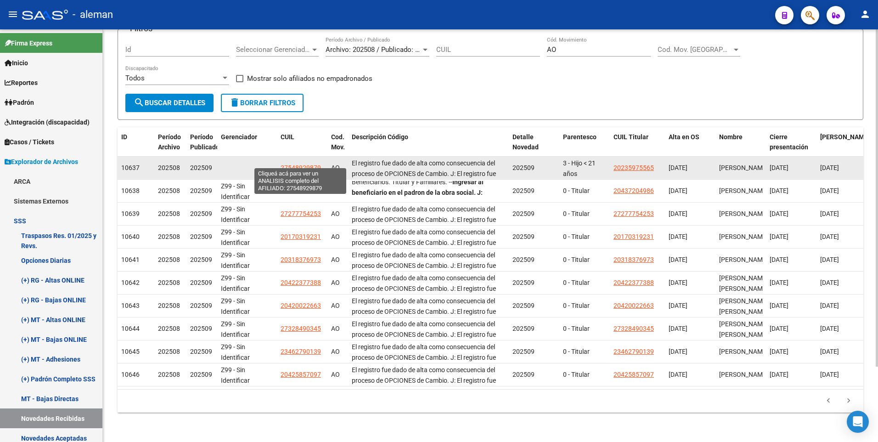
click at [305, 164] on span "27548929879" at bounding box center [301, 167] width 40 height 7
type textarea "27548929879"
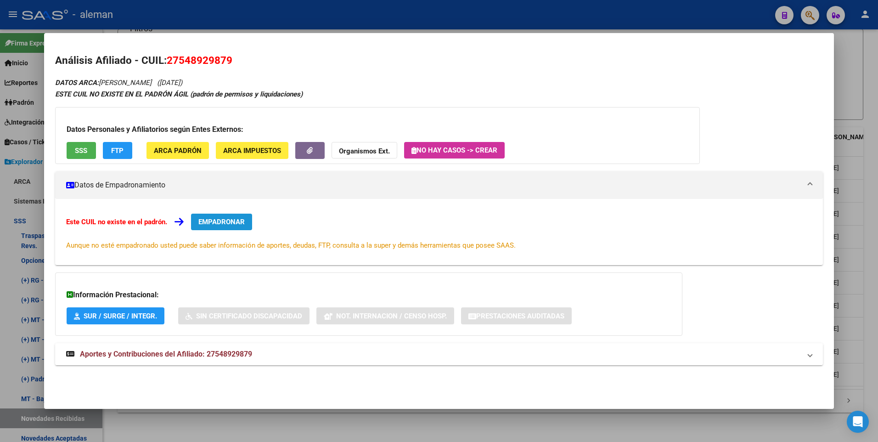
click at [234, 223] on span "EMPADRONAR" at bounding box center [221, 222] width 46 height 8
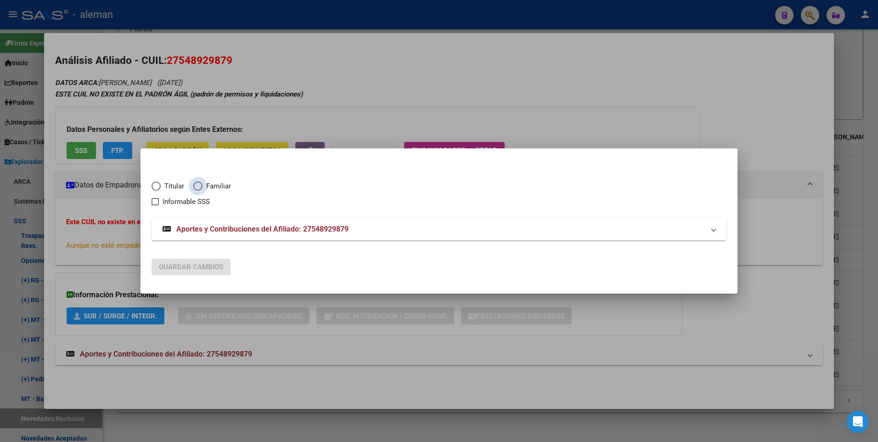
click at [197, 185] on span "Elija una opción" at bounding box center [197, 185] width 9 height 9
click at [197, 185] on input "Familiar" at bounding box center [197, 185] width 9 height 9
radio input "true"
checkbox input "true"
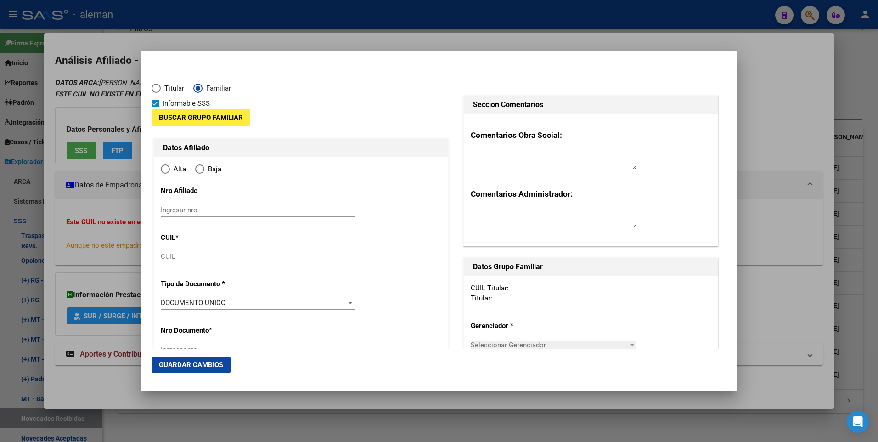
type input "27-54892987-9"
type input "54892987"
type input "[PERSON_NAME] MAJO"
type input "[PERSON_NAME]"
type input "[DATE]"
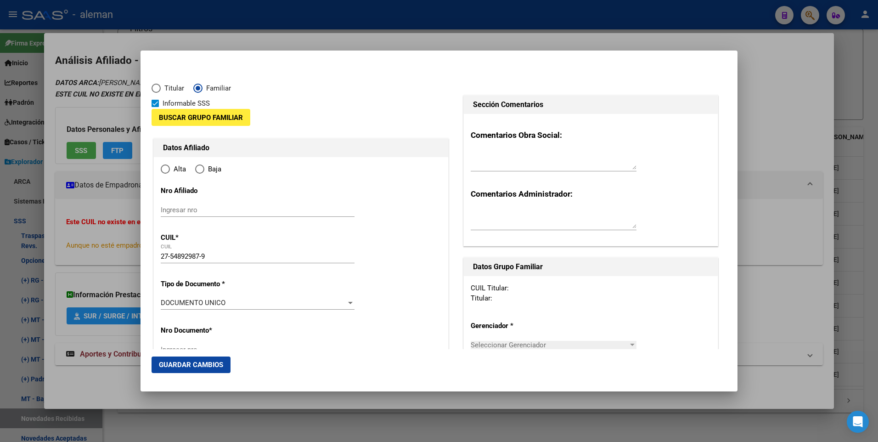
type input "CABA"
type input "1429"
type input "IBERA"
type input "2073"
type input "04"
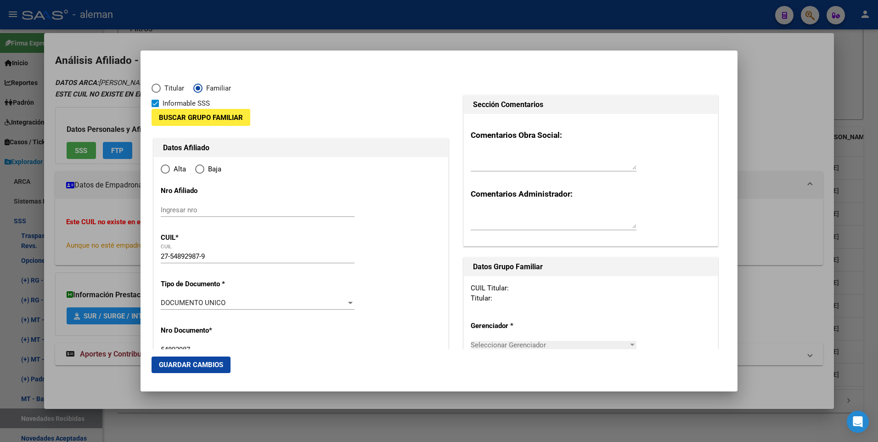
type input "CABA"
radio input "true"
click at [165, 303] on input "Ingresar fecha" at bounding box center [258, 305] width 194 height 15
type input "[DATE]"
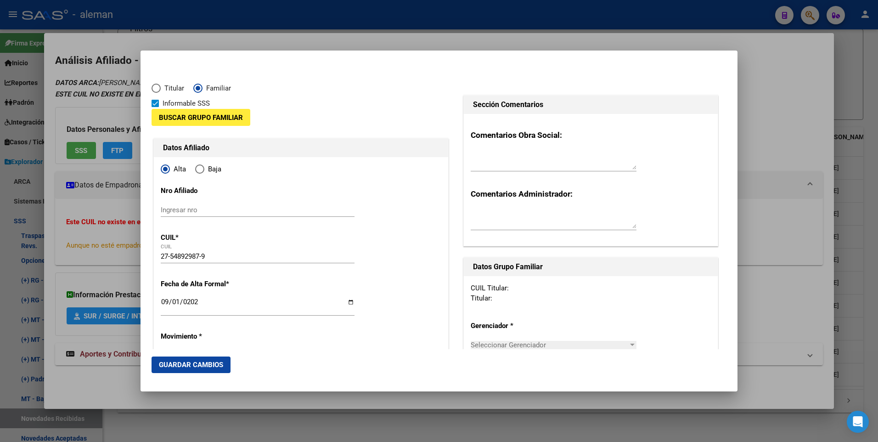
scroll to position [92, 0]
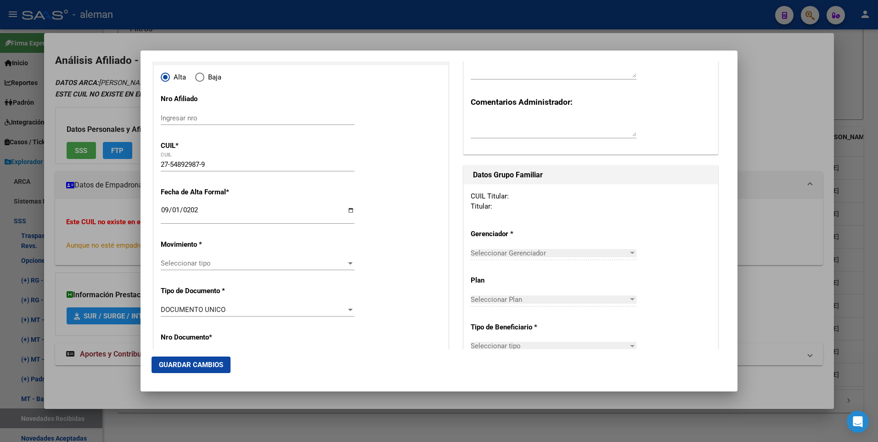
click at [225, 262] on span "Seleccionar tipo" at bounding box center [253, 263] width 185 height 8
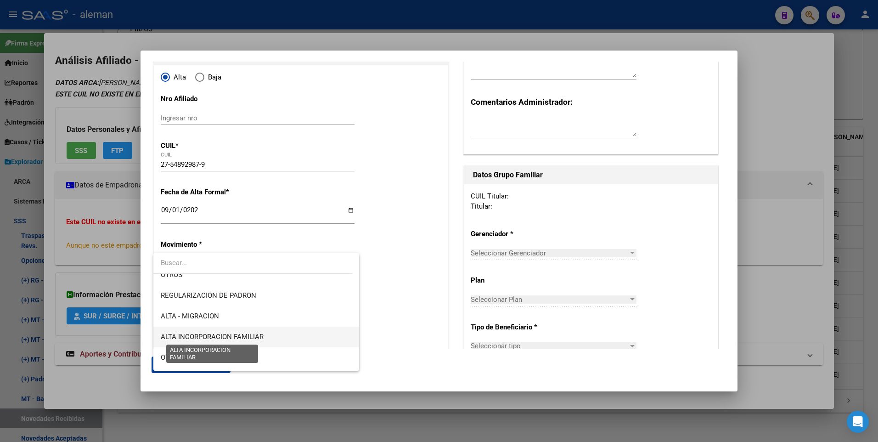
click at [197, 336] on span "ALTA INCORPORACION FAMILIAR" at bounding box center [212, 336] width 103 height 8
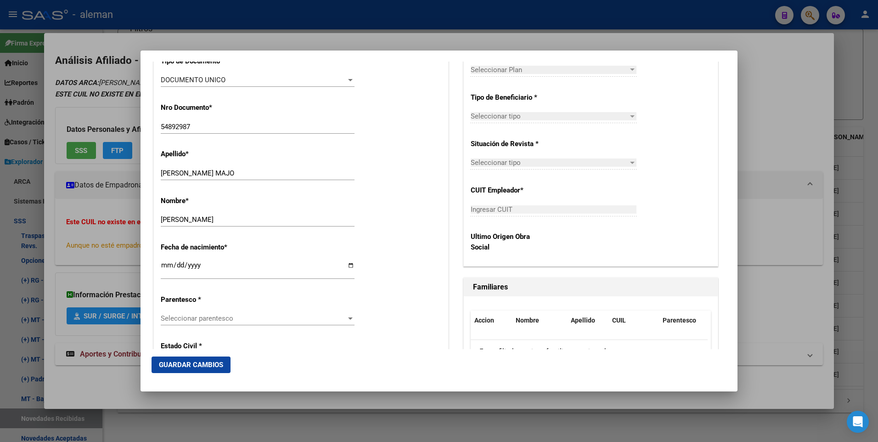
scroll to position [413, 0]
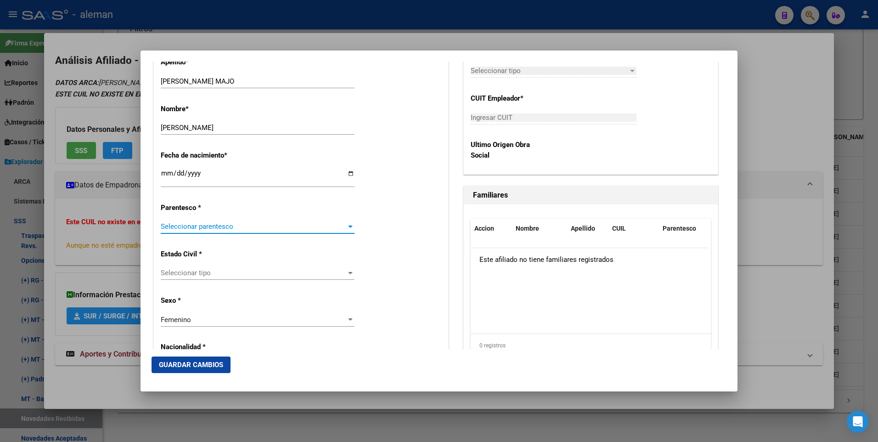
click at [222, 225] on span "Seleccionar parentesco" at bounding box center [253, 226] width 185 height 8
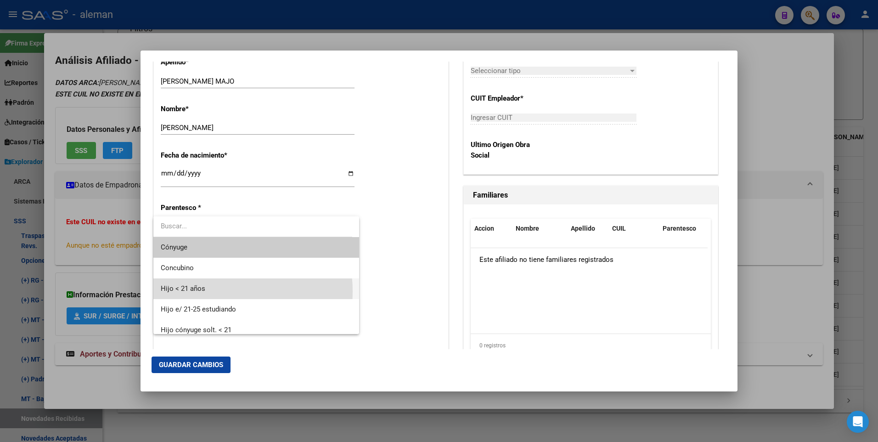
click at [207, 291] on span "Hijo < 21 años" at bounding box center [256, 288] width 191 height 21
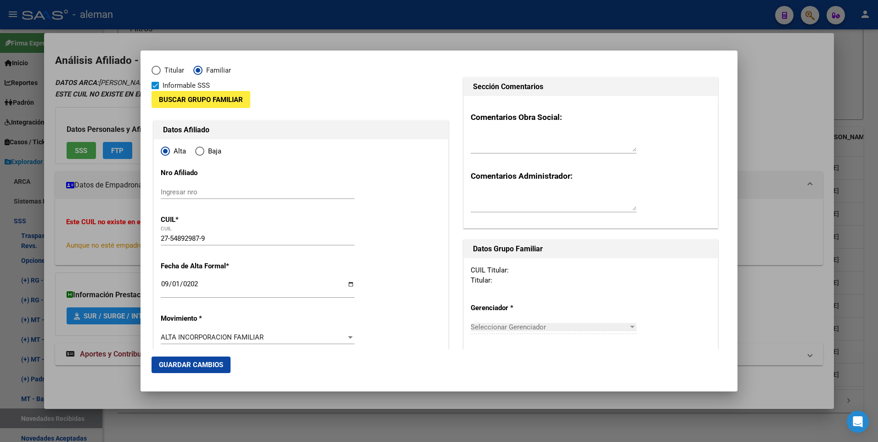
scroll to position [0, 0]
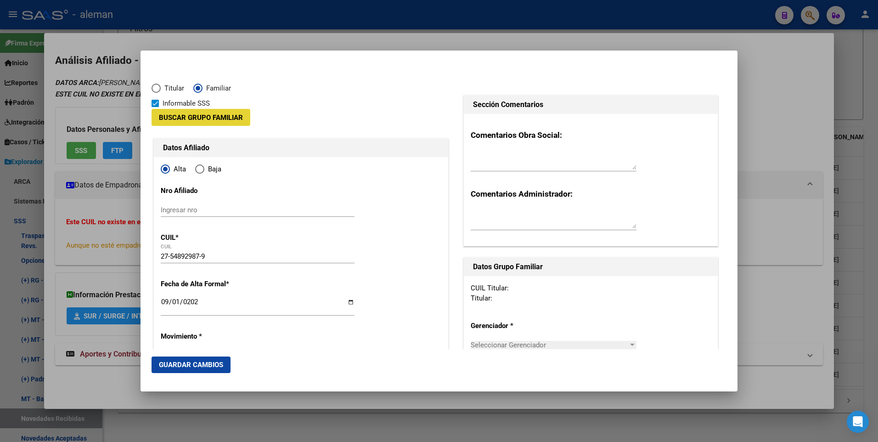
click at [183, 118] on span "Buscar Grupo Familiar" at bounding box center [201, 117] width 84 height 8
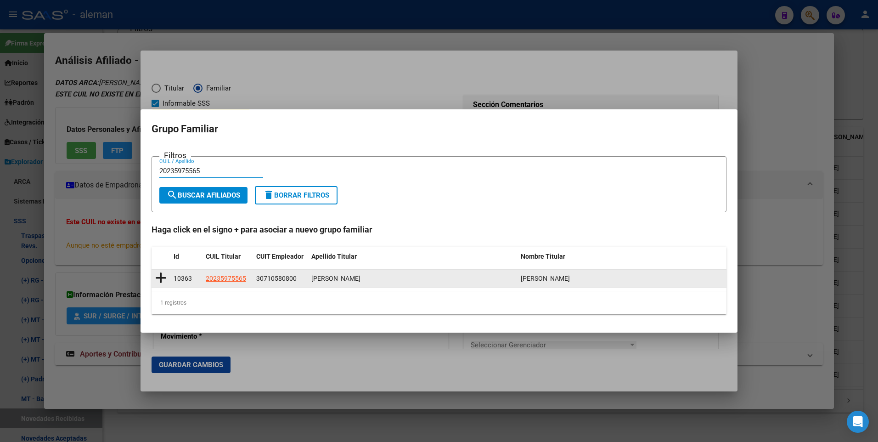
type input "20235975565"
click at [160, 276] on icon at bounding box center [160, 277] width 11 height 13
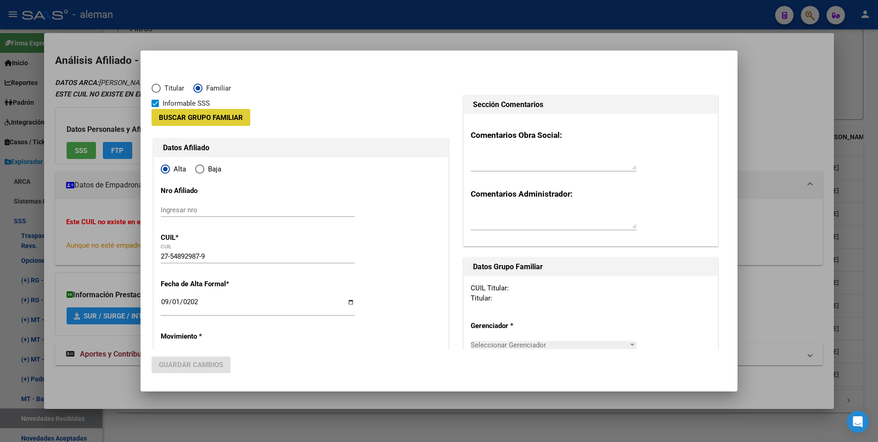
type input "30-71058080-0"
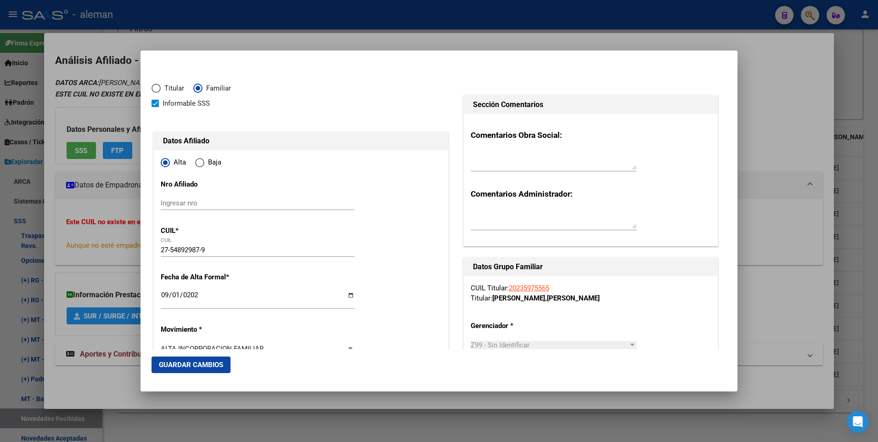
click at [212, 367] on span "Guardar Cambios" at bounding box center [191, 364] width 64 height 8
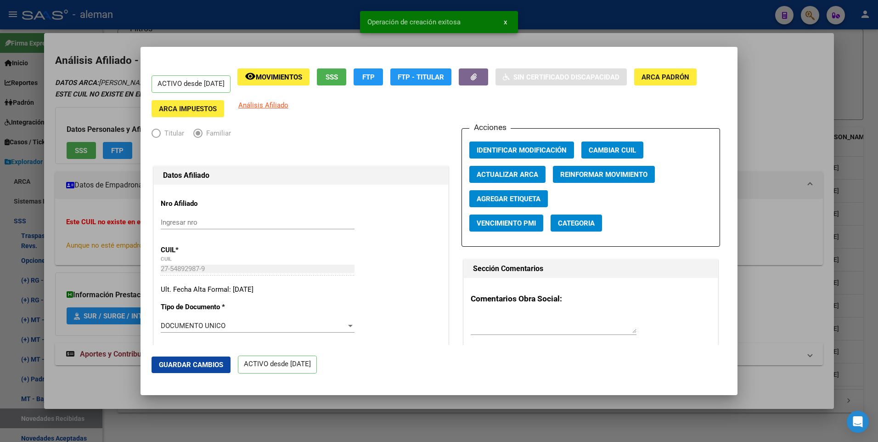
click at [217, 365] on span "Guardar Cambios" at bounding box center [191, 364] width 64 height 8
click at [819, 168] on div at bounding box center [439, 221] width 878 height 442
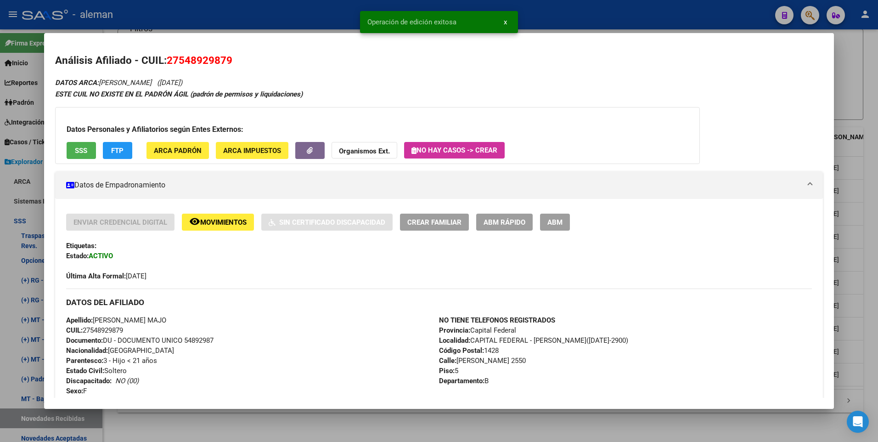
click at [872, 169] on div at bounding box center [439, 221] width 878 height 442
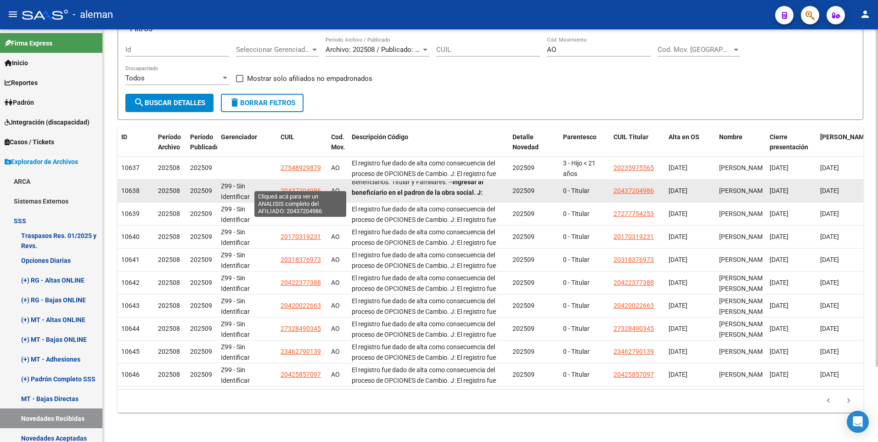
click at [305, 187] on span "20437204986" at bounding box center [301, 190] width 40 height 7
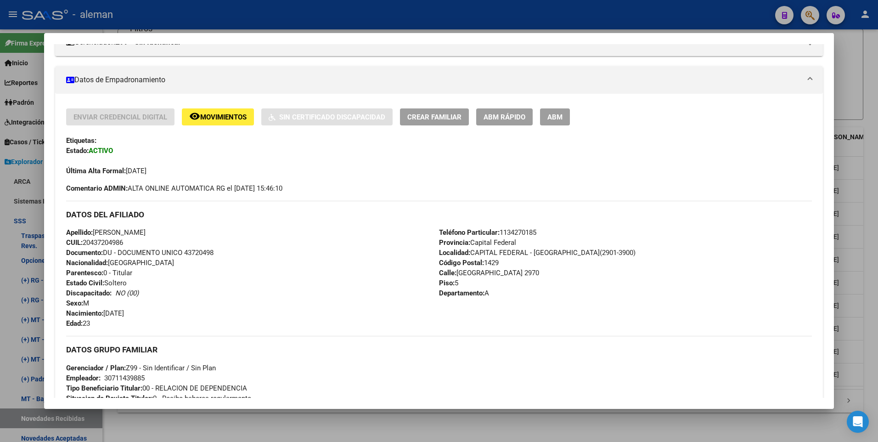
scroll to position [230, 0]
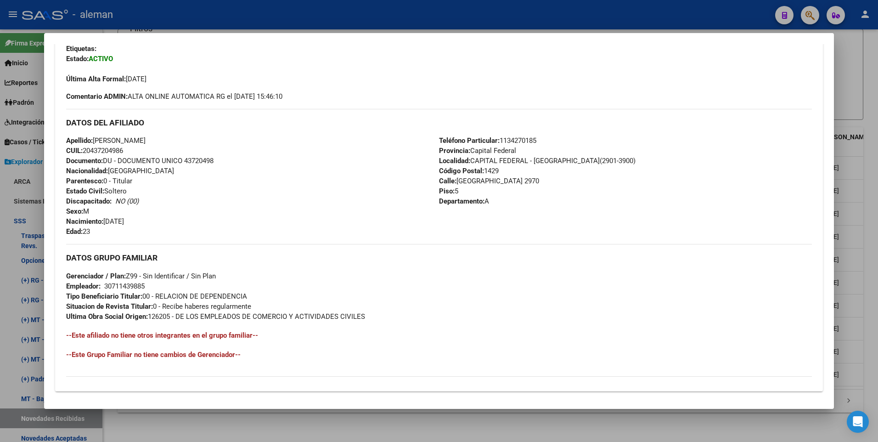
click at [876, 231] on div at bounding box center [439, 221] width 878 height 442
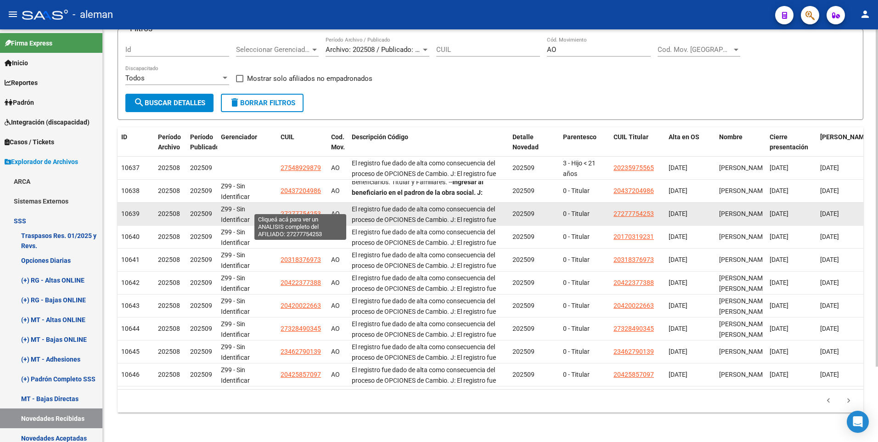
click at [308, 210] on span "27277754253" at bounding box center [301, 213] width 40 height 7
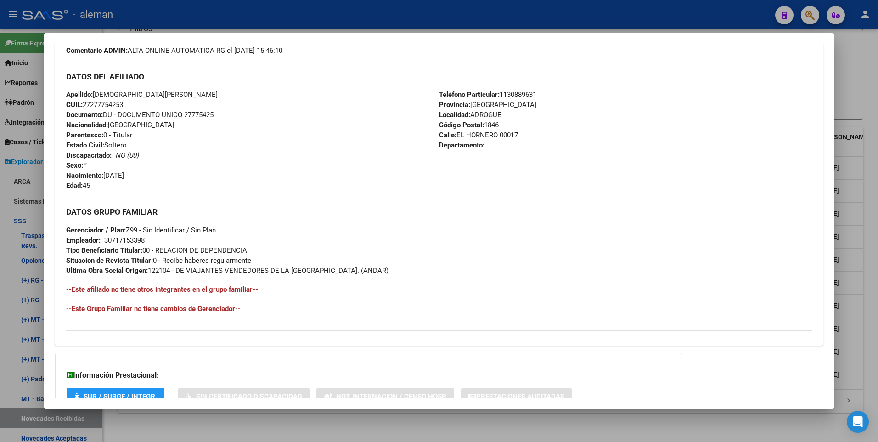
scroll to position [184, 0]
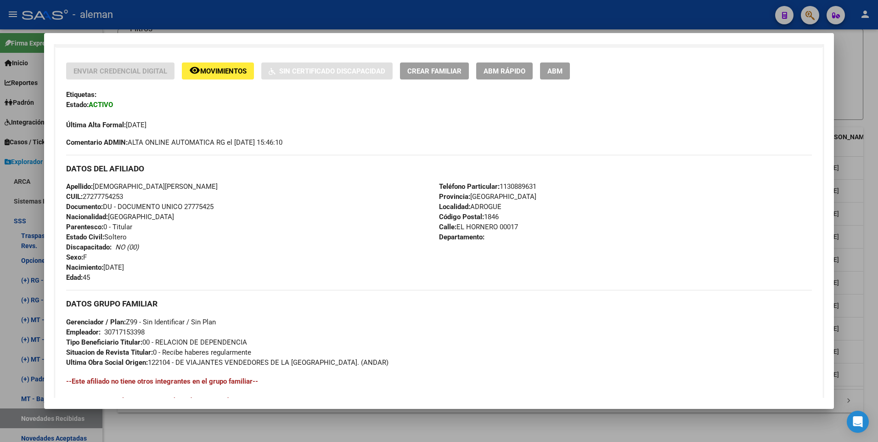
click at [868, 281] on div at bounding box center [439, 221] width 878 height 442
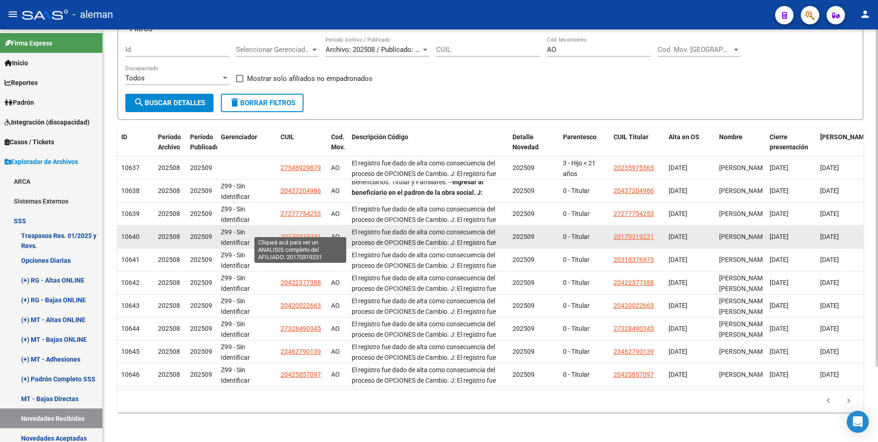
click at [302, 233] on span "20170319231" at bounding box center [301, 236] width 40 height 7
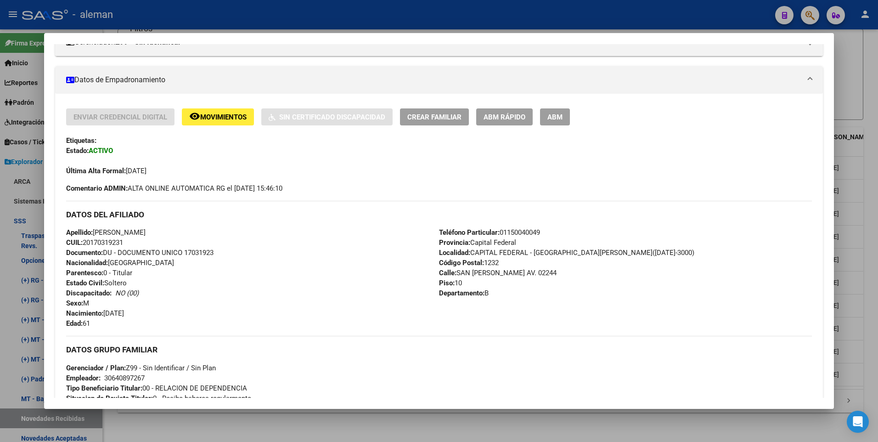
scroll to position [275, 0]
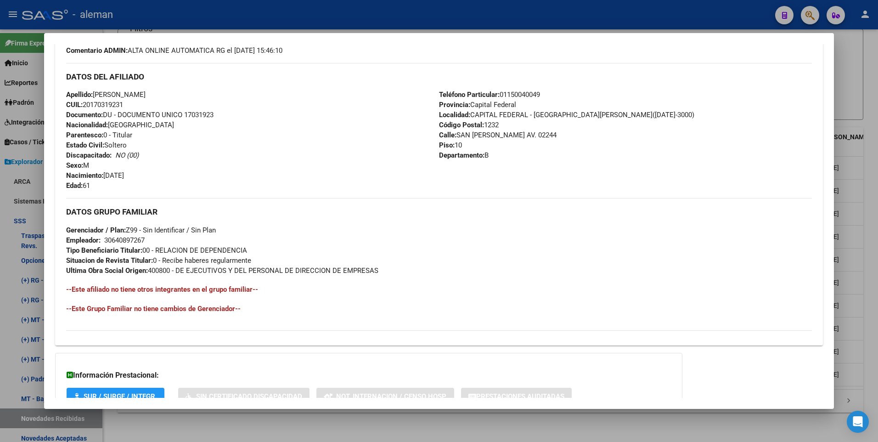
click at [868, 235] on div at bounding box center [439, 221] width 878 height 442
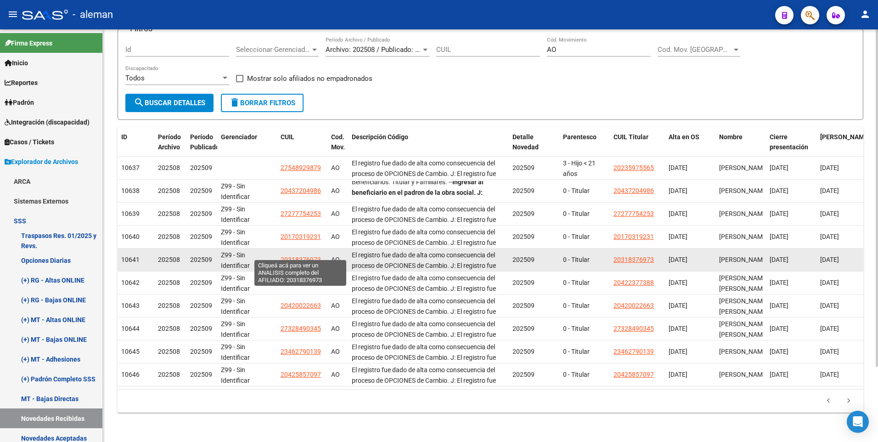
click at [293, 256] on span "20318376973" at bounding box center [301, 259] width 40 height 7
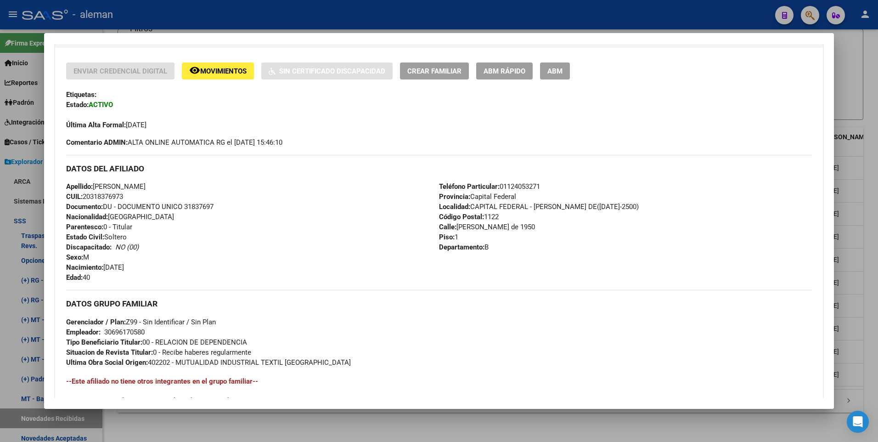
scroll to position [230, 0]
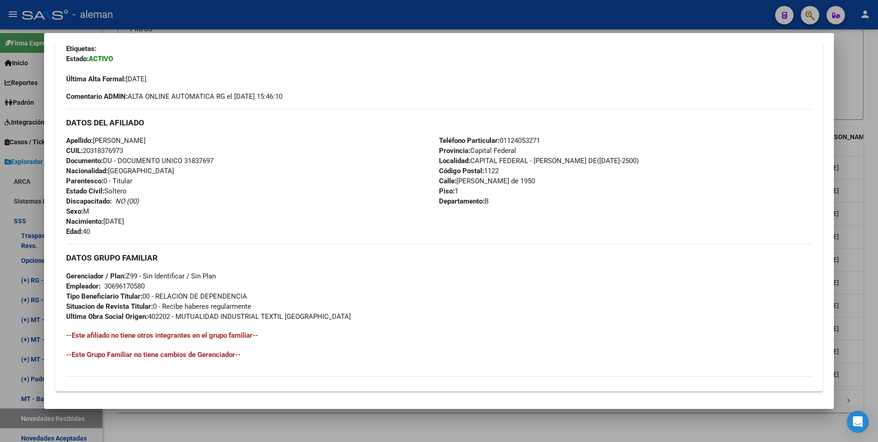
click at [867, 232] on div at bounding box center [439, 221] width 878 height 442
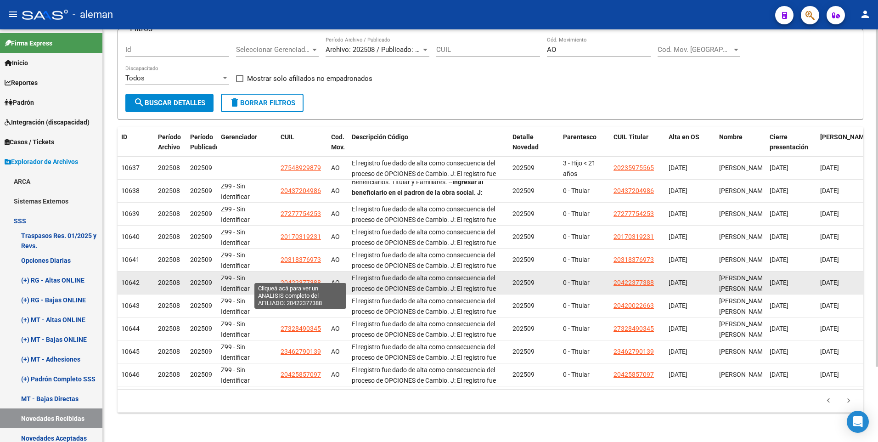
click at [304, 279] on span "20422377388" at bounding box center [301, 282] width 40 height 7
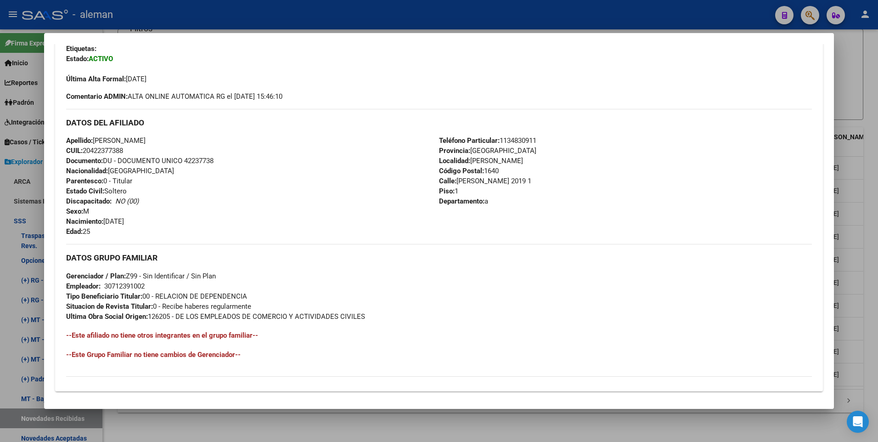
click at [868, 202] on div at bounding box center [439, 221] width 878 height 442
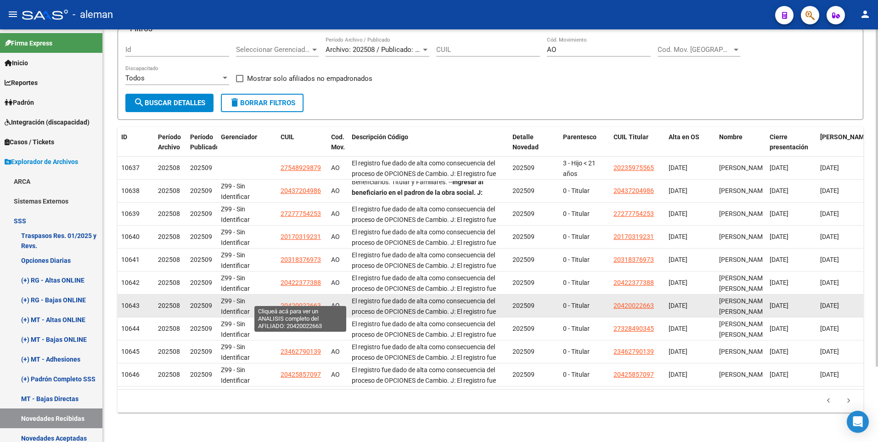
click at [293, 302] on span "20420022663" at bounding box center [301, 305] width 40 height 7
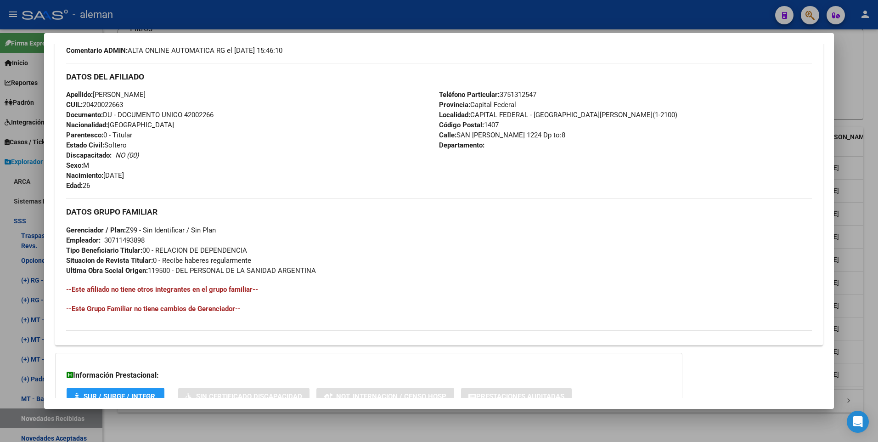
scroll to position [321, 0]
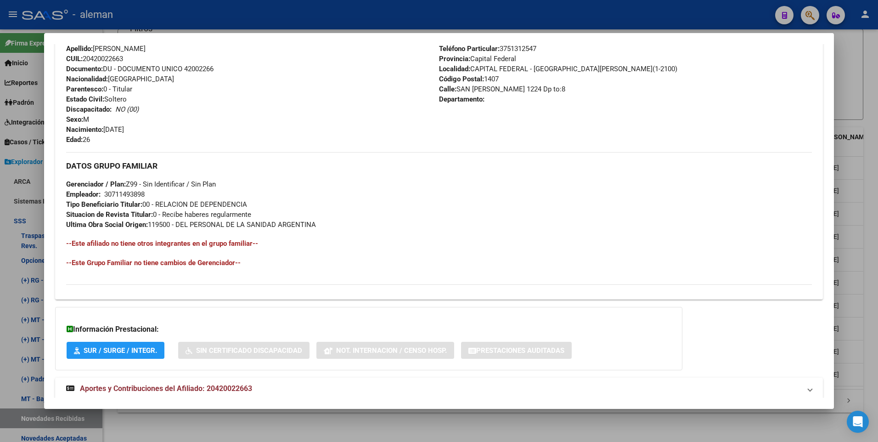
click at [868, 259] on div at bounding box center [439, 221] width 878 height 442
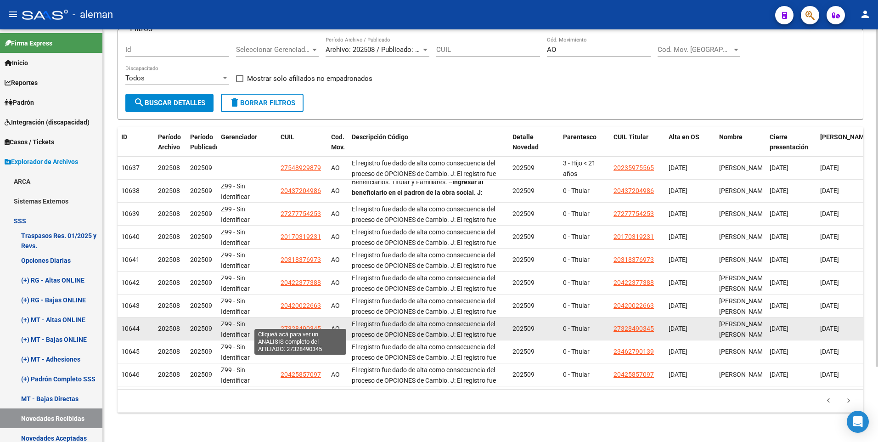
click at [296, 325] on span "27328490345" at bounding box center [301, 328] width 40 height 7
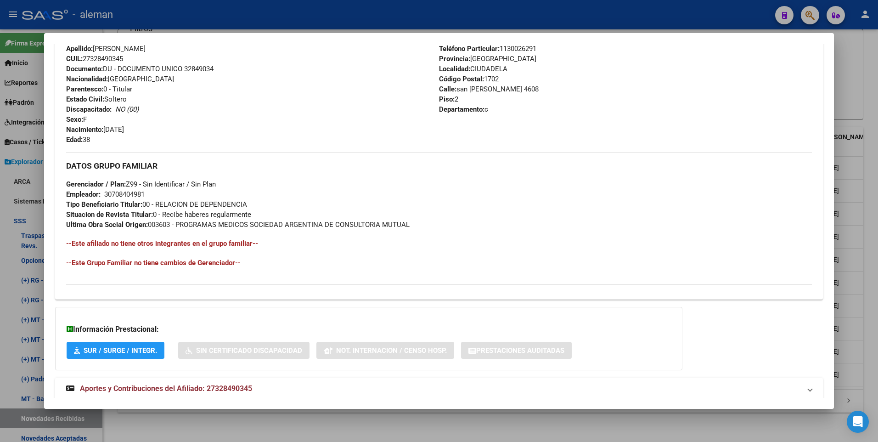
scroll to position [344, 0]
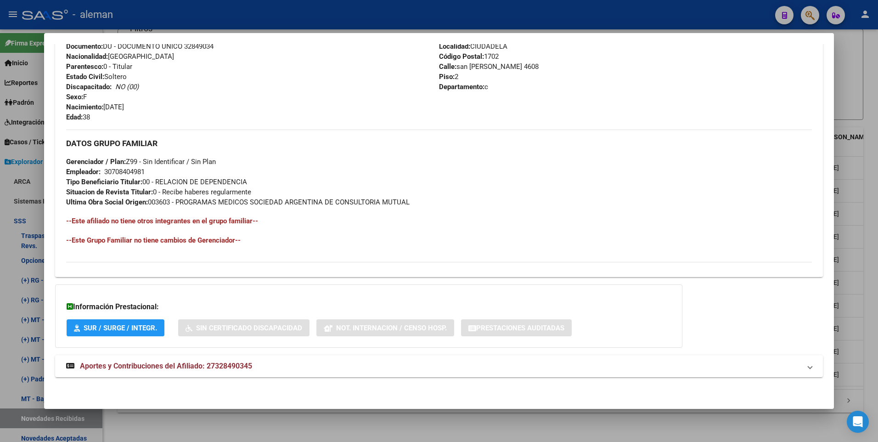
click at [870, 262] on div at bounding box center [439, 221] width 878 height 442
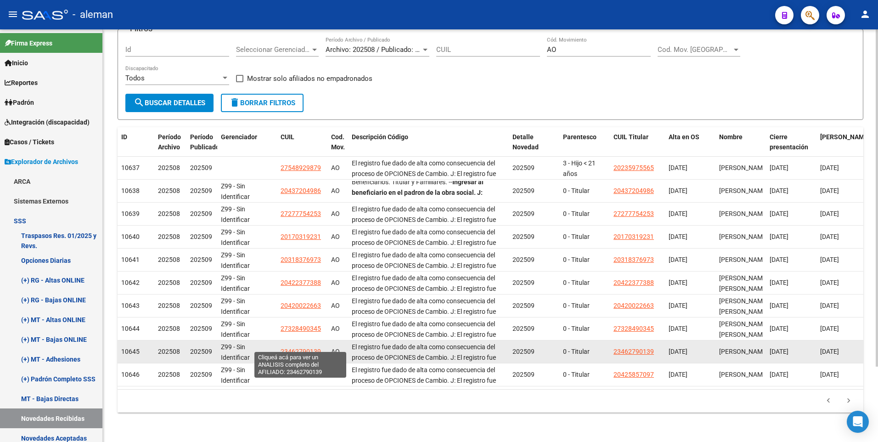
click at [297, 348] on span "23462790139" at bounding box center [301, 351] width 40 height 7
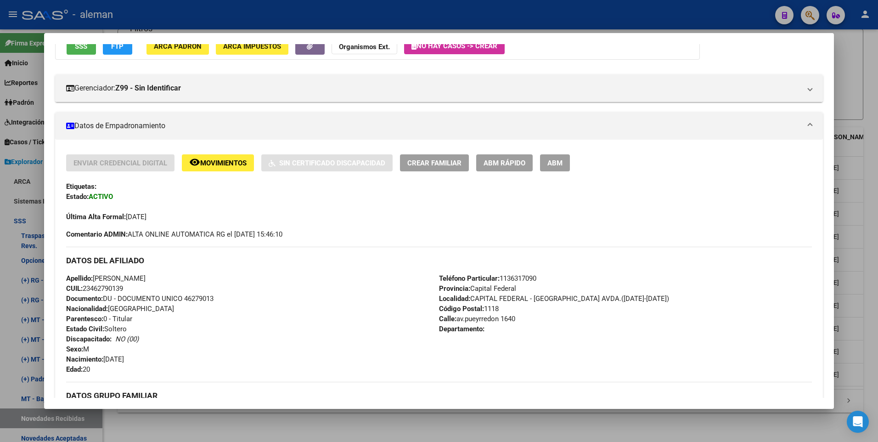
scroll to position [321, 0]
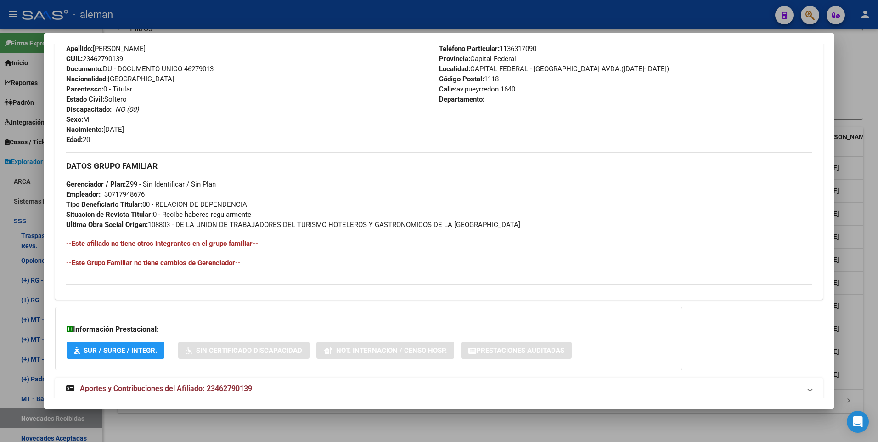
click at [868, 249] on div at bounding box center [439, 221] width 878 height 442
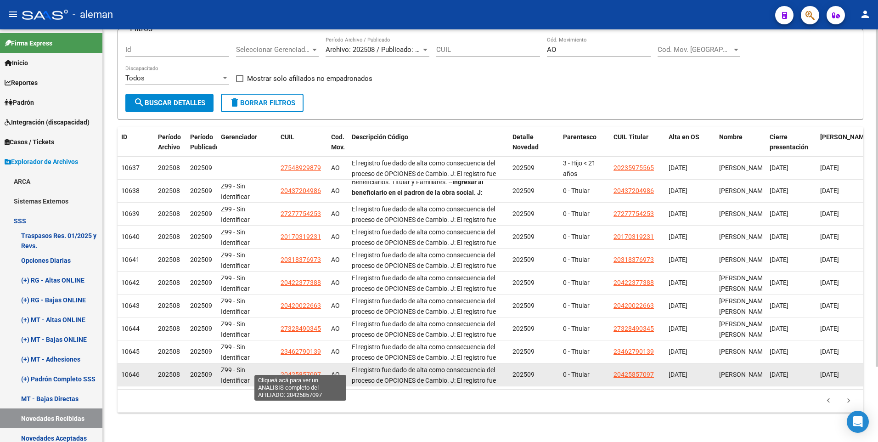
click at [302, 370] on span "20425857097" at bounding box center [301, 373] width 40 height 7
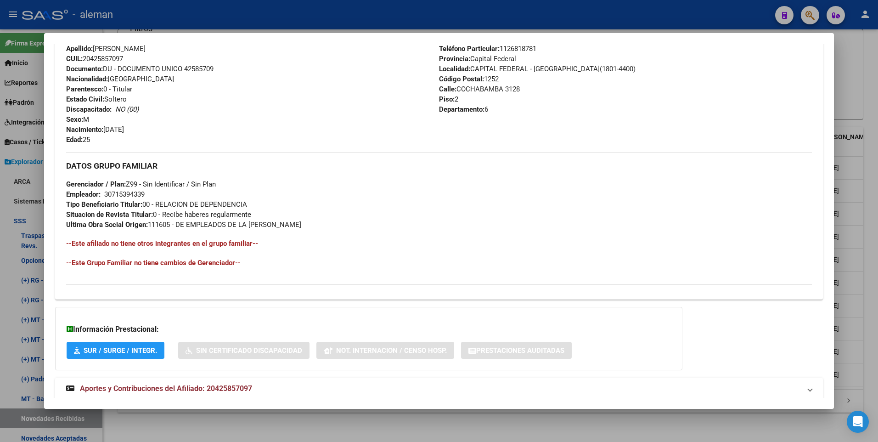
click at [873, 260] on div at bounding box center [439, 221] width 878 height 442
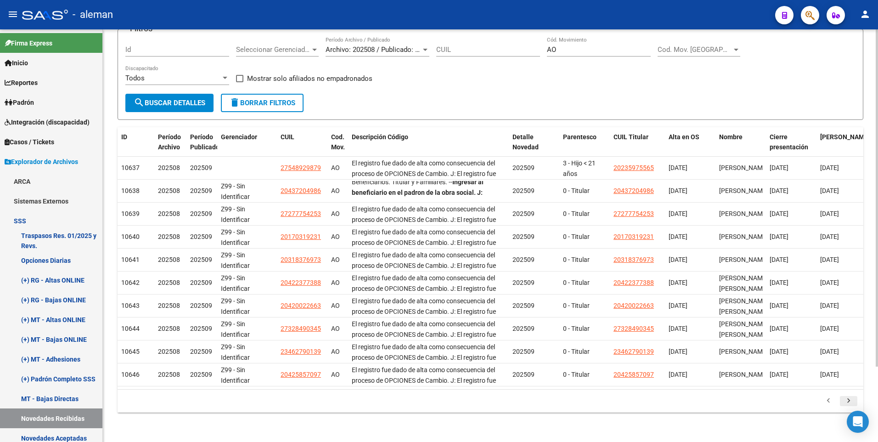
click at [849, 400] on icon "go to next page" at bounding box center [848, 401] width 12 height 11
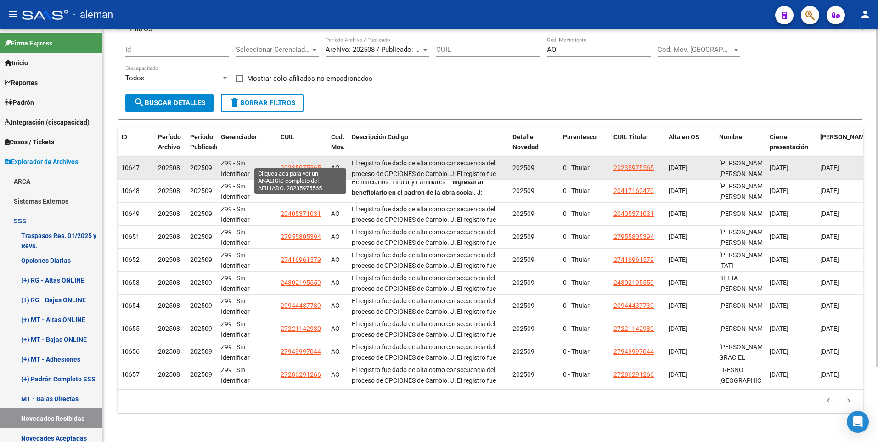
click at [303, 164] on span "20235975565" at bounding box center [301, 167] width 40 height 7
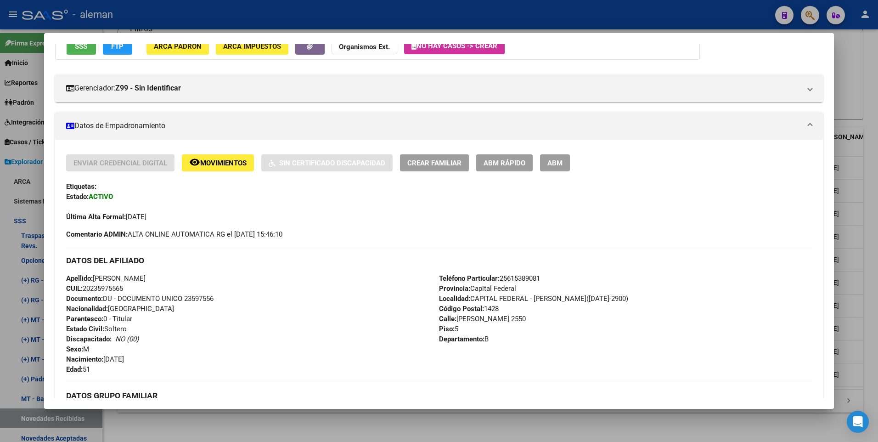
scroll to position [0, 0]
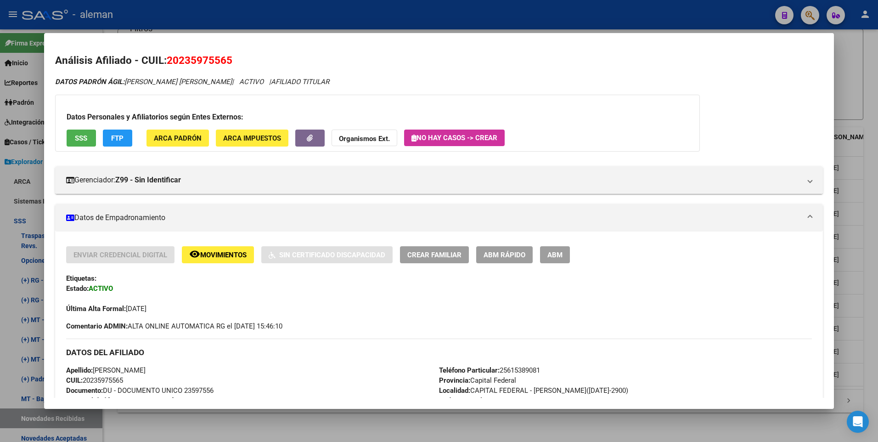
click at [872, 282] on div at bounding box center [439, 221] width 878 height 442
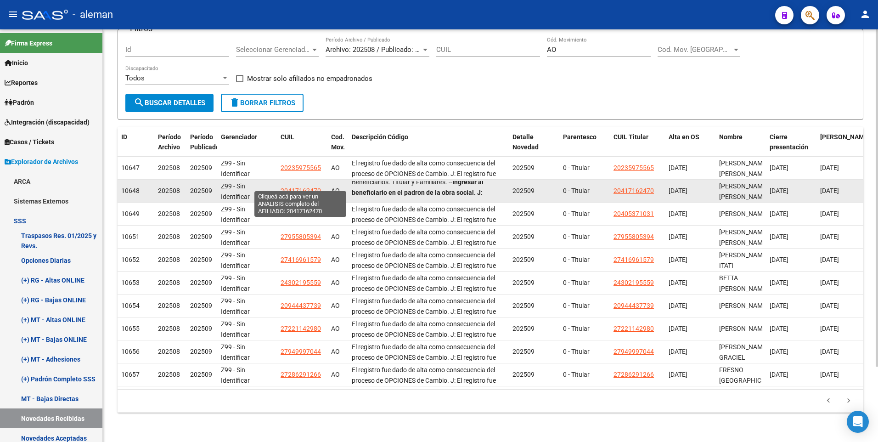
click at [295, 187] on span "20417162470" at bounding box center [301, 190] width 40 height 7
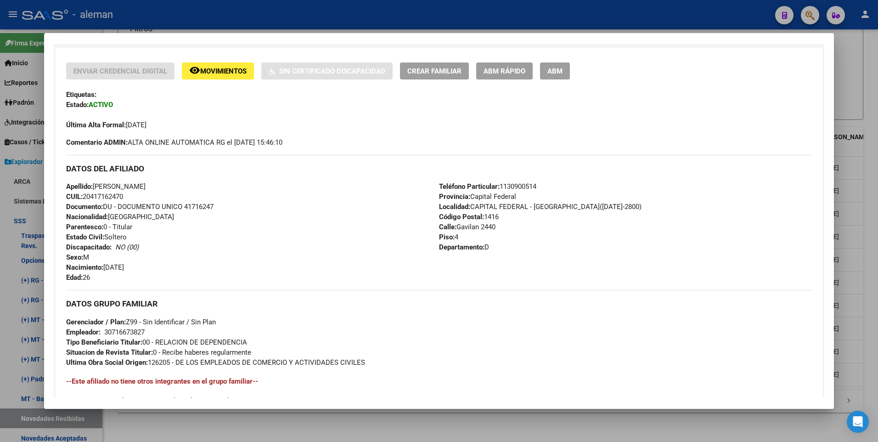
scroll to position [275, 0]
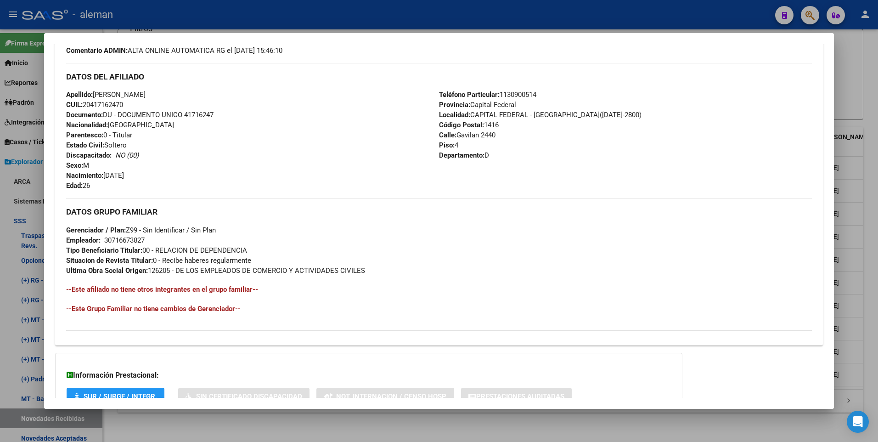
click at [875, 247] on div at bounding box center [439, 221] width 878 height 442
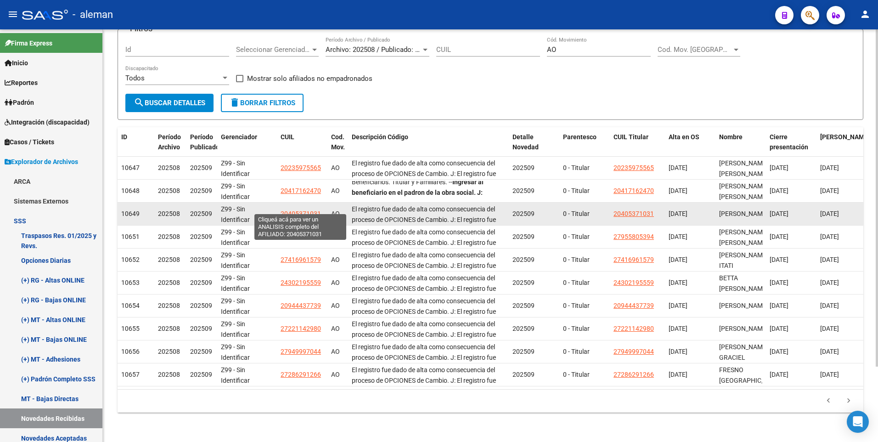
click at [295, 210] on span "20405371031" at bounding box center [301, 213] width 40 height 7
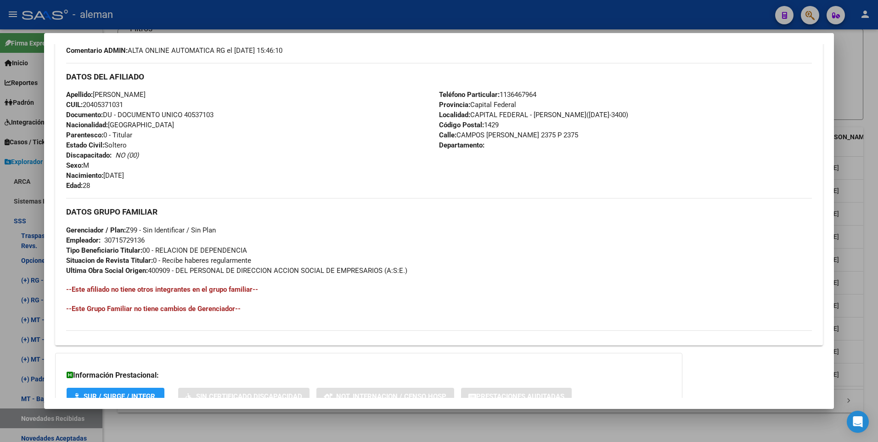
scroll to position [344, 0]
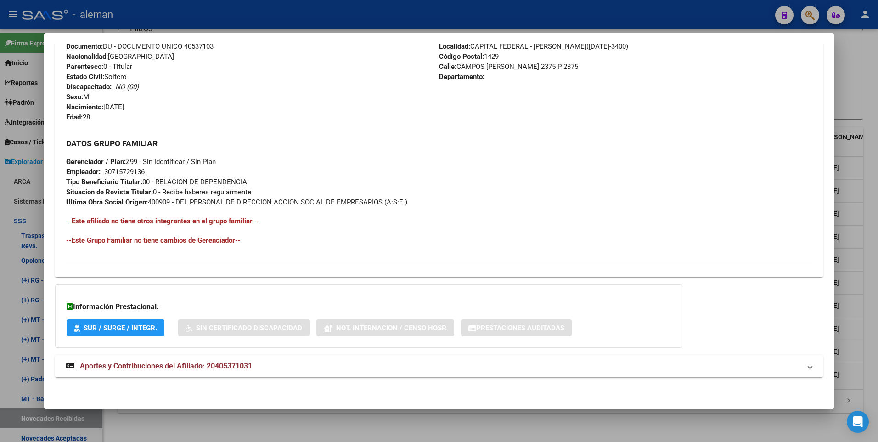
click at [869, 234] on div at bounding box center [439, 221] width 878 height 442
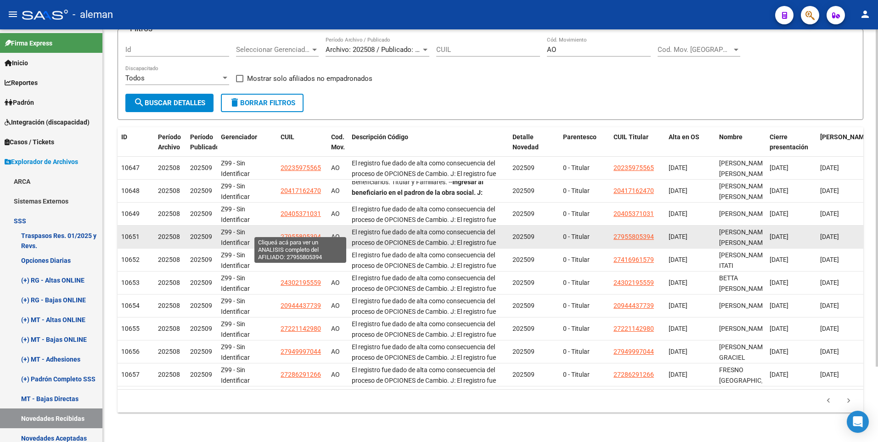
click at [291, 233] on span "27955805394" at bounding box center [301, 236] width 40 height 7
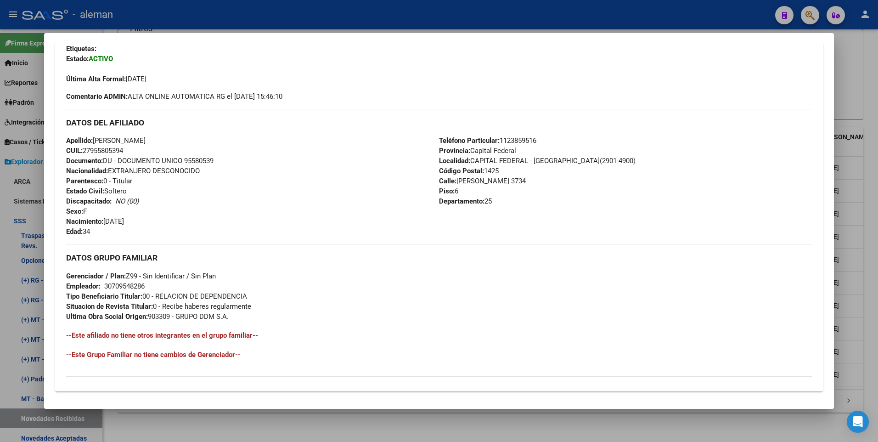
scroll to position [275, 0]
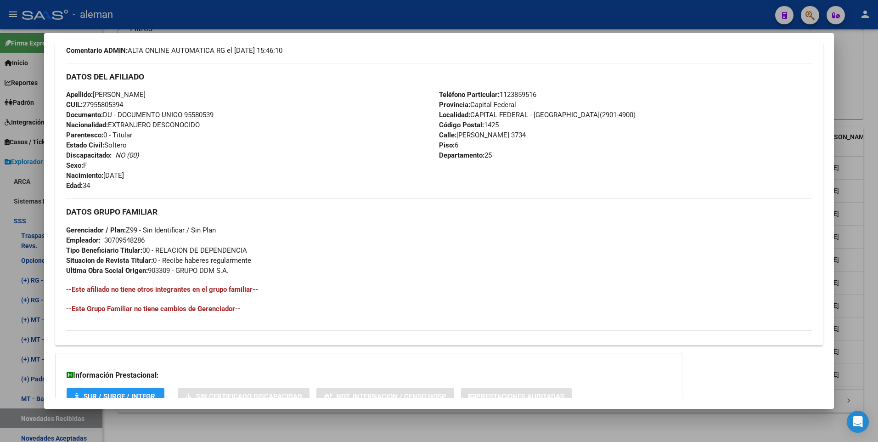
click at [869, 209] on div at bounding box center [439, 221] width 878 height 442
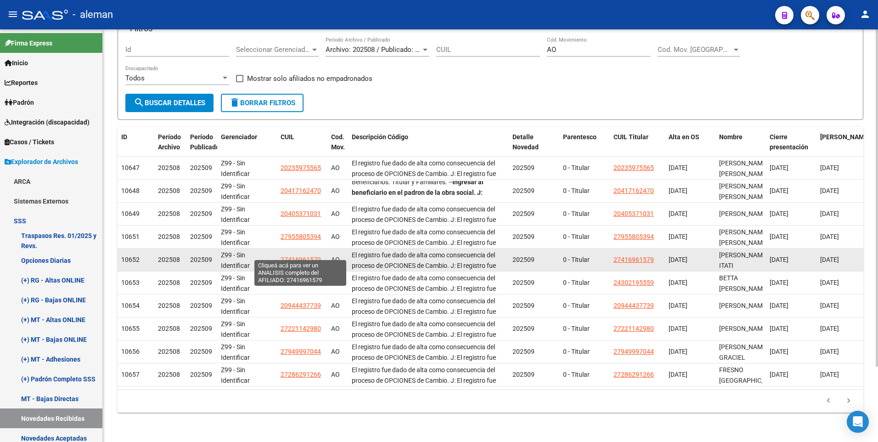
click at [294, 256] on span "27416961579" at bounding box center [301, 259] width 40 height 7
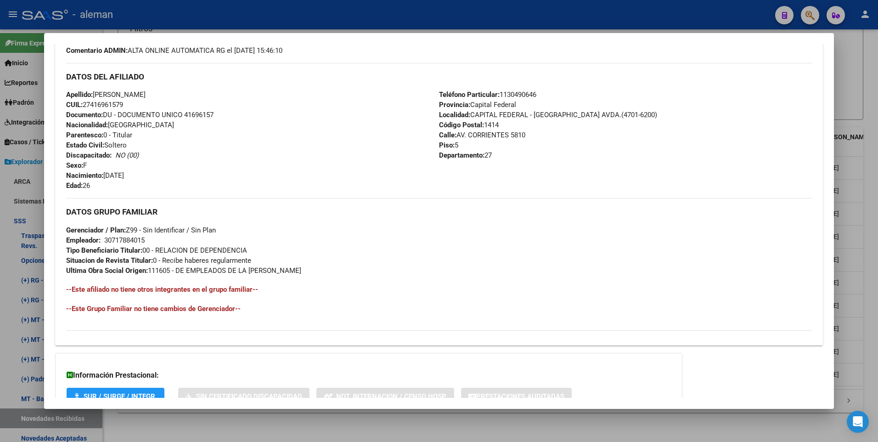
scroll to position [321, 0]
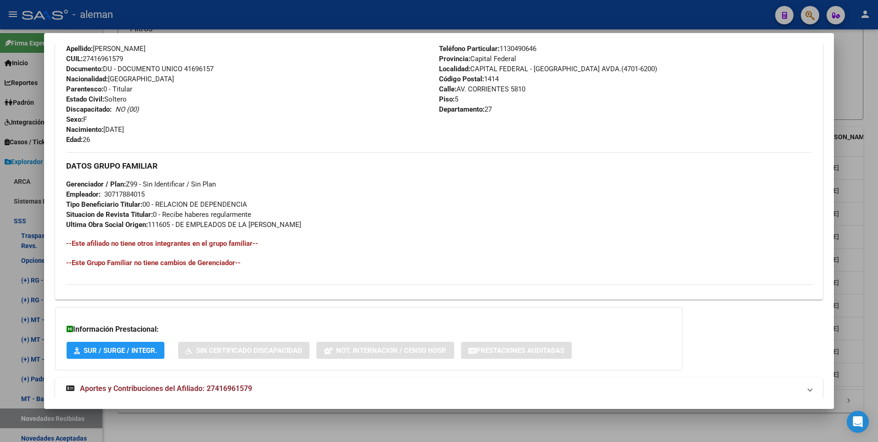
click at [876, 237] on div at bounding box center [439, 221] width 878 height 442
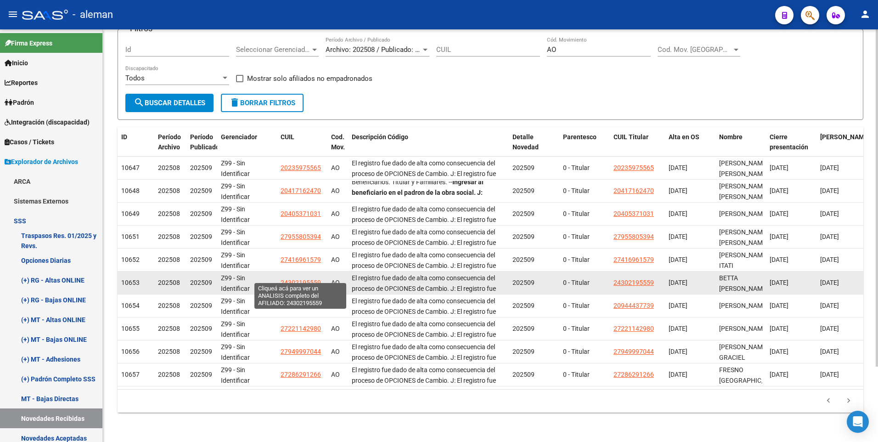
click at [299, 279] on span "24302195559" at bounding box center [301, 282] width 40 height 7
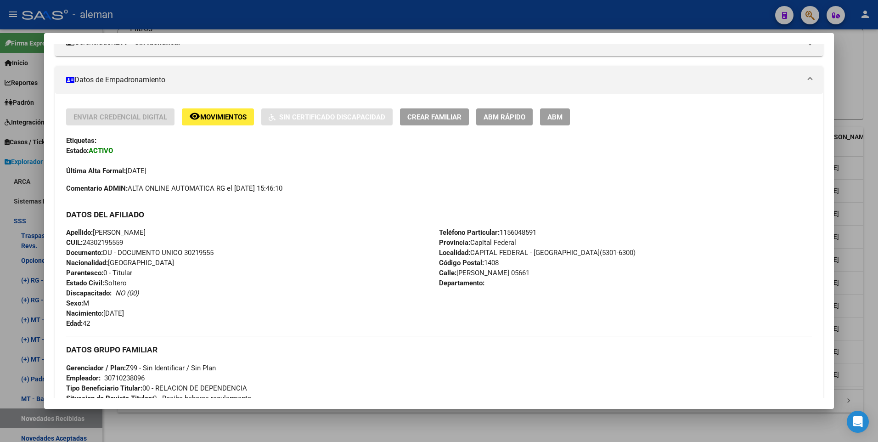
scroll to position [275, 0]
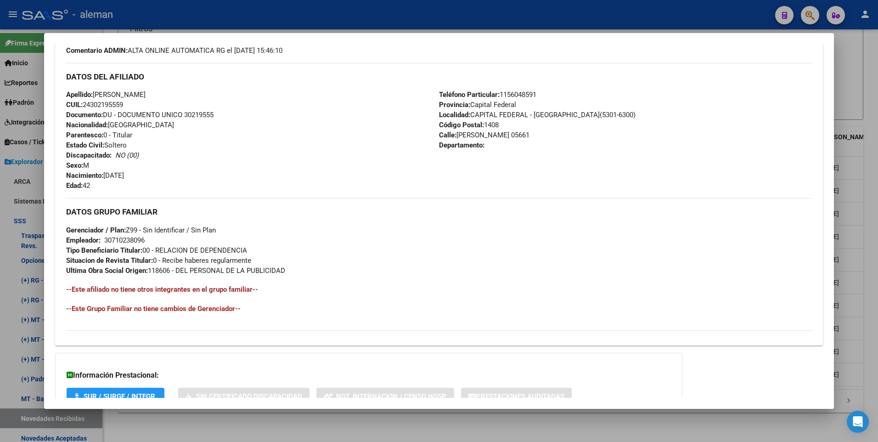
click at [865, 276] on div at bounding box center [439, 221] width 878 height 442
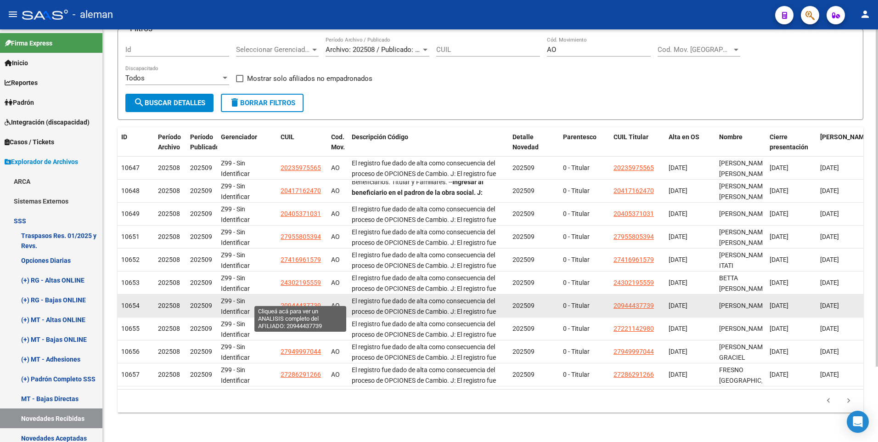
click at [311, 302] on span "20944437739" at bounding box center [301, 305] width 40 height 7
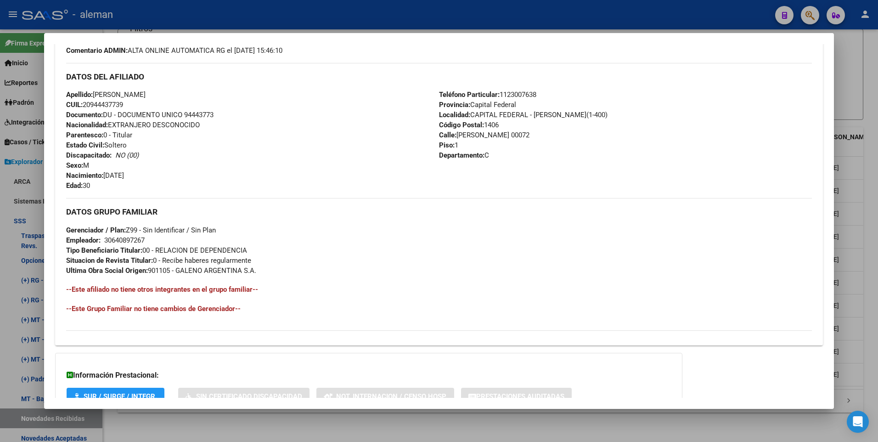
scroll to position [344, 0]
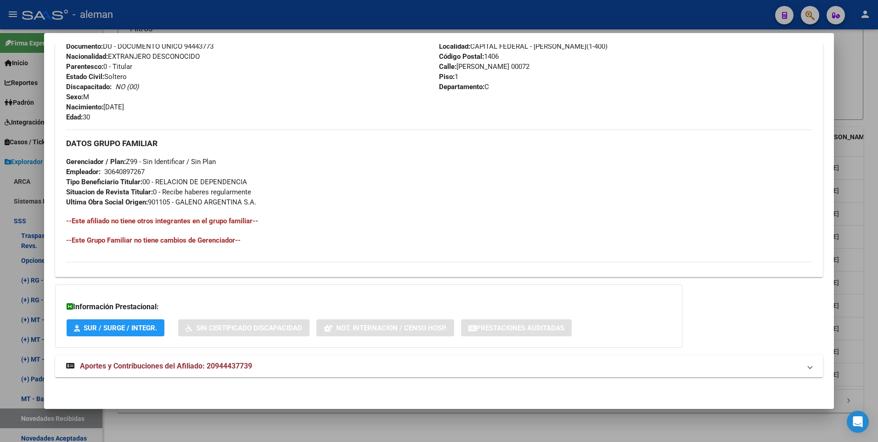
click at [861, 258] on div at bounding box center [439, 221] width 878 height 442
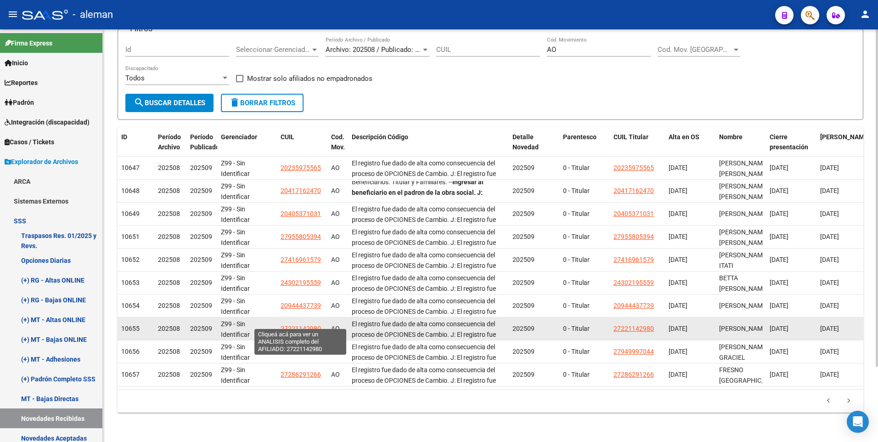
click at [294, 325] on span "27221142980" at bounding box center [301, 328] width 40 height 7
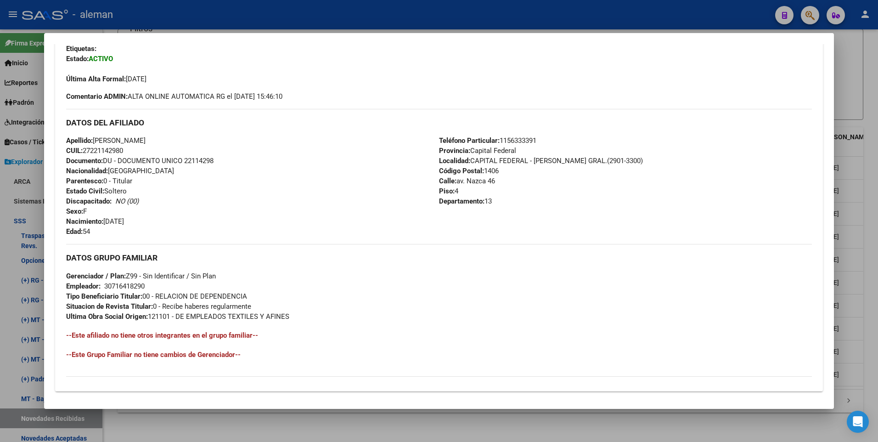
scroll to position [275, 0]
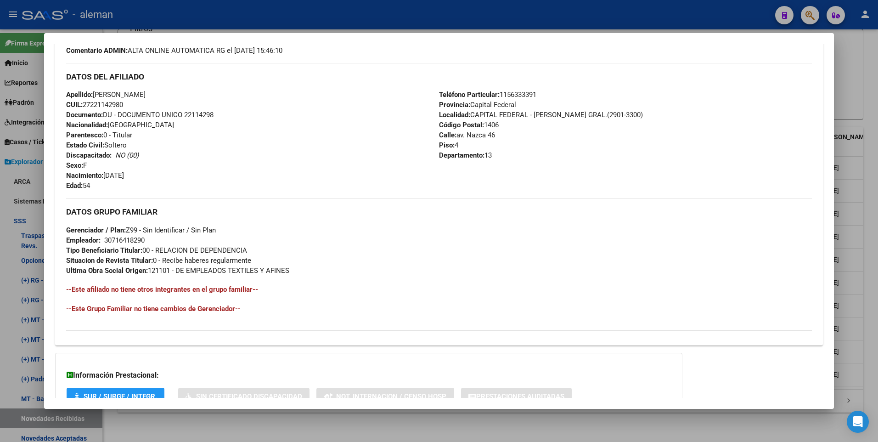
click at [867, 246] on div at bounding box center [439, 221] width 878 height 442
click at [867, 246] on div "Especificaciones Técnicas PADRON SSS - Cronograma Ir al importador [PERSON_NAME…" at bounding box center [490, 193] width 775 height 498
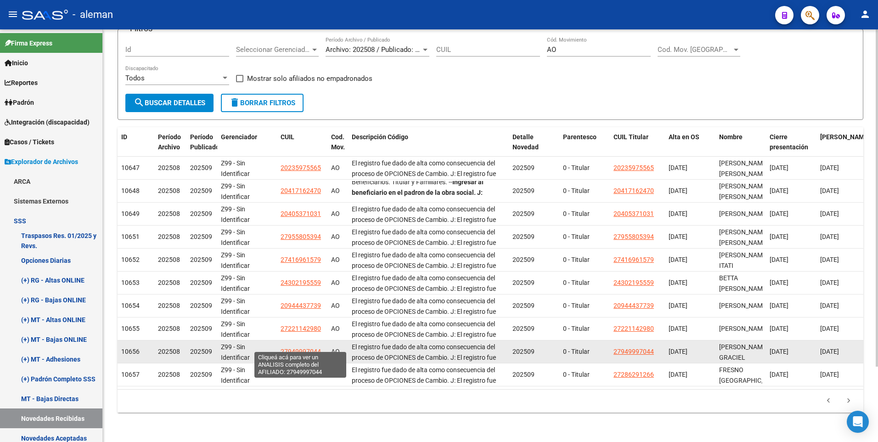
click at [303, 348] on span "27949997044" at bounding box center [301, 351] width 40 height 7
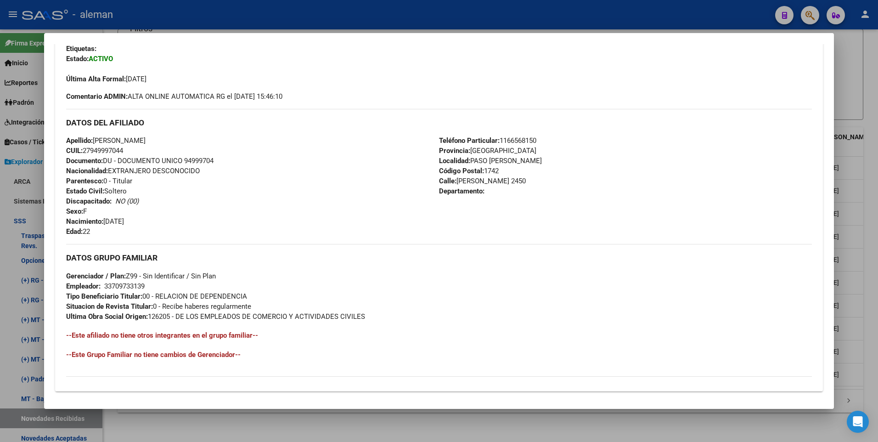
scroll to position [344, 0]
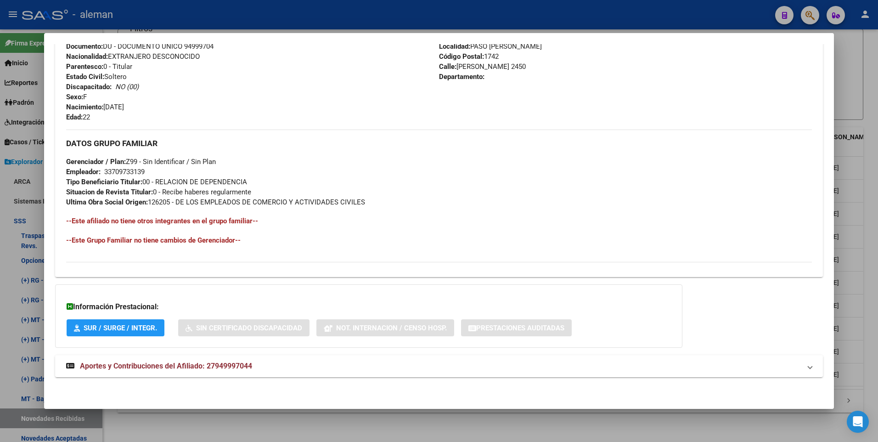
click at [864, 235] on div at bounding box center [439, 221] width 878 height 442
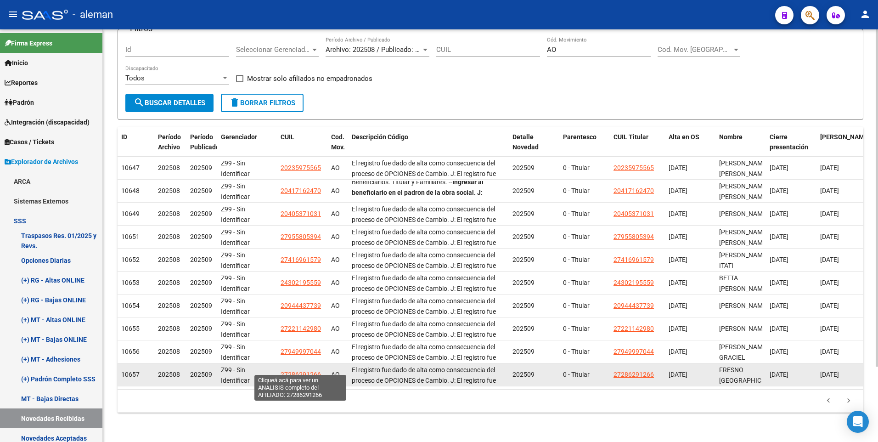
click at [289, 370] on span "27286291266" at bounding box center [301, 373] width 40 height 7
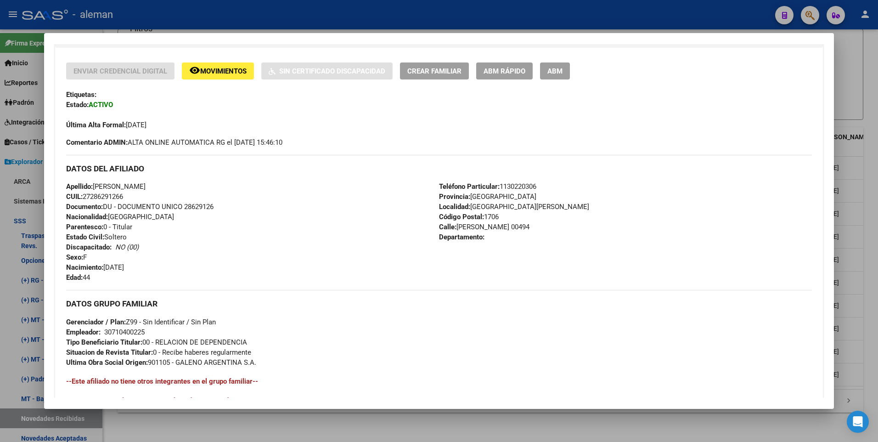
scroll to position [230, 0]
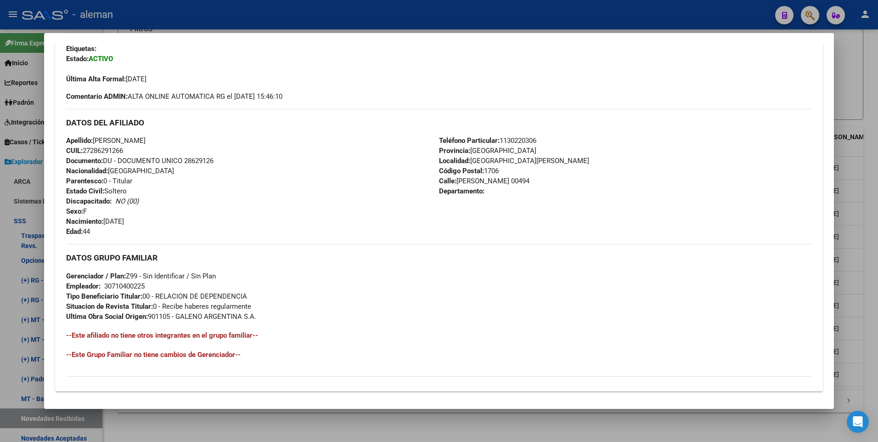
click at [870, 289] on div at bounding box center [439, 221] width 878 height 442
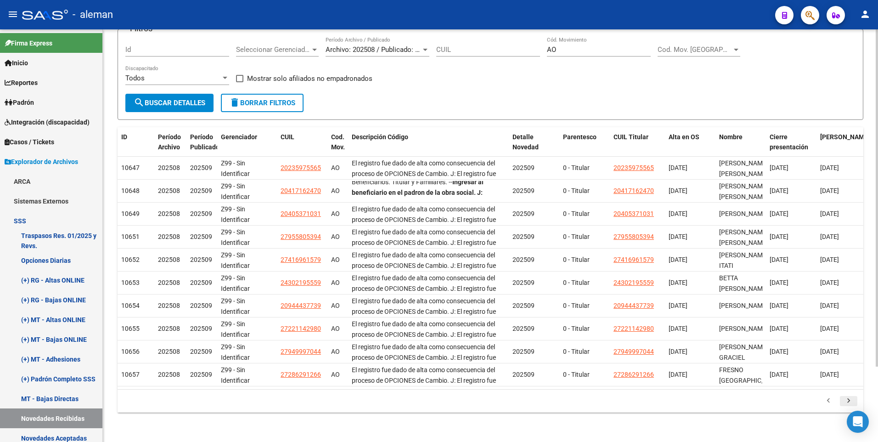
click at [848, 400] on icon "go to next page" at bounding box center [848, 401] width 12 height 11
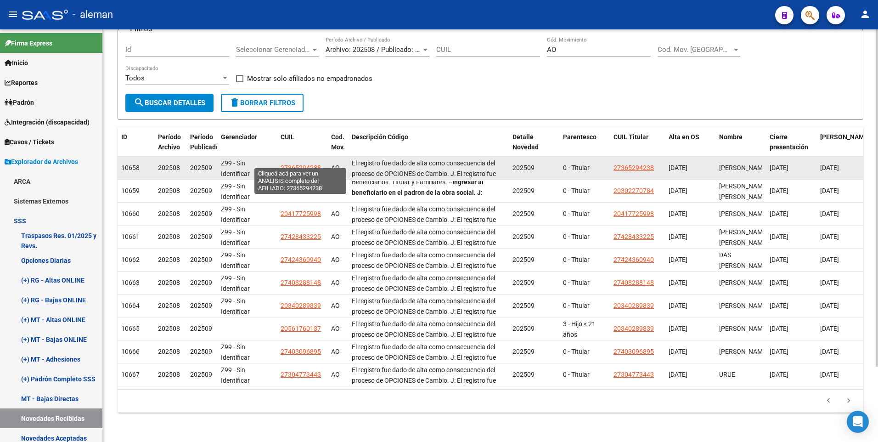
click at [308, 164] on span "27365294238" at bounding box center [301, 167] width 40 height 7
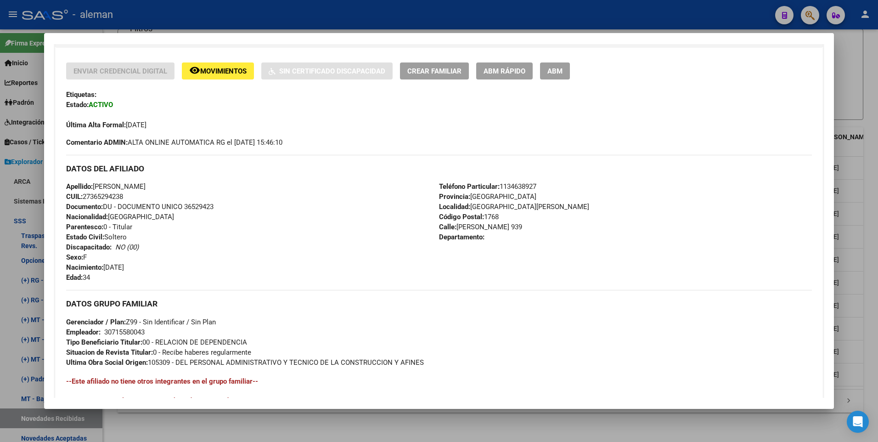
scroll to position [344, 0]
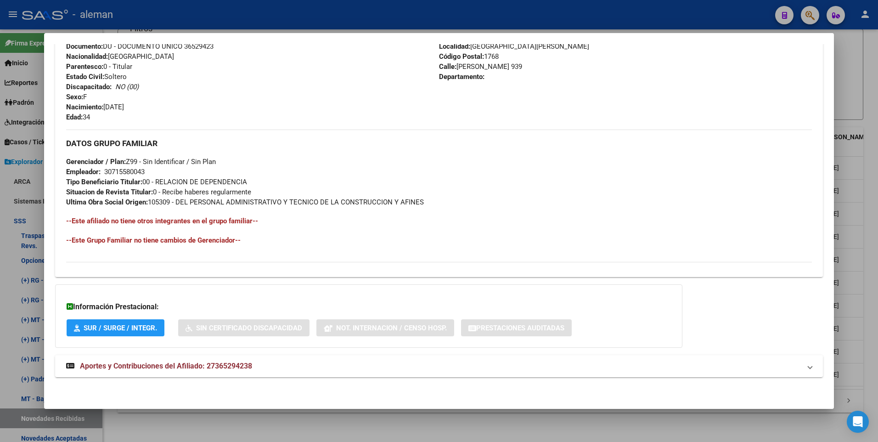
click at [869, 184] on div at bounding box center [439, 221] width 878 height 442
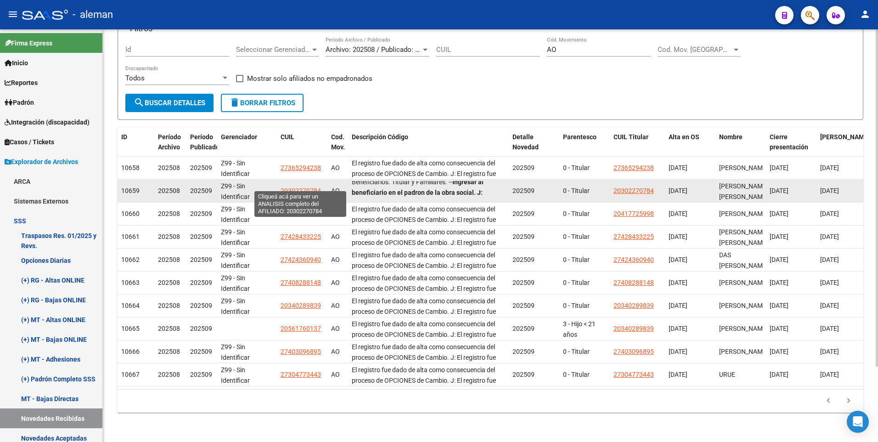
click at [294, 187] on span "20302270784" at bounding box center [301, 190] width 40 height 7
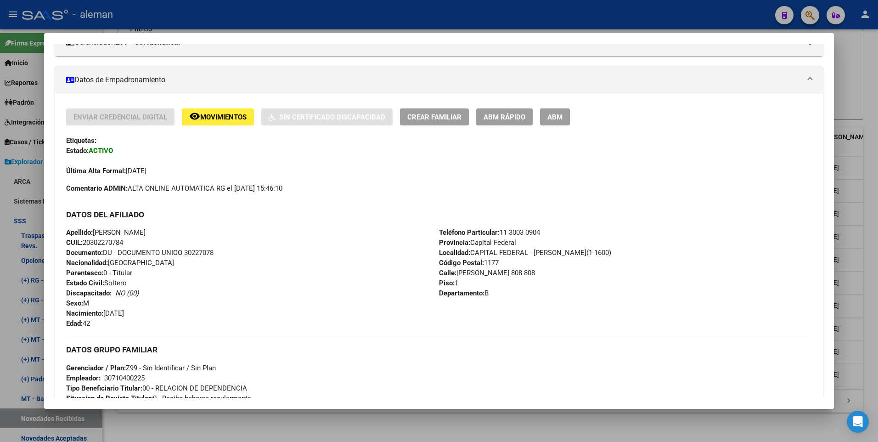
scroll to position [230, 0]
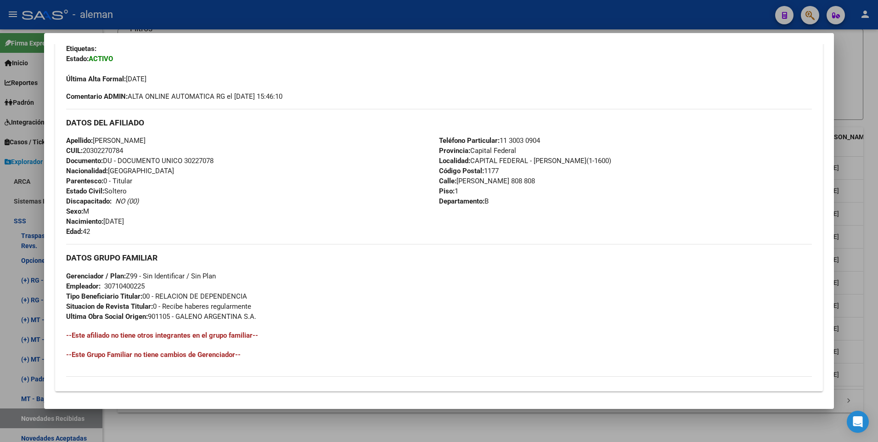
click at [868, 241] on div at bounding box center [439, 221] width 878 height 442
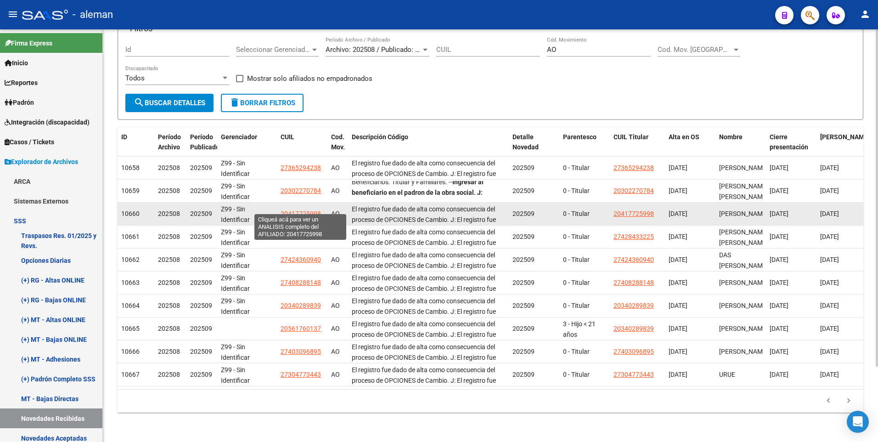
click at [296, 210] on span "20417725998" at bounding box center [301, 213] width 40 height 7
type textarea "20417725998"
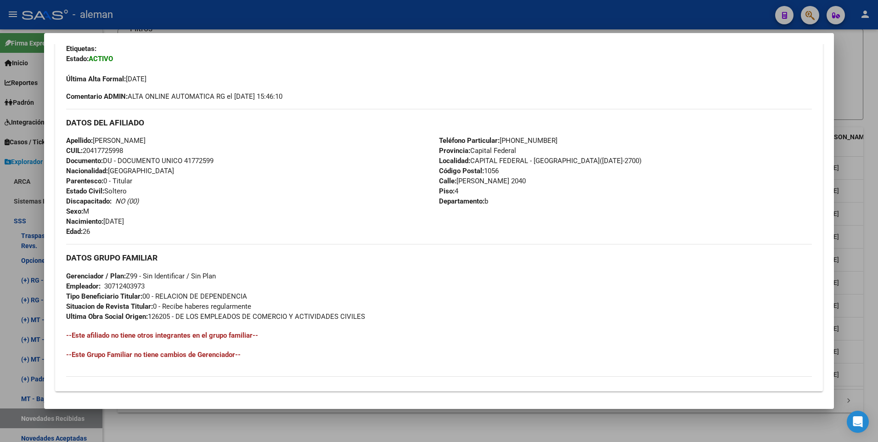
click at [298, 207] on div "Apellido: [PERSON_NAME] CUIL: 20417725998 Documento: DU - DOCUMENTO UNICO 41772…" at bounding box center [252, 185] width 373 height 101
click at [877, 209] on html "menu - aleman person Firma Express Inicio Calendario SSS Instructivos Contacto …" at bounding box center [439, 221] width 878 height 442
drag, startPoint x: 879, startPoint y: 209, endPoint x: 871, endPoint y: 209, distance: 7.3
click at [871, 209] on div at bounding box center [439, 221] width 878 height 442
